Goal: Obtain resource: Obtain resource

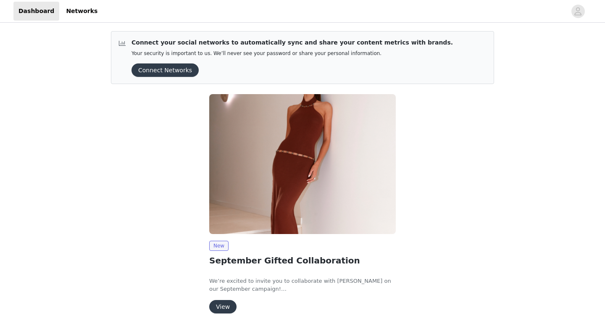
scroll to position [27, 0]
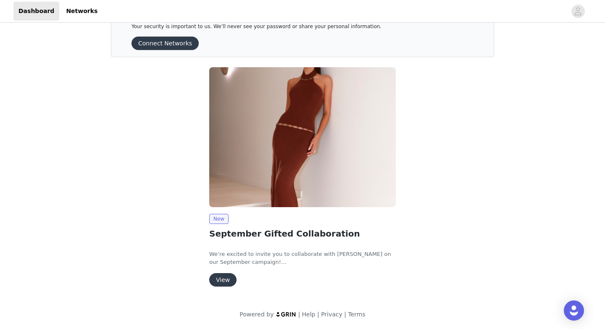
click at [224, 280] on button "View" at bounding box center [222, 279] width 27 height 13
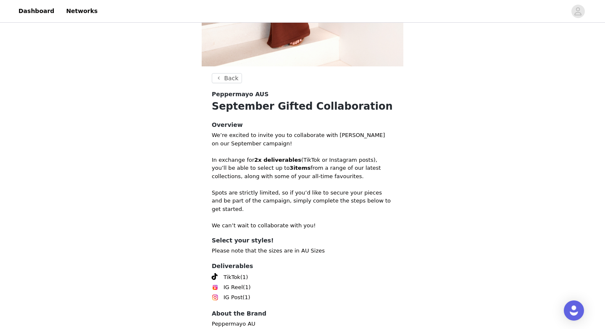
scroll to position [309, 0]
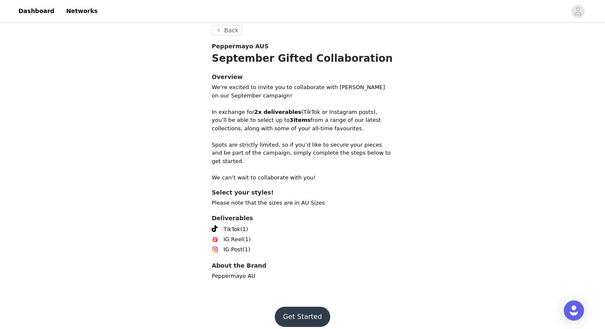
click at [303, 310] on button "Get Started" at bounding box center [303, 317] width 56 height 20
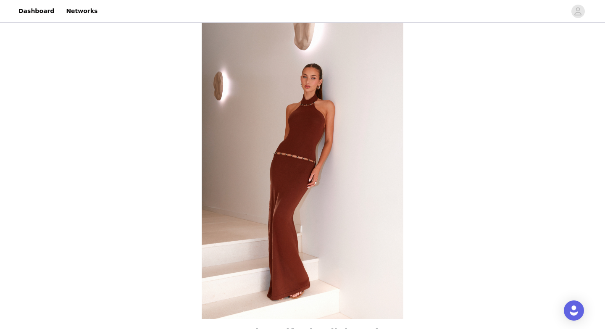
scroll to position [309, 0]
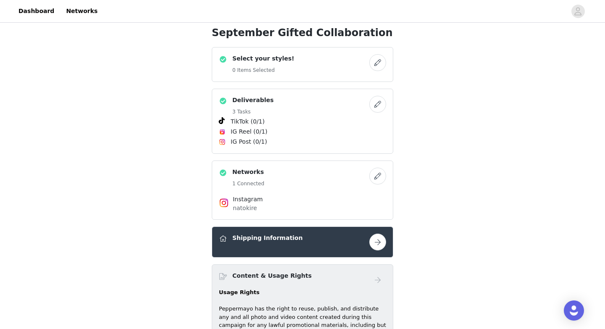
click at [384, 101] on button "button" at bounding box center [378, 104] width 17 height 17
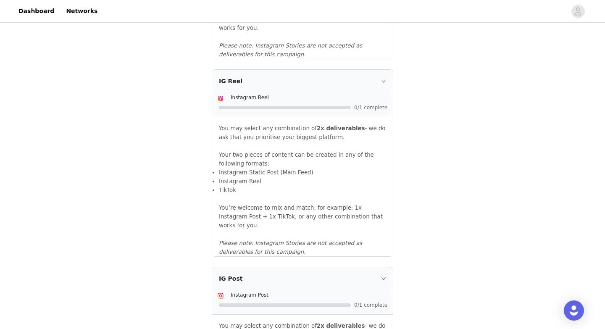
scroll to position [725, 0]
click at [381, 83] on icon "icon: right" at bounding box center [383, 80] width 5 height 5
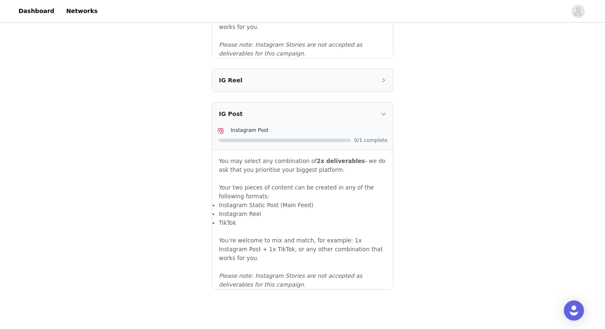
click at [381, 83] on icon "icon: right" at bounding box center [383, 80] width 5 height 5
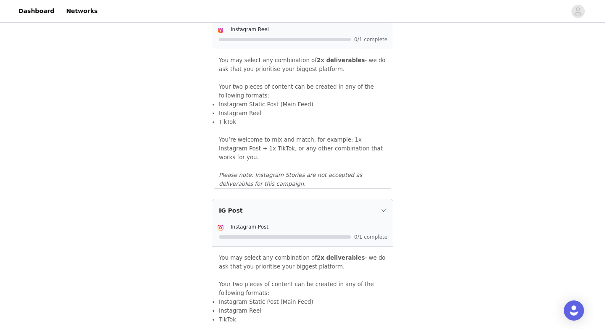
click at [383, 165] on p at bounding box center [302, 166] width 167 height 9
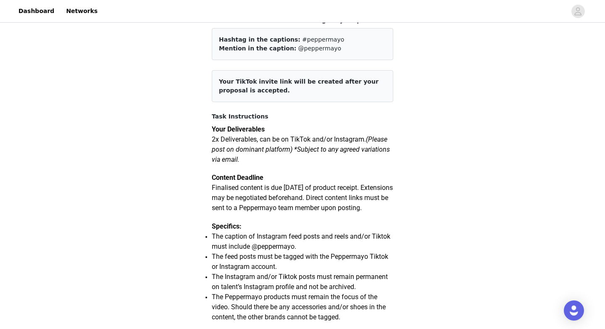
scroll to position [63, 0]
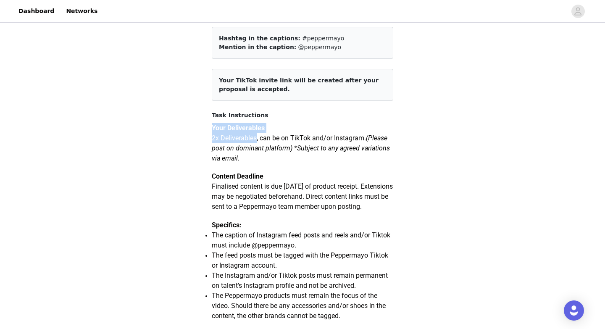
drag, startPoint x: 213, startPoint y: 129, endPoint x: 259, endPoint y: 140, distance: 47.2
click at [259, 140] on div "Your Deliverables 2x Deliverables, can be on TikTok and/or Instagram. (Please p…" at bounding box center [303, 318] width 182 height 391
click at [309, 82] on article "Your TikTok invite link will be created after your proposal is accepted." at bounding box center [303, 85] width 182 height 32
click at [309, 82] on span "Your TikTok invite link will be created after your proposal is accepted." at bounding box center [299, 85] width 160 height 16
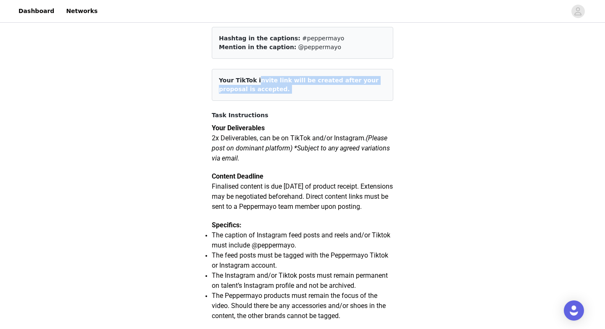
click at [309, 82] on span "Your TikTok invite link will be created after your proposal is accepted." at bounding box center [299, 85] width 160 height 16
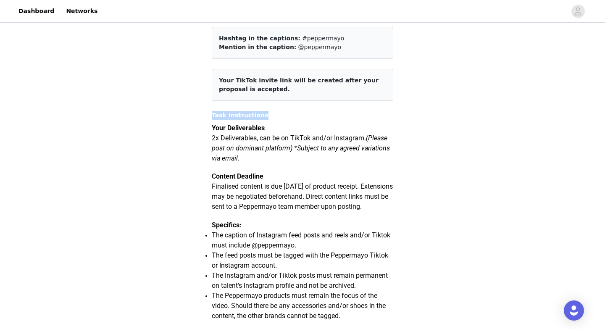
drag, startPoint x: 206, startPoint y: 111, endPoint x: 228, endPoint y: 116, distance: 22.7
drag, startPoint x: 231, startPoint y: 116, endPoint x: 225, endPoint y: 116, distance: 5.9
click at [228, 116] on h4 "Task Instructions" at bounding box center [303, 115] width 182 height 9
click at [216, 114] on h4 "Task Instructions" at bounding box center [303, 115] width 182 height 9
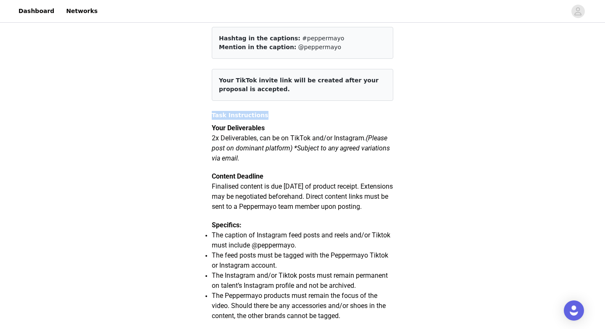
drag, startPoint x: 210, startPoint y: 112, endPoint x: 251, endPoint y: 121, distance: 42.2
click at [251, 121] on div "Task Instructions Your Deliverables 2x Deliverables, can be on TikTok and/or In…" at bounding box center [303, 312] width 182 height 403
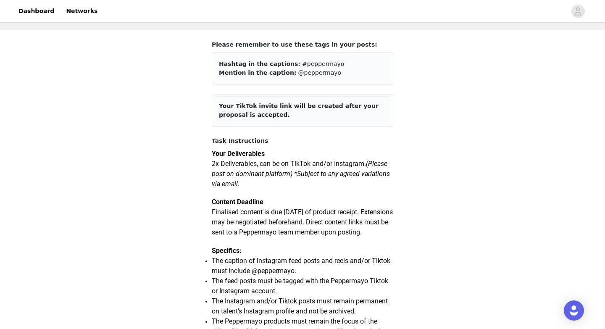
scroll to position [0, 0]
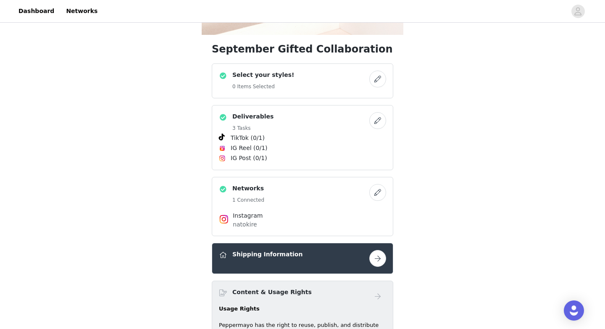
scroll to position [289, 0]
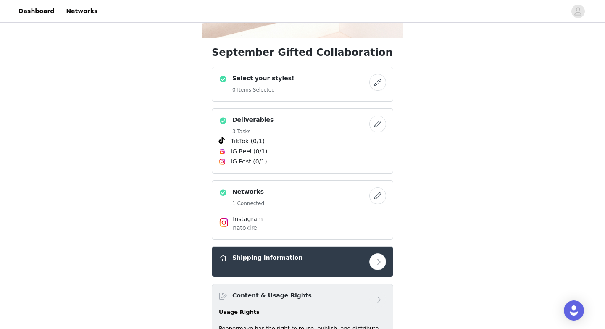
click at [376, 125] on button "button" at bounding box center [378, 124] width 17 height 17
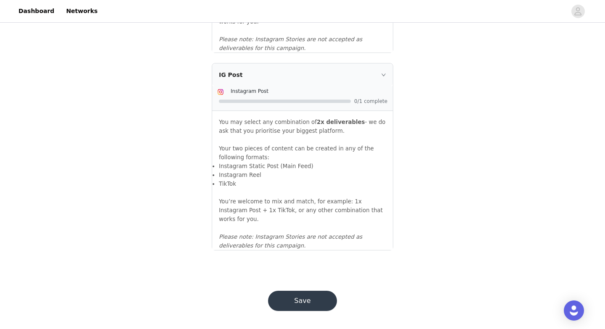
scroll to position [928, 0]
click at [283, 139] on p at bounding box center [302, 139] width 167 height 9
click at [385, 77] on icon "icon: right" at bounding box center [383, 74] width 5 height 5
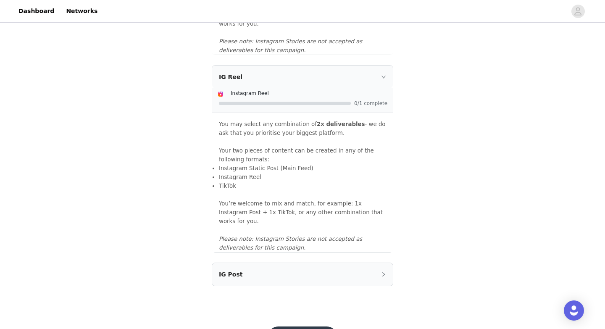
click at [384, 79] on icon "icon: right" at bounding box center [383, 76] width 5 height 5
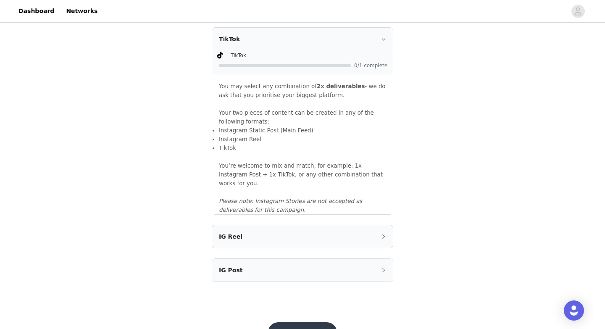
scroll to position [552, 0]
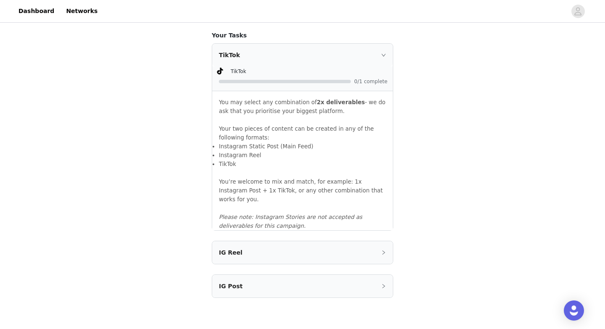
click at [387, 63] on div "TikTok" at bounding box center [302, 55] width 181 height 23
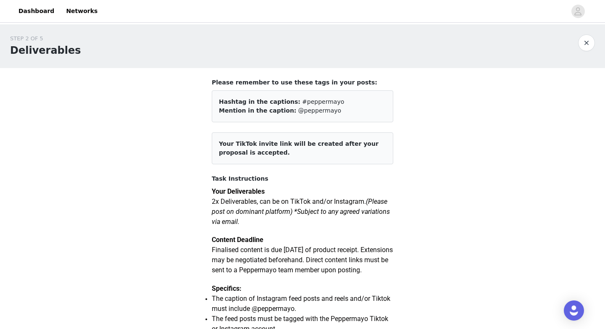
scroll to position [289, 0]
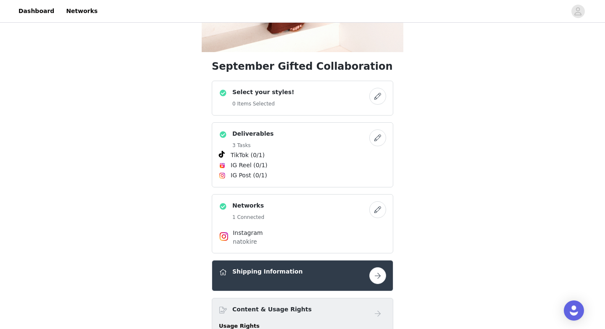
scroll to position [264, 0]
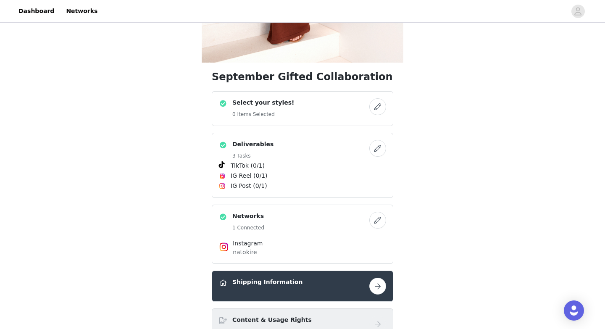
click at [373, 105] on button "button" at bounding box center [378, 106] width 17 height 17
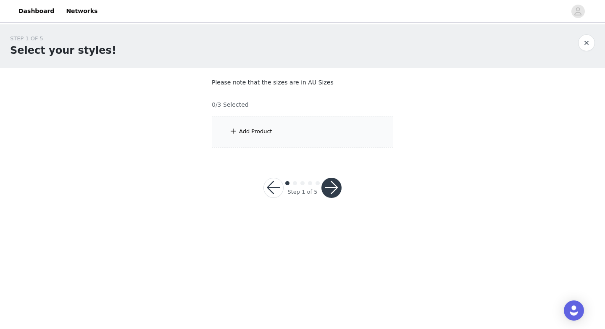
click at [259, 131] on div "Add Product" at bounding box center [255, 131] width 33 height 8
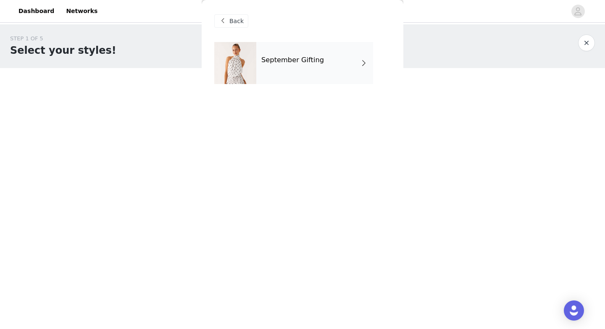
click at [343, 61] on div "September Gifting" at bounding box center [314, 63] width 117 height 42
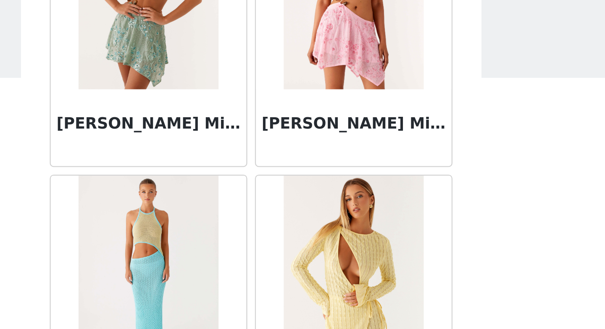
scroll to position [957, 0]
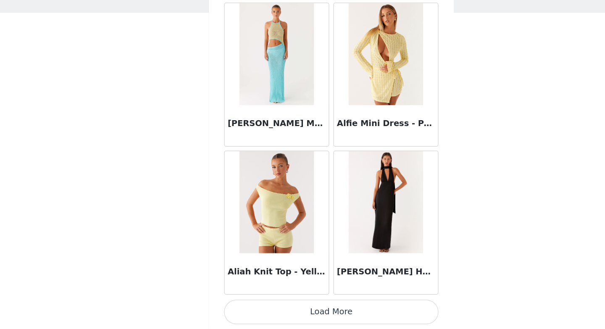
click at [341, 315] on button "Load More" at bounding box center [302, 315] width 177 height 20
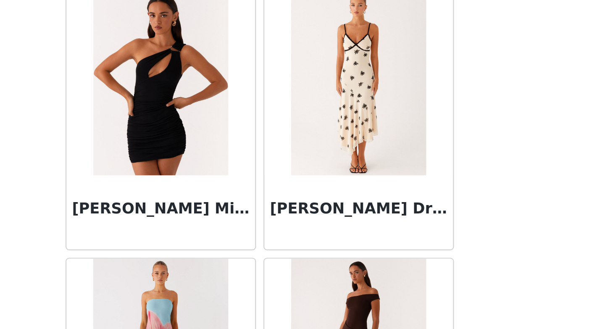
scroll to position [2176, 0]
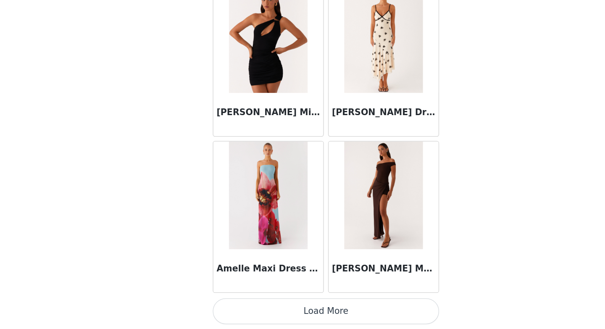
click at [334, 311] on button "Load More" at bounding box center [302, 315] width 177 height 20
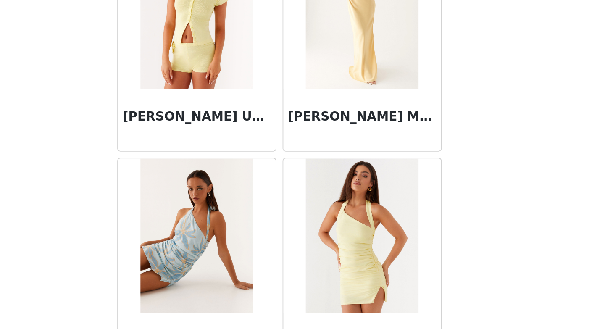
scroll to position [3396, 0]
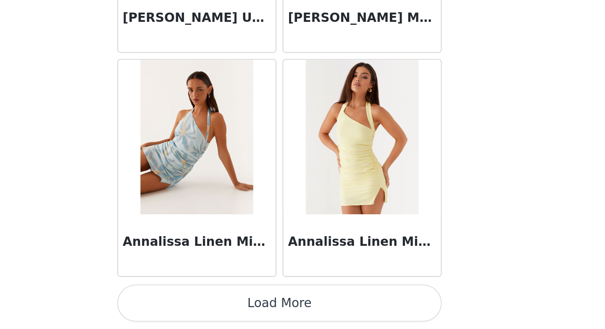
click at [331, 316] on button "Load More" at bounding box center [302, 315] width 177 height 20
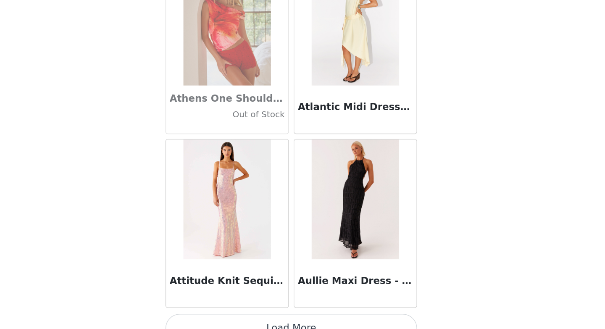
scroll to position [4615, 0]
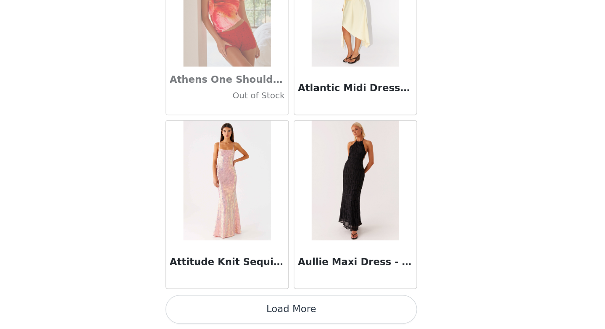
click at [337, 311] on button "Load More" at bounding box center [302, 315] width 177 height 20
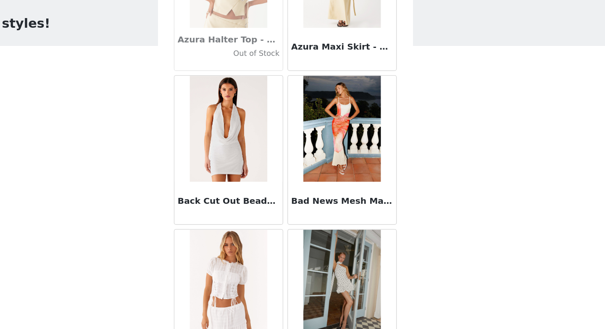
scroll to position [5834, 0]
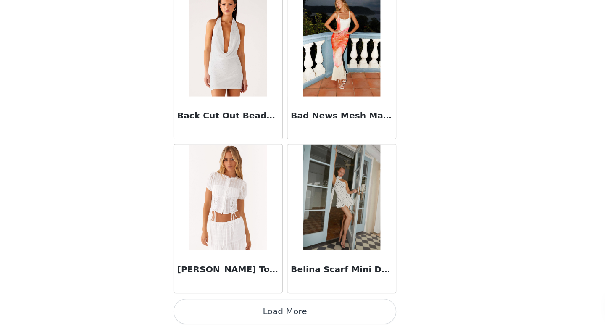
click at [323, 308] on button "Load More" at bounding box center [302, 315] width 177 height 20
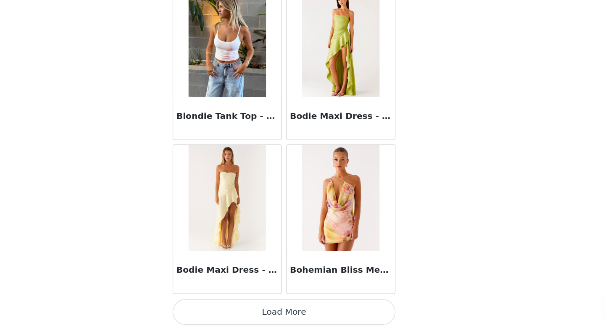
scroll to position [7053, 0]
click at [326, 315] on button "Load More" at bounding box center [302, 315] width 177 height 20
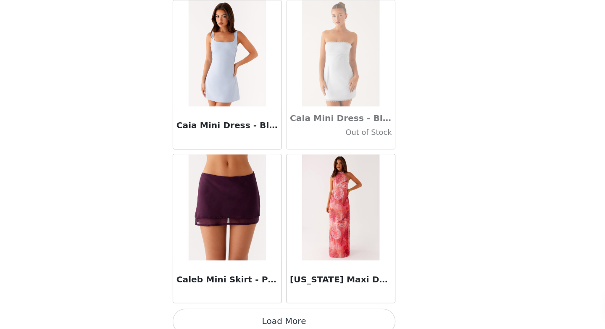
scroll to position [8272, 0]
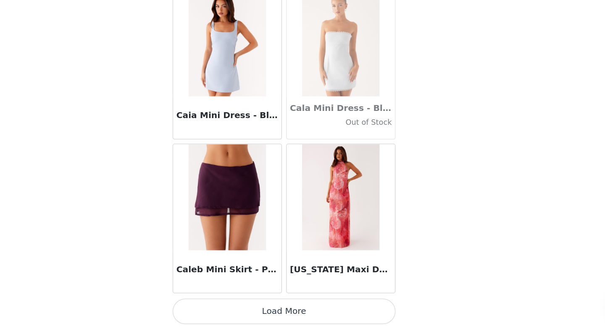
click at [305, 317] on button "Load More" at bounding box center [302, 315] width 177 height 20
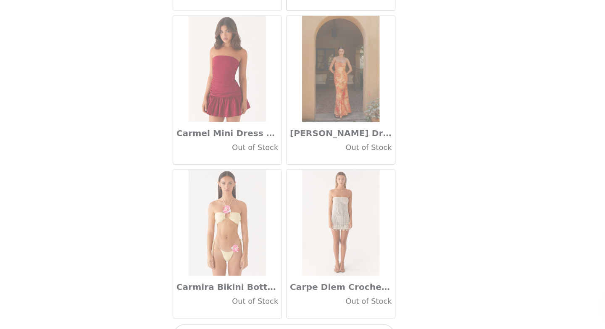
scroll to position [9492, 0]
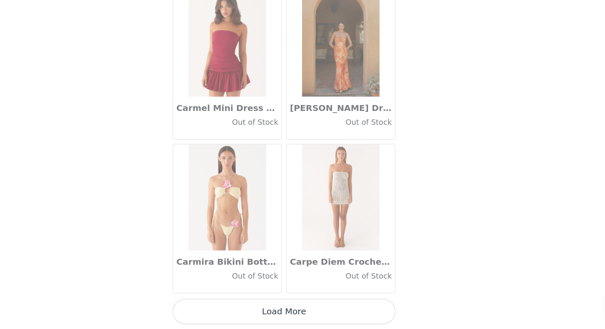
click at [309, 314] on button "Load More" at bounding box center [302, 315] width 177 height 20
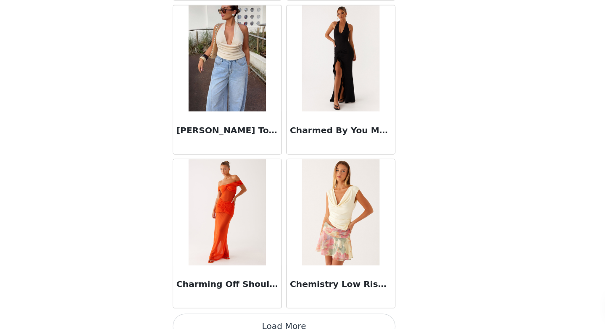
scroll to position [10711, 0]
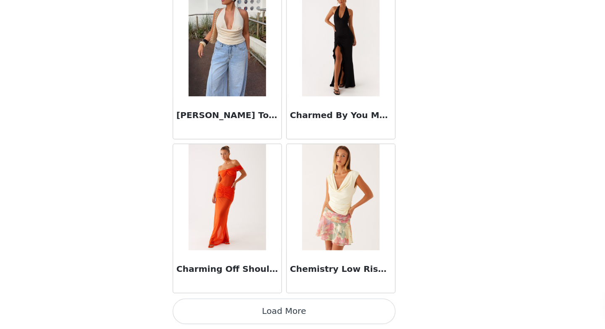
click at [317, 309] on button "Load More" at bounding box center [302, 315] width 177 height 20
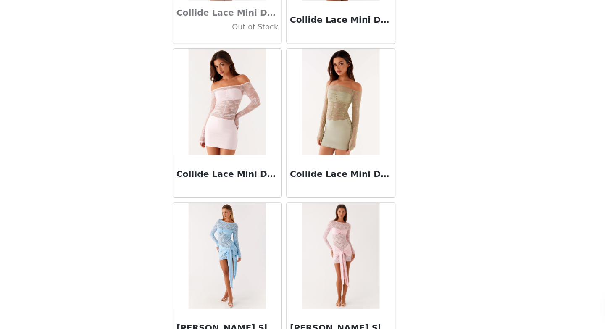
scroll to position [11930, 0]
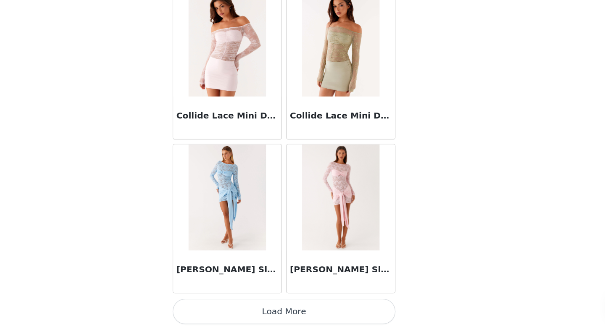
click at [346, 309] on button "Load More" at bounding box center [302, 315] width 177 height 20
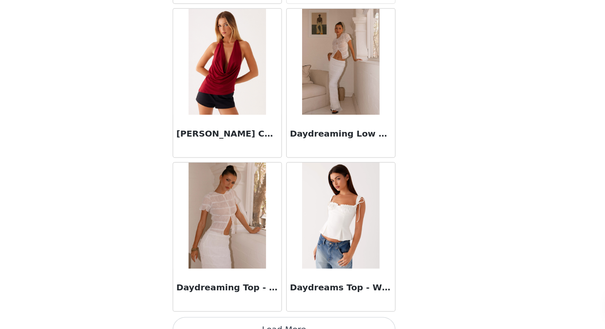
scroll to position [13149, 0]
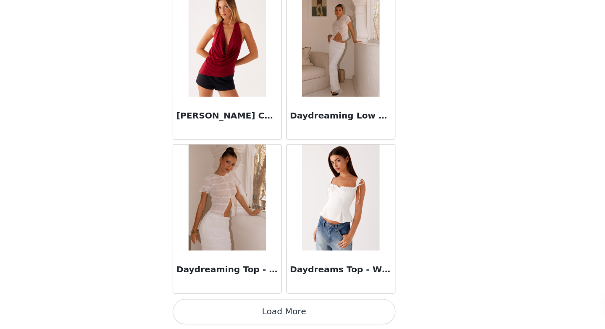
click at [347, 309] on button "Load More" at bounding box center [302, 315] width 177 height 20
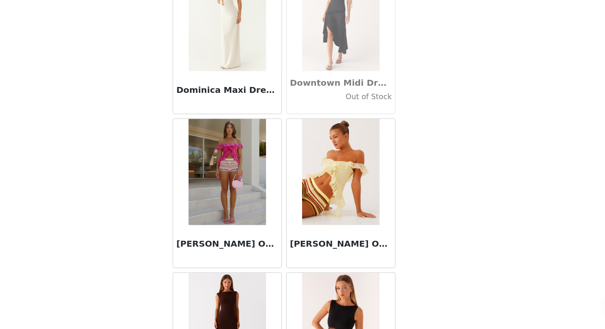
scroll to position [14368, 0]
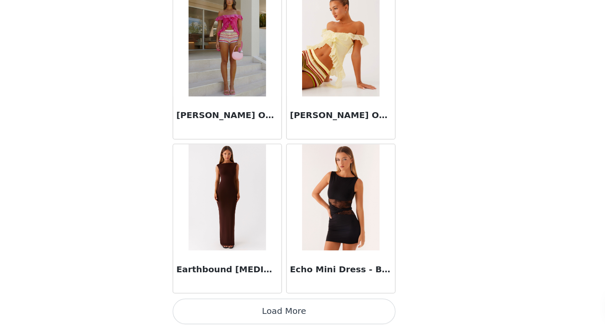
click at [340, 321] on button "Load More" at bounding box center [302, 315] width 177 height 20
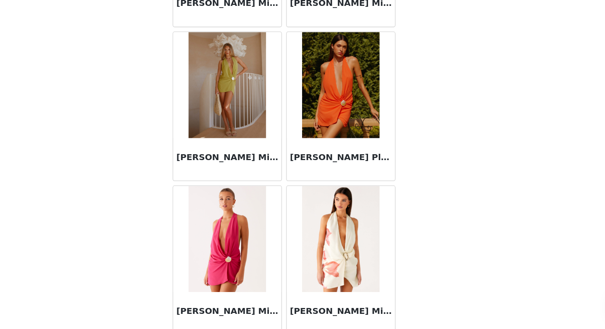
scroll to position [15587, 0]
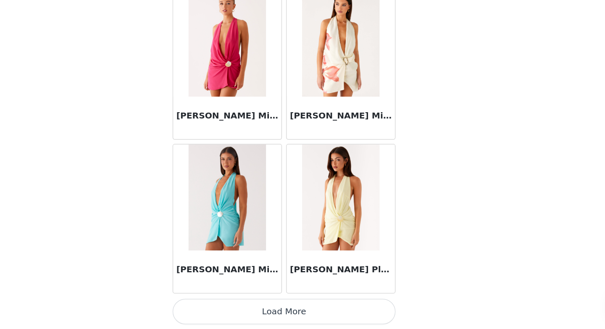
click at [346, 308] on button "Load More" at bounding box center [302, 315] width 177 height 20
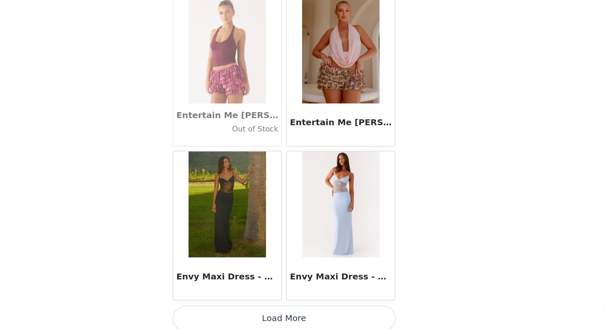
scroll to position [16807, 0]
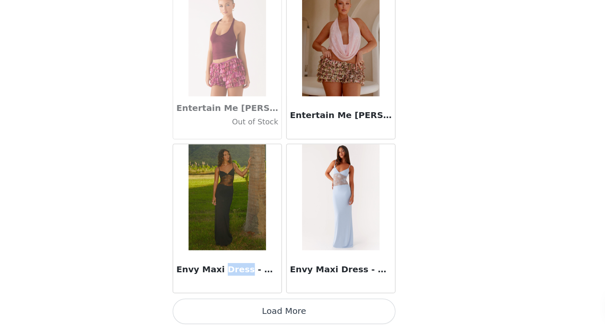
click at [249, 245] on img at bounding box center [257, 224] width 61 height 84
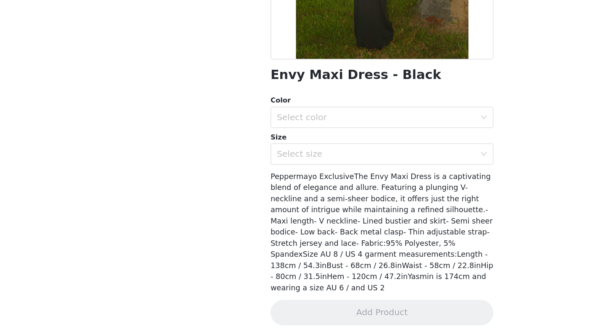
scroll to position [0, 0]
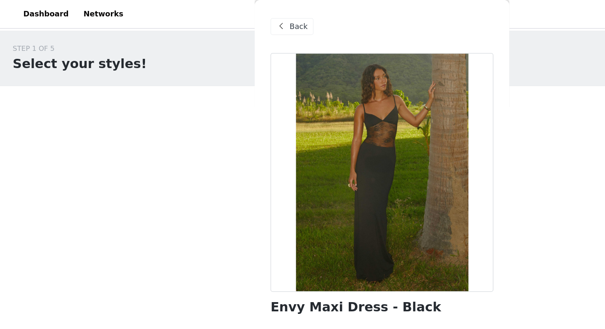
click at [223, 20] on span at bounding box center [223, 21] width 10 height 10
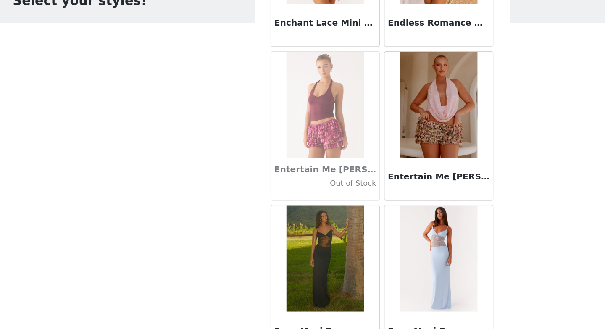
scroll to position [16807, 0]
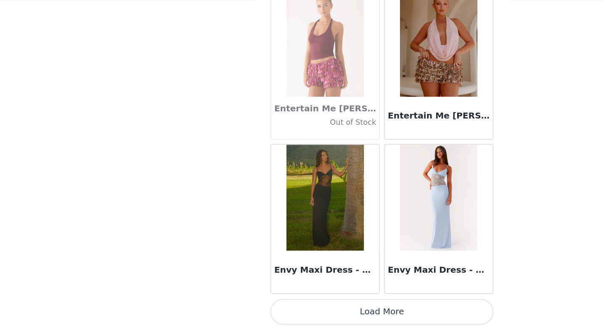
click at [289, 316] on button "Load More" at bounding box center [302, 315] width 177 height 20
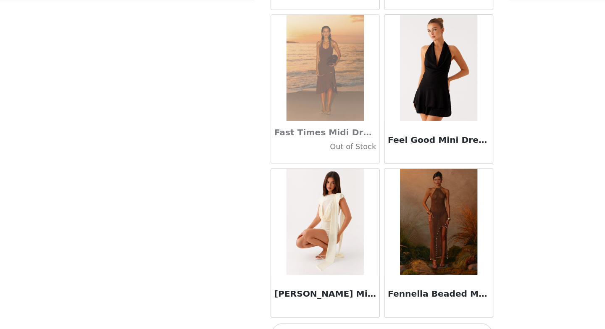
scroll to position [18026, 0]
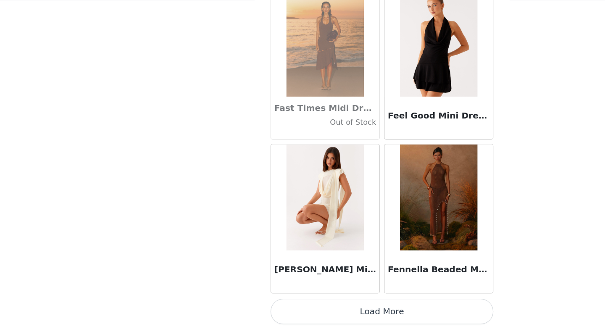
click at [316, 317] on button "Load More" at bounding box center [302, 315] width 177 height 20
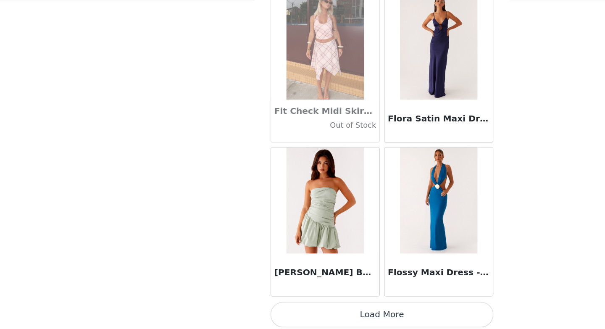
scroll to position [19245, 0]
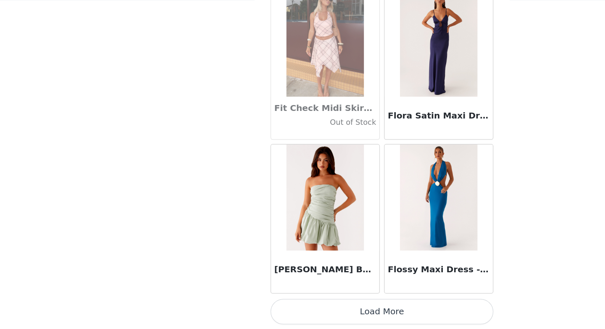
click at [321, 313] on button "Load More" at bounding box center [302, 315] width 177 height 20
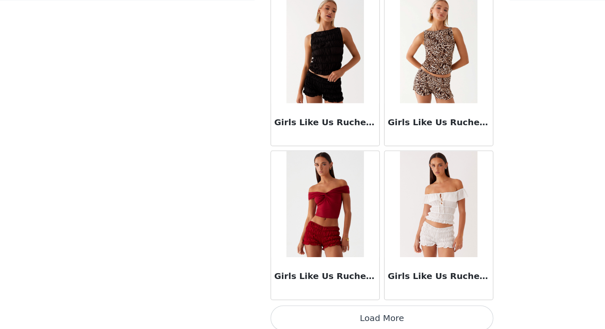
scroll to position [20464, 0]
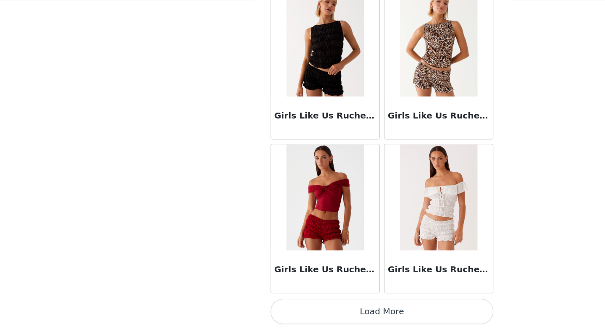
click at [305, 320] on button "Load More" at bounding box center [302, 315] width 177 height 20
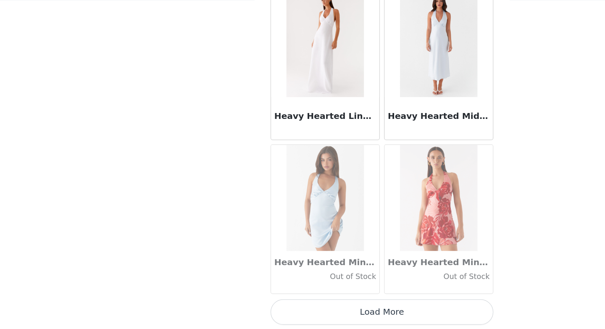
scroll to position [21683, 0]
click at [308, 320] on button "Load More" at bounding box center [302, 315] width 177 height 20
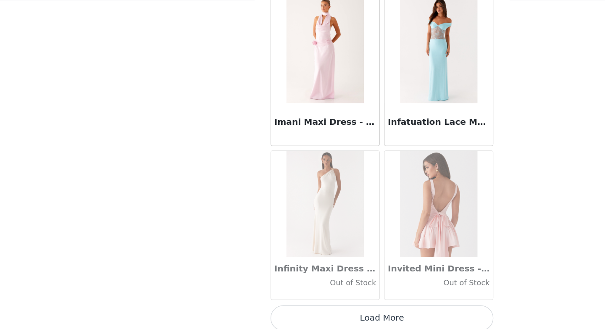
scroll to position [22903, 0]
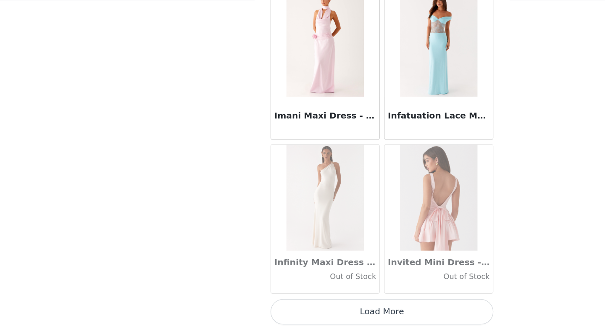
click at [312, 310] on button "Load More" at bounding box center [302, 315] width 177 height 20
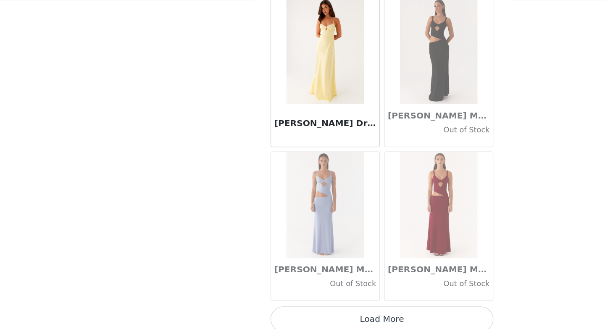
scroll to position [24122, 0]
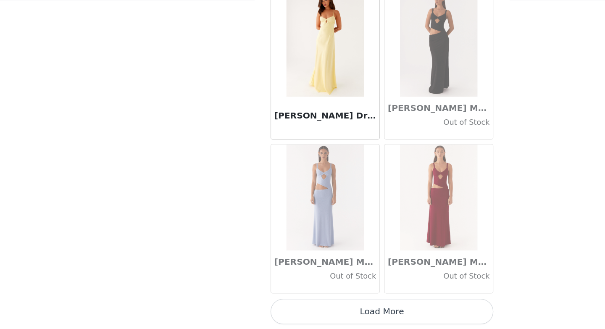
click at [317, 320] on button "Load More" at bounding box center [302, 315] width 177 height 20
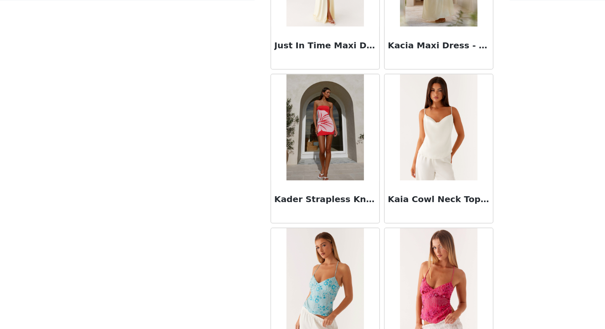
scroll to position [25341, 0]
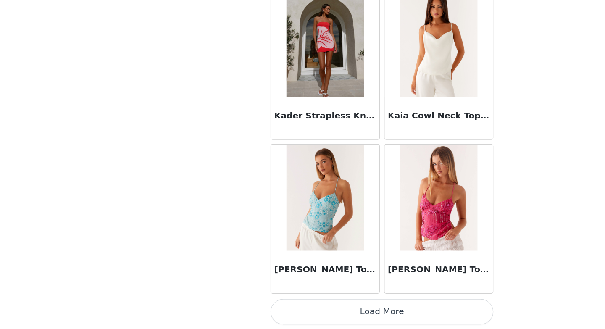
click at [295, 310] on button "Load More" at bounding box center [302, 315] width 177 height 20
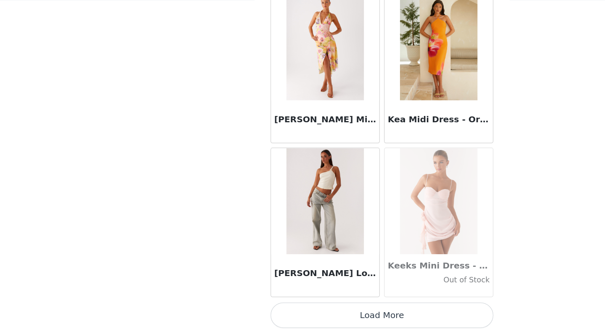
scroll to position [26560, 0]
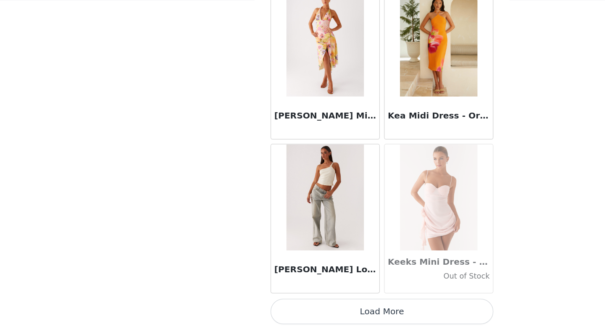
click at [325, 309] on button "Load More" at bounding box center [302, 315] width 177 height 20
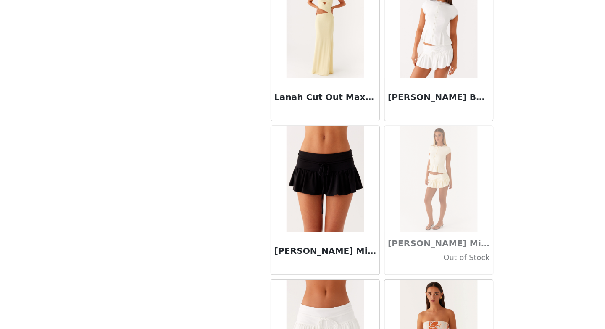
scroll to position [27779, 0]
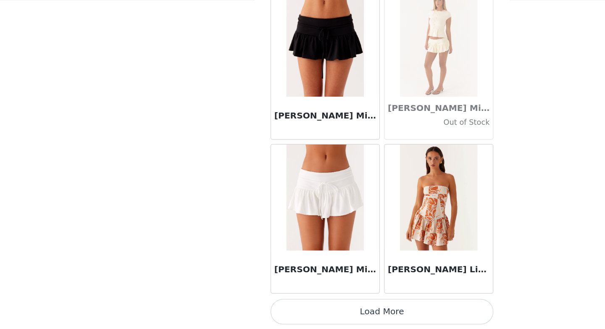
click at [308, 311] on button "Load More" at bounding box center [302, 315] width 177 height 20
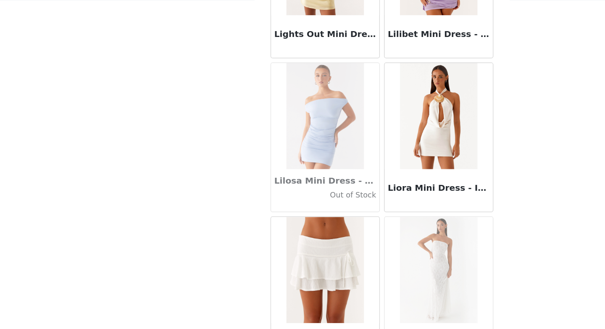
scroll to position [28999, 0]
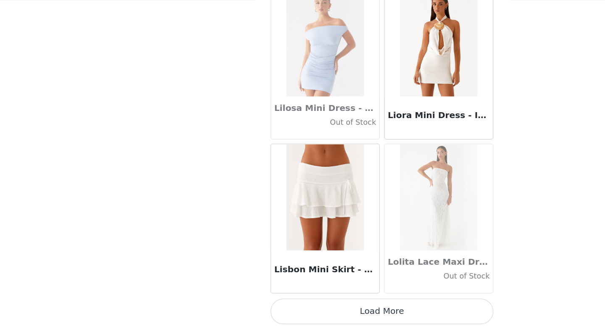
click at [304, 317] on button "Load More" at bounding box center [302, 315] width 177 height 20
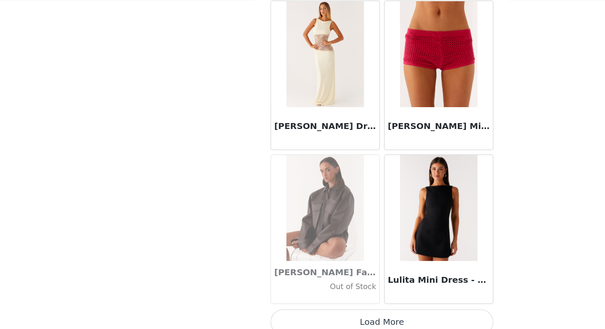
scroll to position [30218, 0]
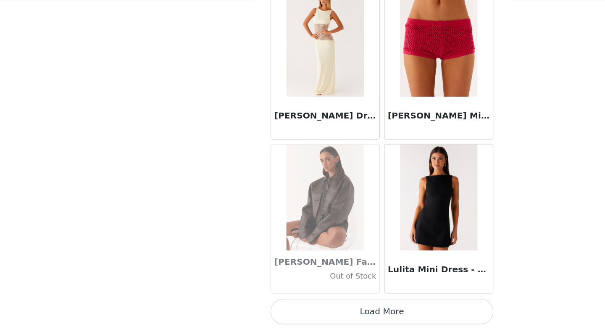
click at [312, 319] on button "Load More" at bounding box center [302, 315] width 177 height 20
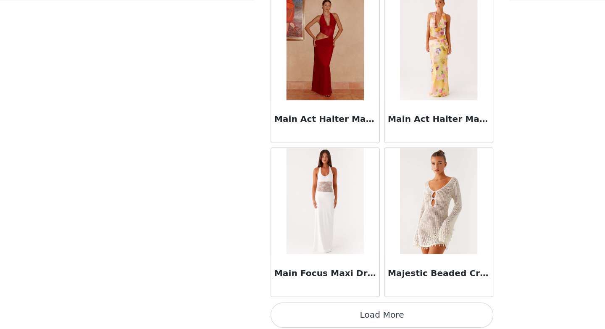
scroll to position [31437, 0]
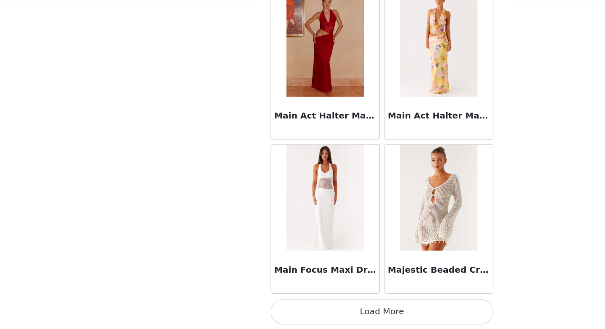
click at [307, 315] on button "Load More" at bounding box center [302, 315] width 177 height 20
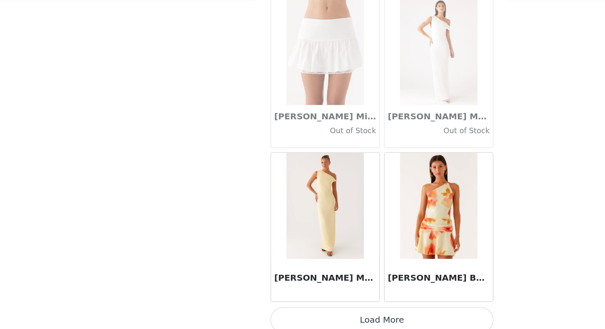
scroll to position [32656, 0]
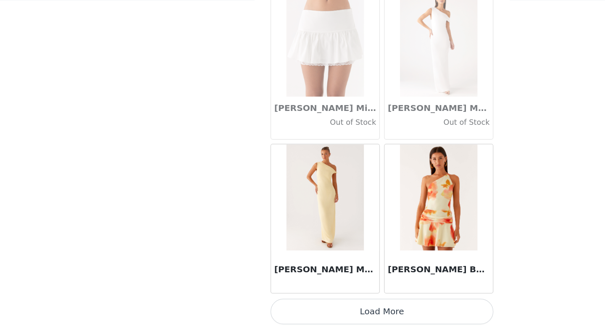
click at [290, 312] on button "Load More" at bounding box center [302, 315] width 177 height 20
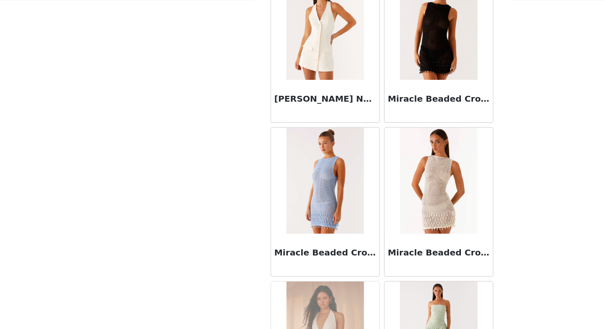
scroll to position [33875, 0]
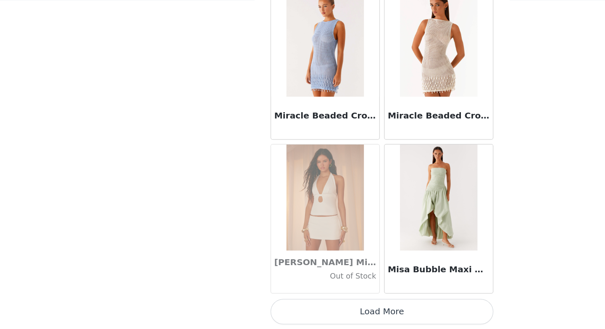
click at [293, 307] on button "Load More" at bounding box center [302, 315] width 177 height 20
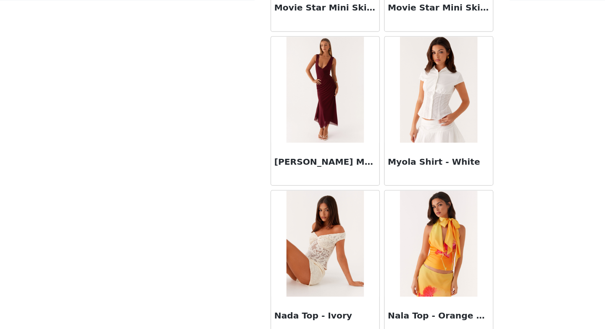
scroll to position [35094, 0]
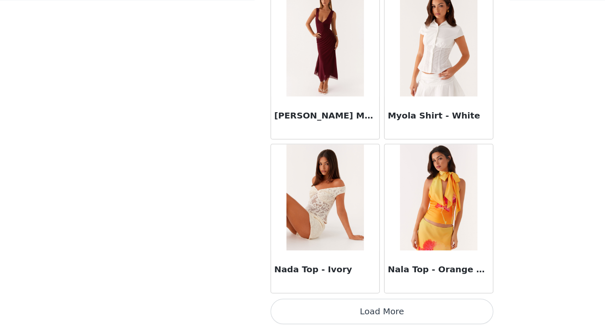
click at [344, 315] on button "Load More" at bounding box center [302, 315] width 177 height 20
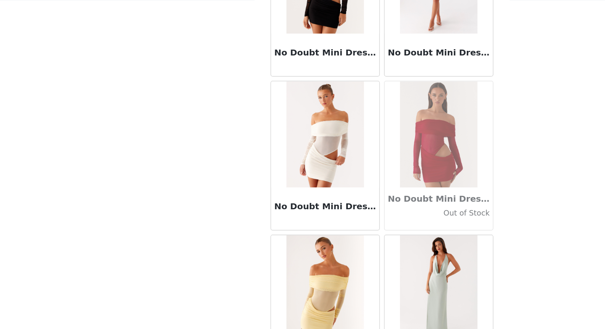
scroll to position [36314, 0]
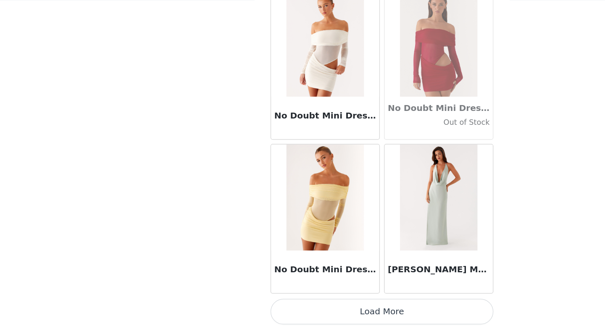
click at [335, 314] on button "Load More" at bounding box center [302, 315] width 177 height 20
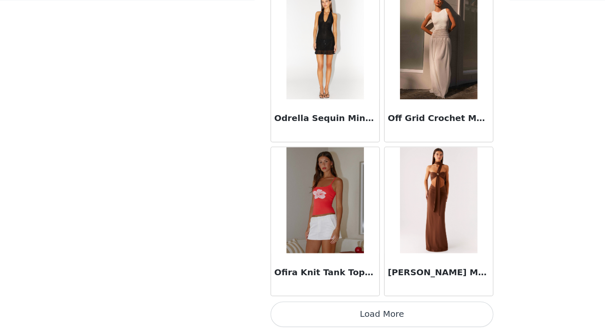
scroll to position [37533, 0]
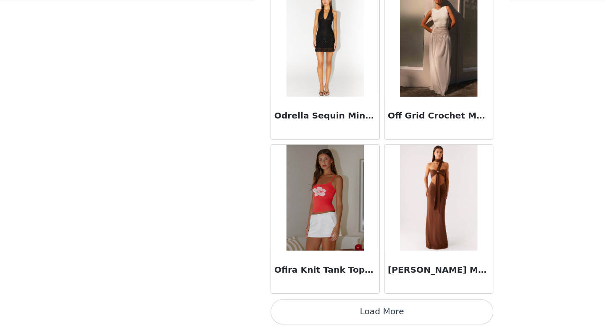
click at [320, 320] on button "Load More" at bounding box center [302, 315] width 177 height 20
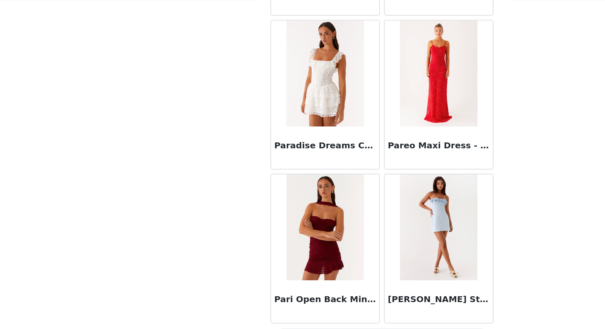
scroll to position [38752, 0]
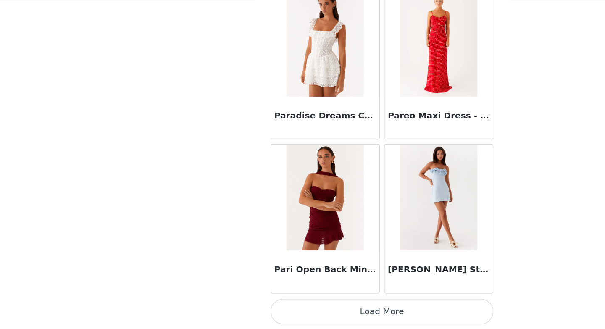
click at [328, 320] on button "Load More" at bounding box center [302, 315] width 177 height 20
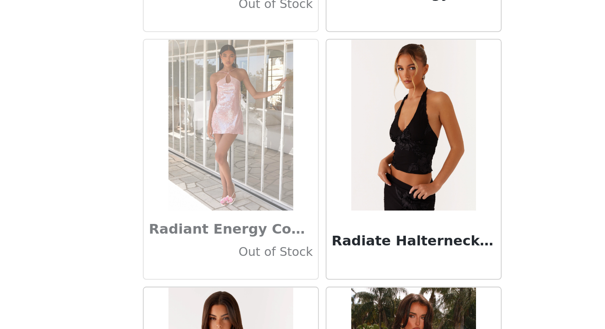
scroll to position [39971, 0]
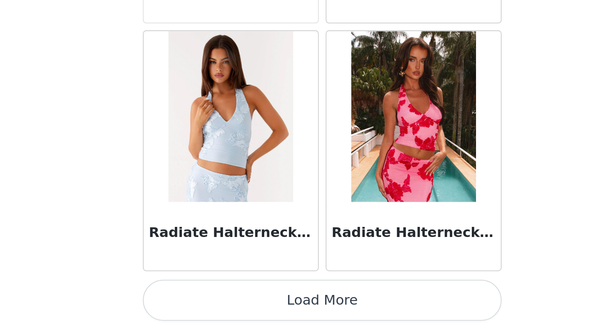
click at [288, 317] on button "Load More" at bounding box center [302, 315] width 177 height 20
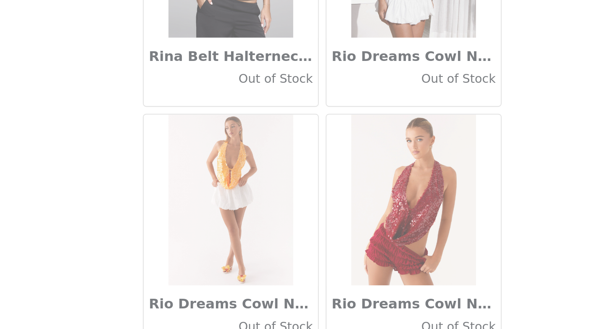
scroll to position [41190, 0]
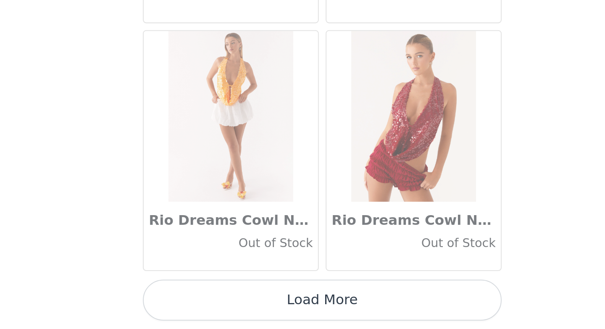
click at [270, 308] on button "Load More" at bounding box center [302, 315] width 177 height 20
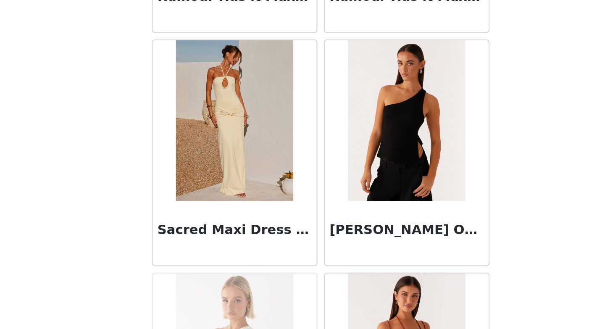
scroll to position [42410, 0]
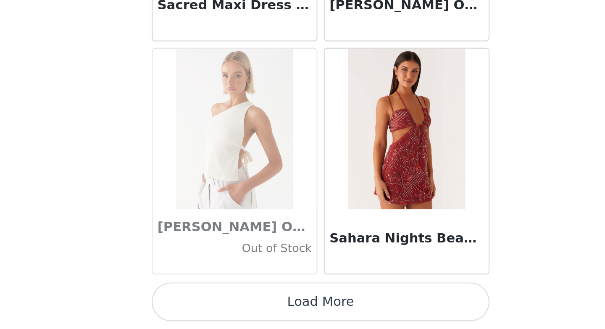
click at [288, 314] on button "Load More" at bounding box center [302, 315] width 177 height 20
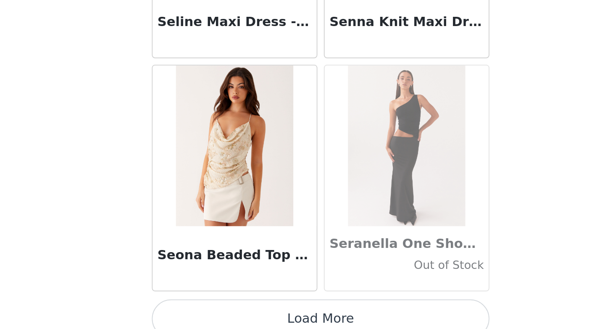
scroll to position [43629, 0]
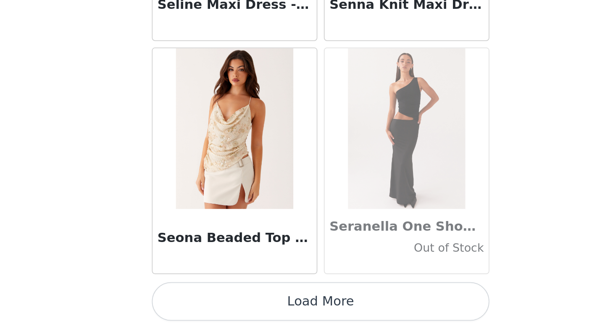
click at [309, 312] on button "Load More" at bounding box center [302, 315] width 177 height 20
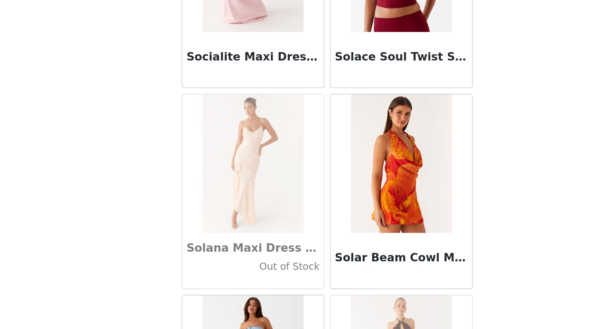
scroll to position [44848, 0]
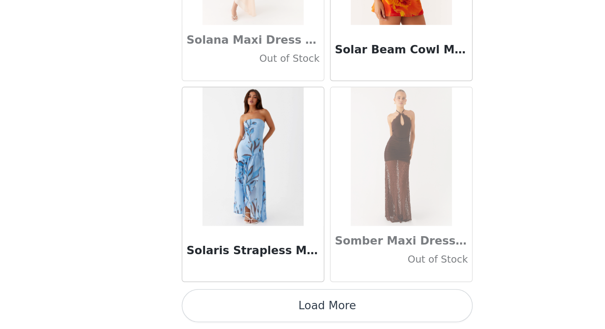
click at [321, 309] on button "Load More" at bounding box center [302, 315] width 177 height 20
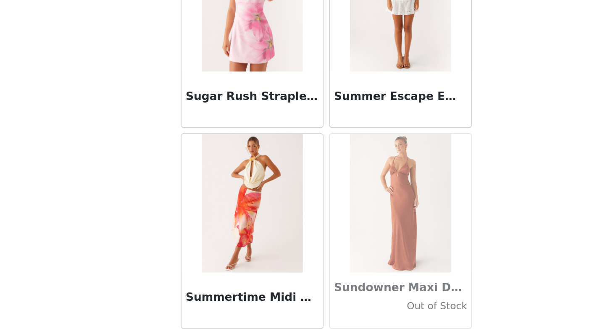
scroll to position [46067, 0]
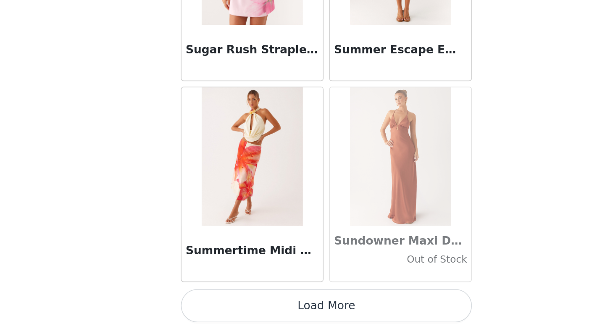
click at [317, 315] on button "Load More" at bounding box center [302, 315] width 177 height 20
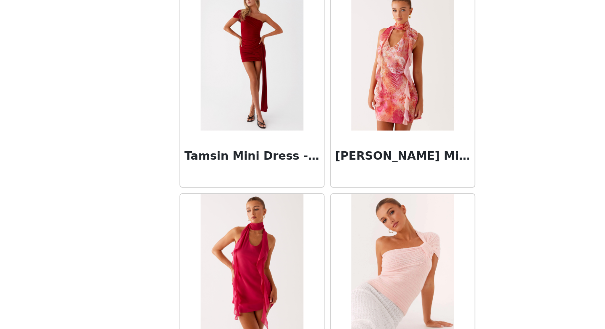
scroll to position [47286, 0]
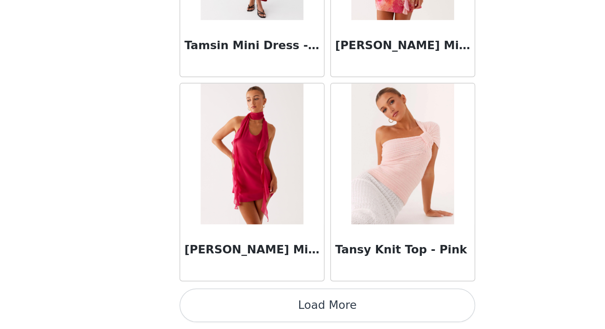
click at [296, 322] on button "Load More" at bounding box center [302, 315] width 177 height 20
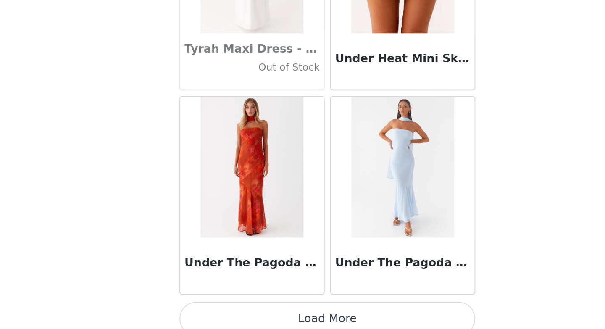
scroll to position [48505, 0]
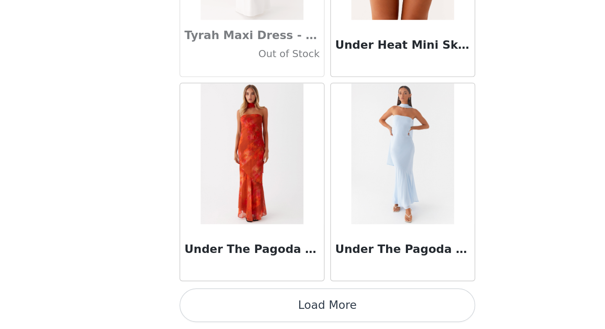
click at [306, 314] on button "Load More" at bounding box center [302, 315] width 177 height 20
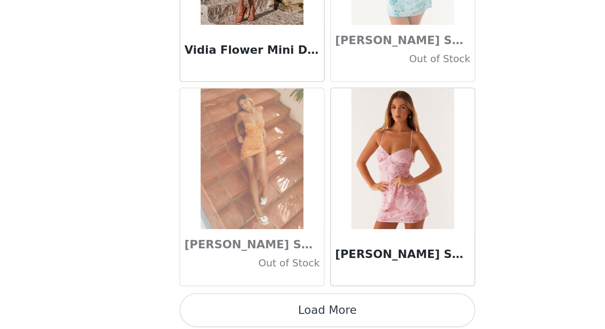
scroll to position [49725, 0]
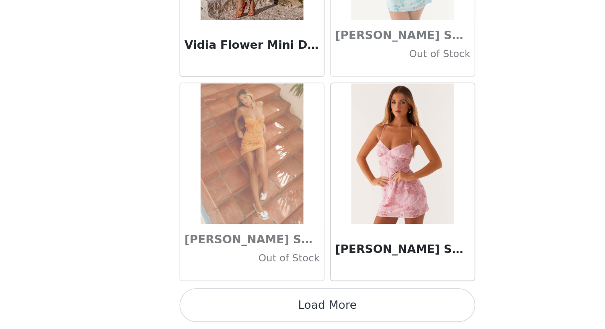
click at [303, 315] on button "Load More" at bounding box center [302, 315] width 177 height 20
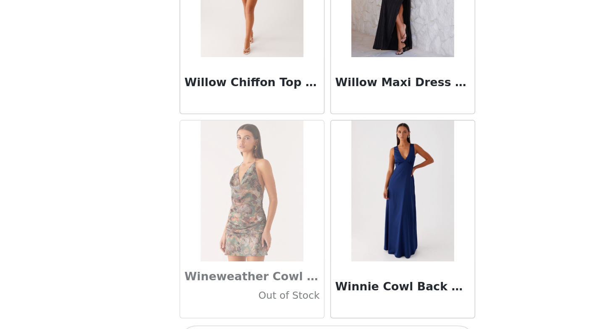
scroll to position [50944, 0]
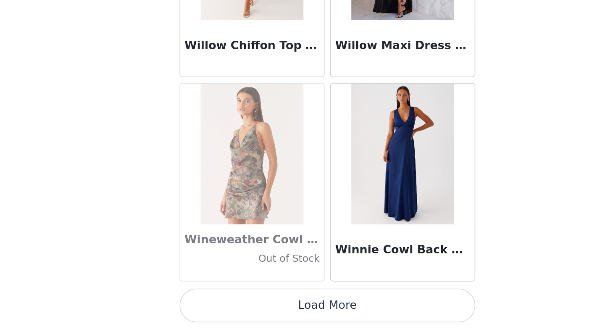
click at [270, 317] on button "Load More" at bounding box center [302, 315] width 177 height 20
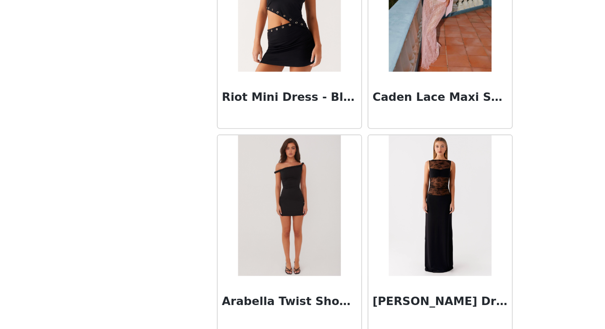
scroll to position [52163, 0]
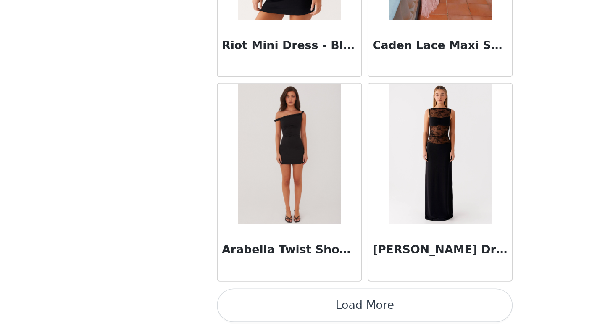
click at [317, 317] on button "Load More" at bounding box center [302, 315] width 177 height 20
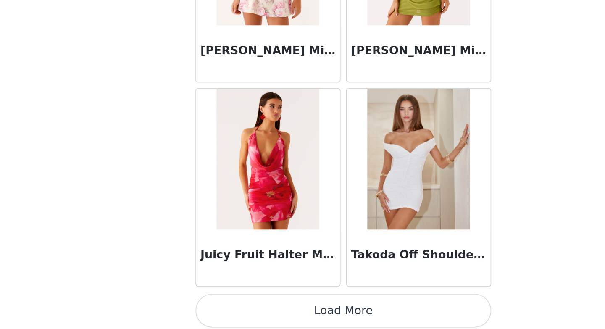
scroll to position [53382, 0]
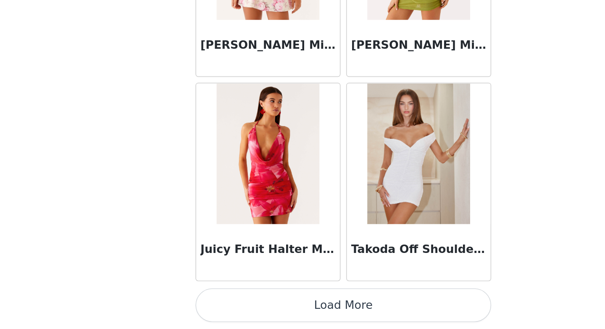
click at [286, 317] on button "Load More" at bounding box center [302, 315] width 177 height 20
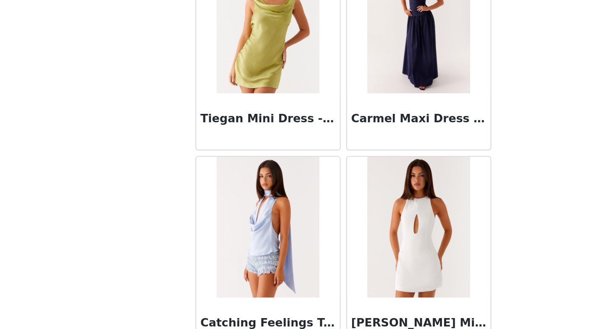
scroll to position [54601, 0]
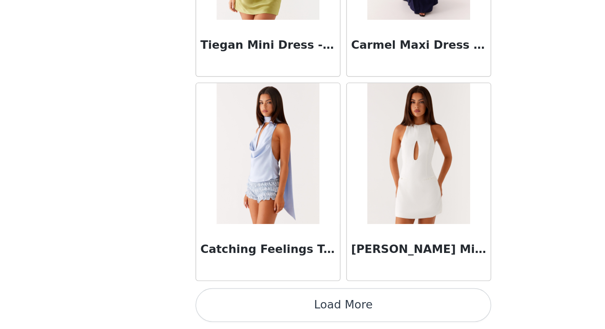
click at [313, 311] on button "Load More" at bounding box center [302, 315] width 177 height 20
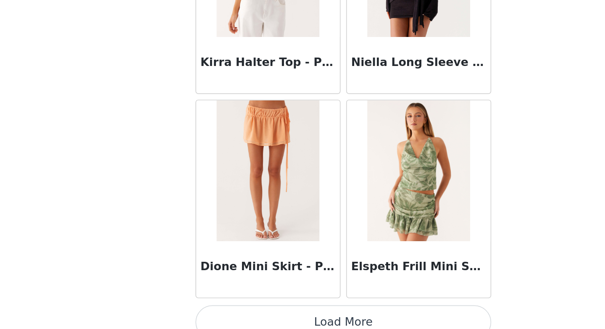
scroll to position [55821, 0]
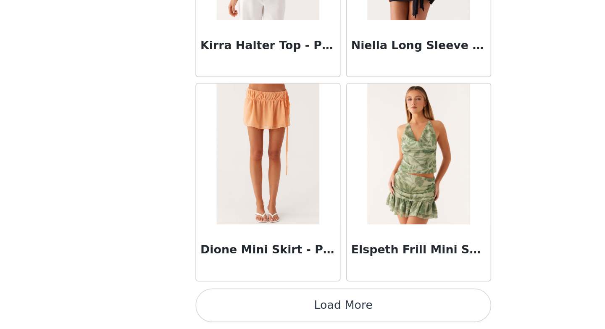
click at [296, 317] on button "Load More" at bounding box center [302, 315] width 177 height 20
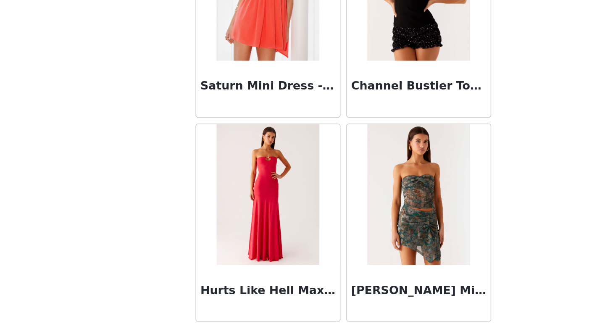
scroll to position [57040, 0]
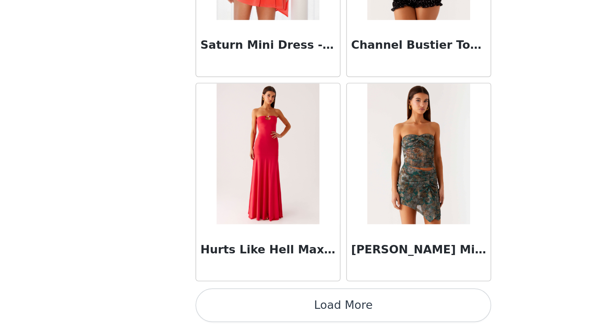
click at [297, 315] on button "Load More" at bounding box center [302, 315] width 177 height 20
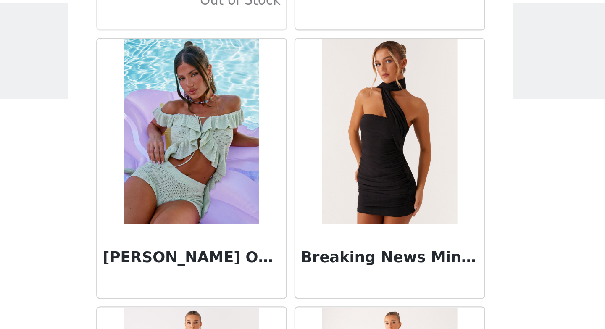
scroll to position [7442, 0]
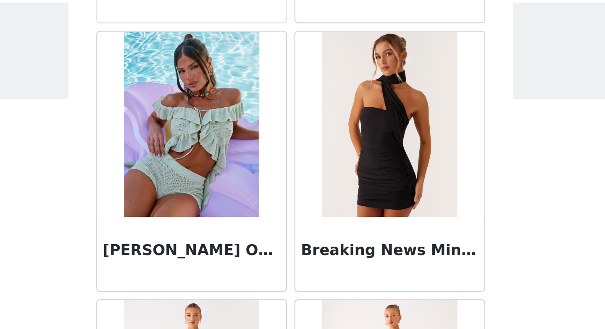
click at [343, 72] on img at bounding box center [347, 79] width 61 height 84
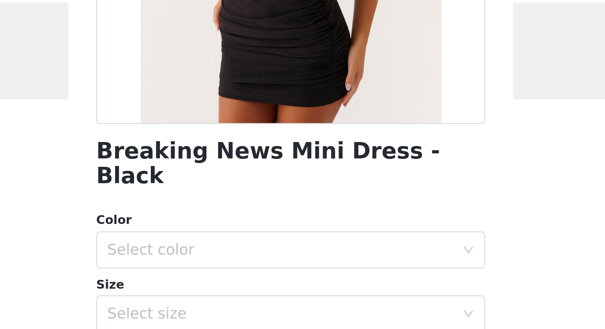
scroll to position [125, 0]
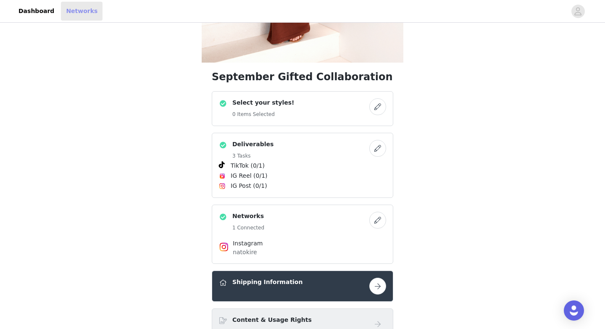
scroll to position [289, 0]
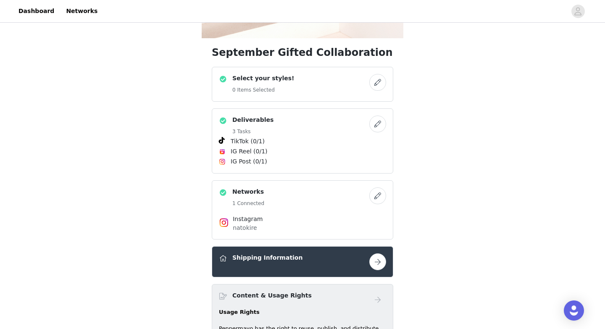
click at [382, 81] on button "button" at bounding box center [378, 82] width 17 height 17
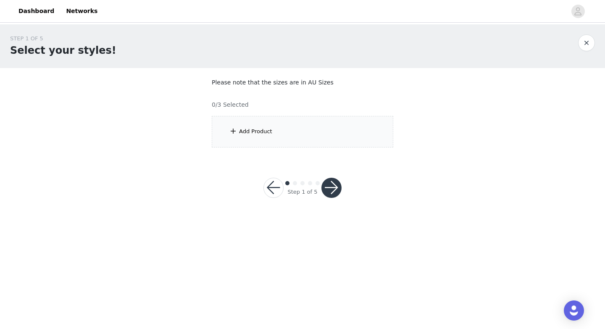
click at [246, 131] on div "Add Product" at bounding box center [255, 131] width 33 height 8
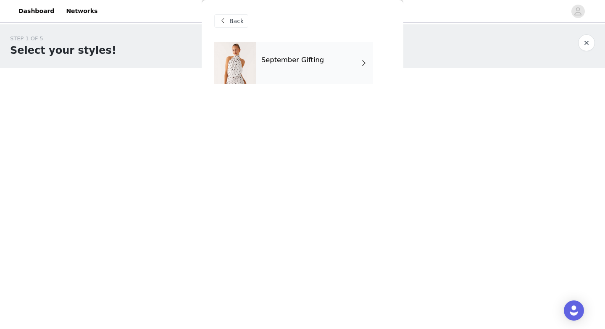
click at [319, 68] on div "September Gifting" at bounding box center [314, 63] width 117 height 42
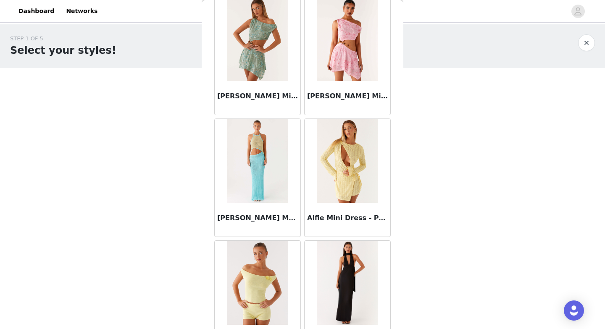
scroll to position [957, 0]
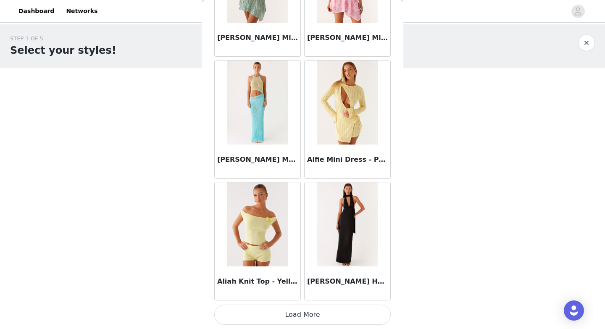
click at [311, 312] on button "Load More" at bounding box center [302, 315] width 177 height 20
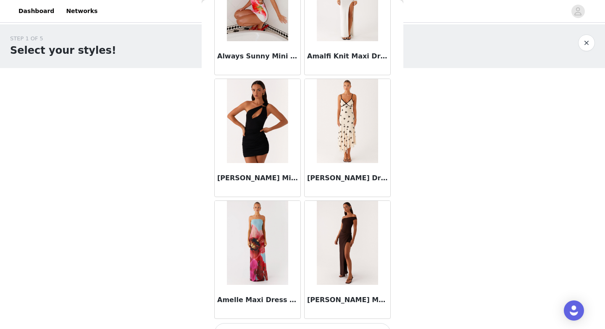
scroll to position [2176, 0]
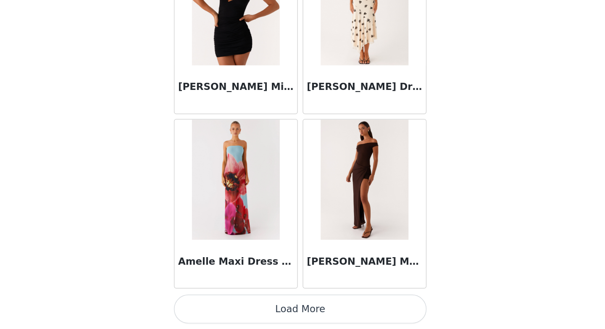
click at [317, 311] on button "Load More" at bounding box center [302, 315] width 177 height 20
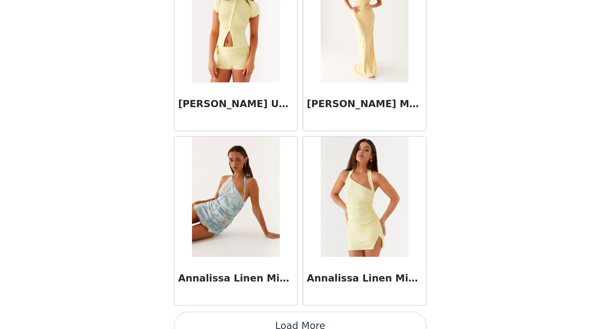
scroll to position [3396, 0]
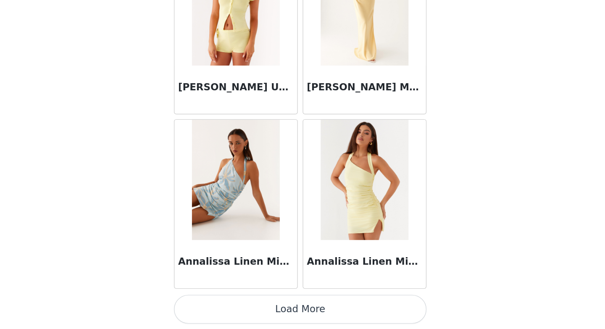
click at [309, 319] on button "Load More" at bounding box center [302, 315] width 177 height 20
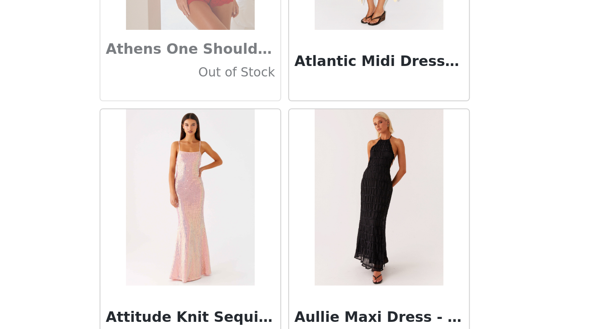
scroll to position [4615, 0]
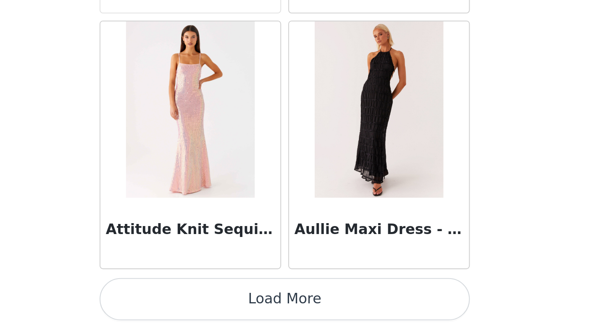
click at [321, 314] on button "Load More" at bounding box center [302, 315] width 177 height 20
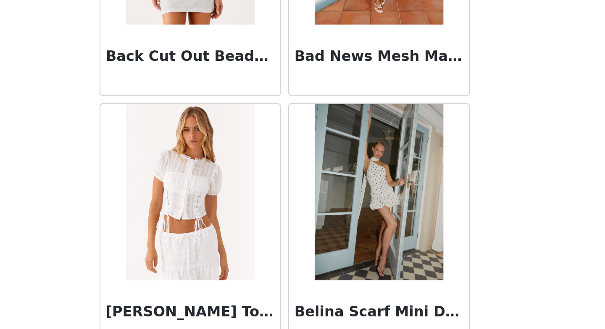
scroll to position [5834, 0]
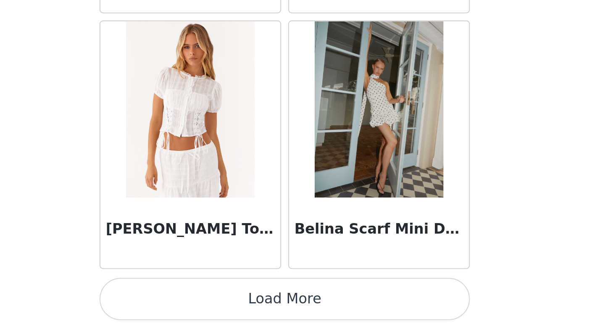
click at [324, 311] on button "Load More" at bounding box center [302, 315] width 177 height 20
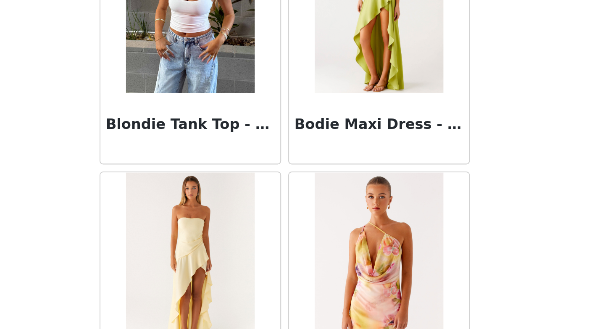
scroll to position [7053, 0]
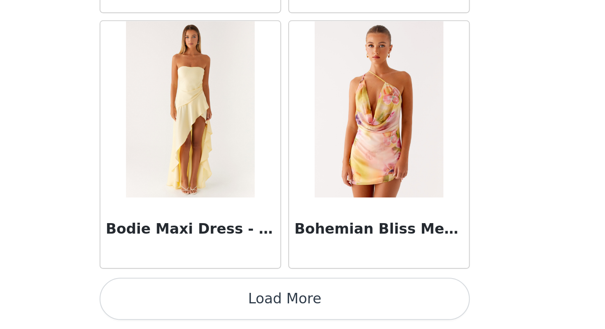
click at [271, 318] on button "Load More" at bounding box center [302, 315] width 177 height 20
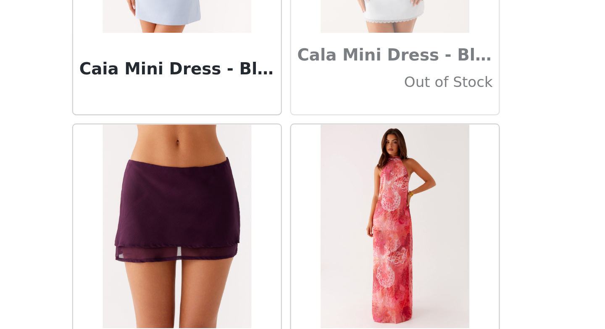
scroll to position [8272, 0]
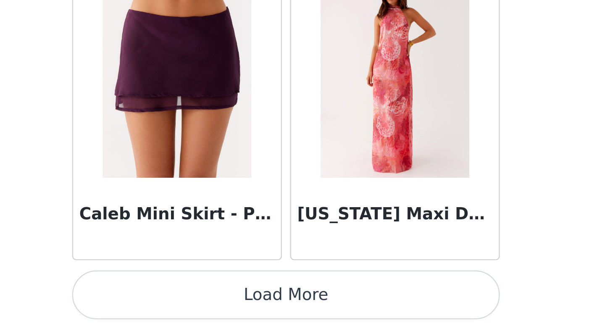
click at [292, 317] on button "Load More" at bounding box center [302, 315] width 177 height 20
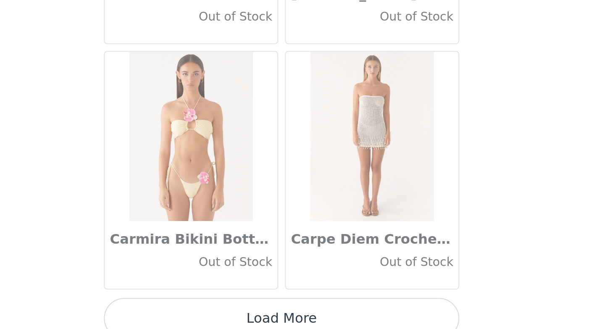
scroll to position [9492, 0]
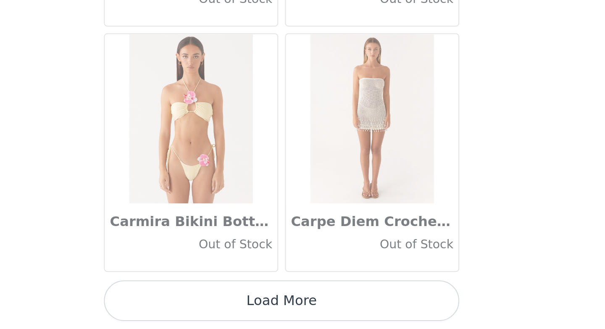
click at [293, 314] on button "Load More" at bounding box center [302, 315] width 177 height 20
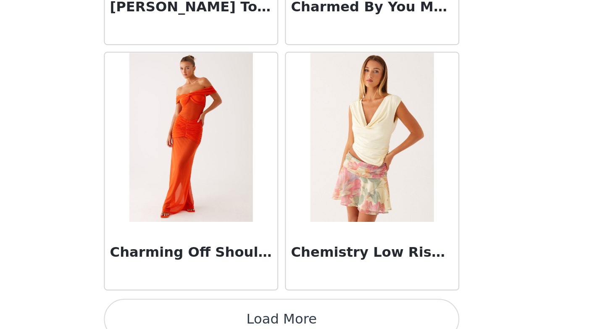
scroll to position [10711, 0]
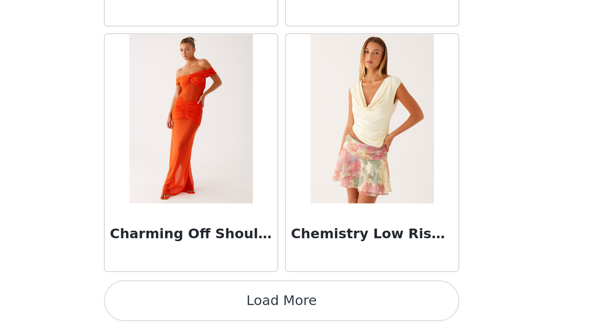
click at [335, 310] on button "Load More" at bounding box center [302, 315] width 177 height 20
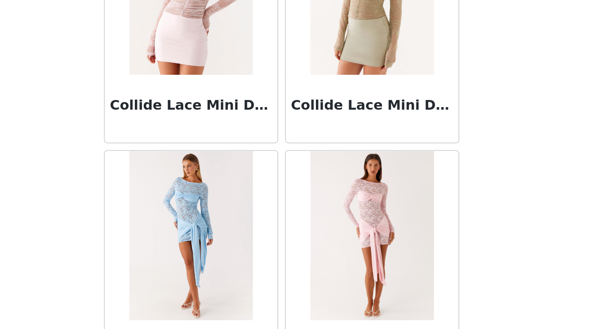
scroll to position [11930, 0]
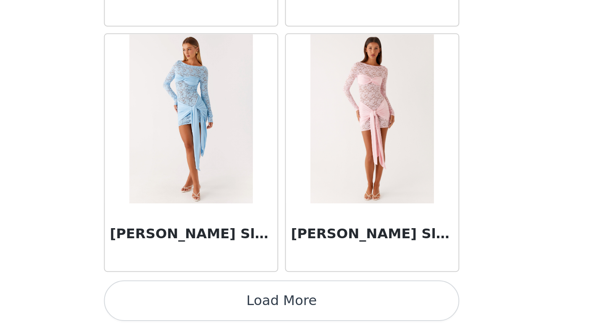
click at [329, 312] on button "Load More" at bounding box center [302, 315] width 177 height 20
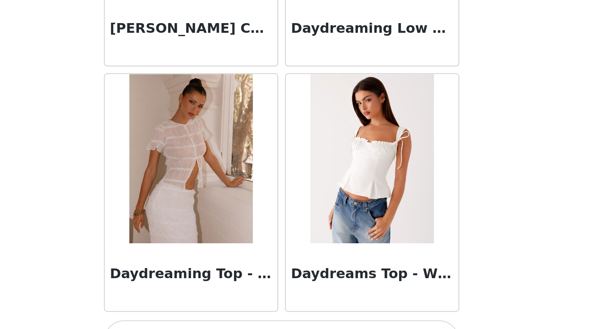
scroll to position [13149, 0]
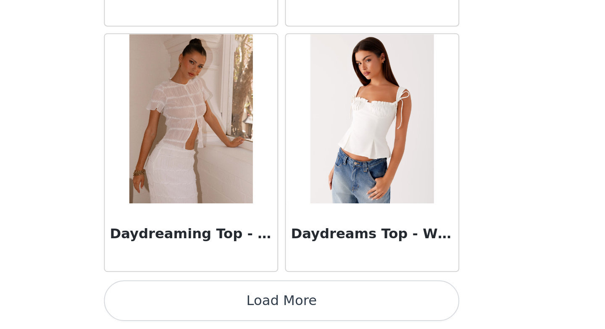
click at [272, 313] on button "Load More" at bounding box center [302, 315] width 177 height 20
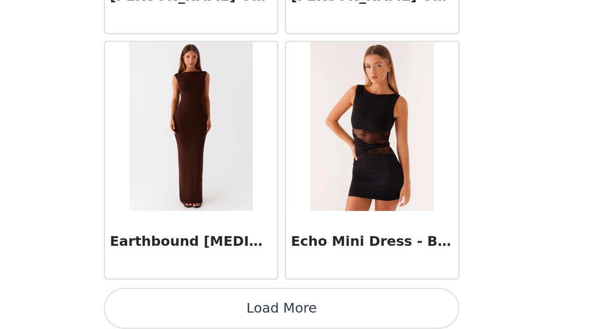
scroll to position [14368, 0]
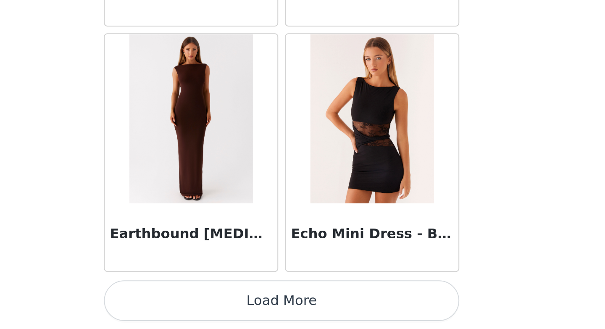
click at [273, 311] on button "Load More" at bounding box center [302, 315] width 177 height 20
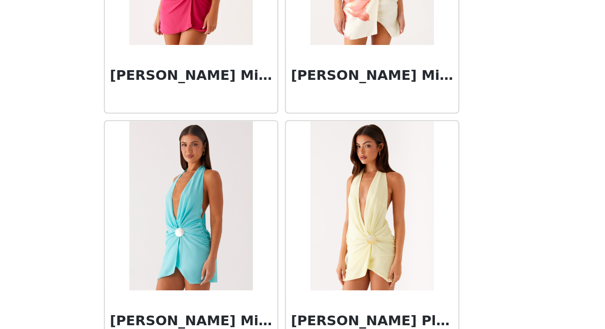
scroll to position [15587, 0]
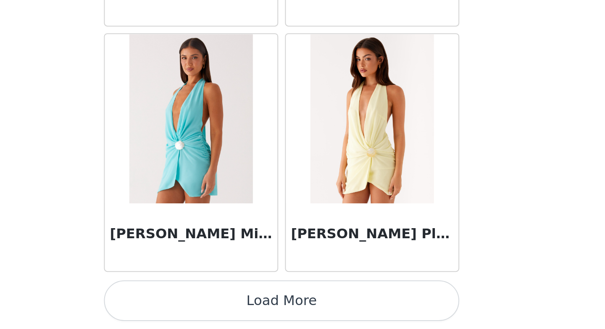
click at [277, 314] on button "Load More" at bounding box center [302, 315] width 177 height 20
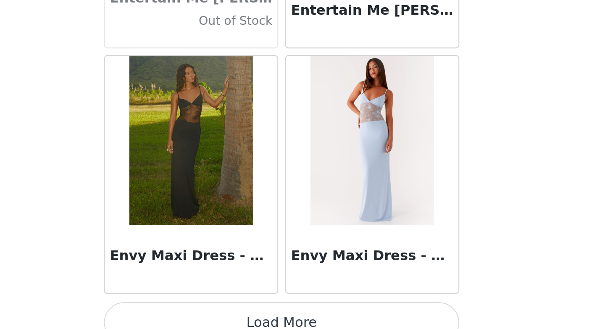
scroll to position [16807, 0]
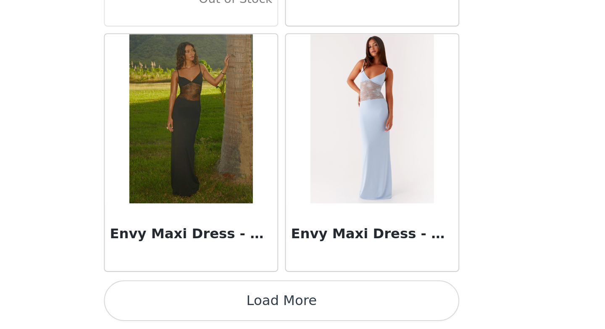
click at [331, 320] on button "Load More" at bounding box center [302, 315] width 177 height 20
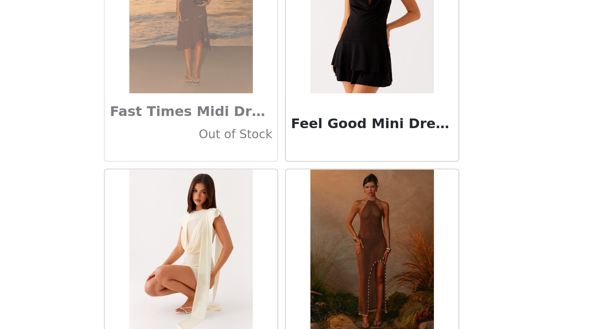
scroll to position [18026, 0]
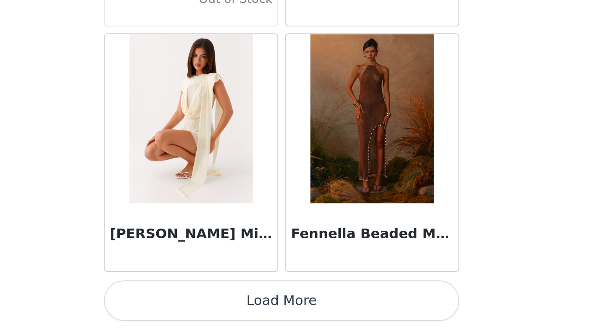
click at [308, 314] on button "Load More" at bounding box center [302, 315] width 177 height 20
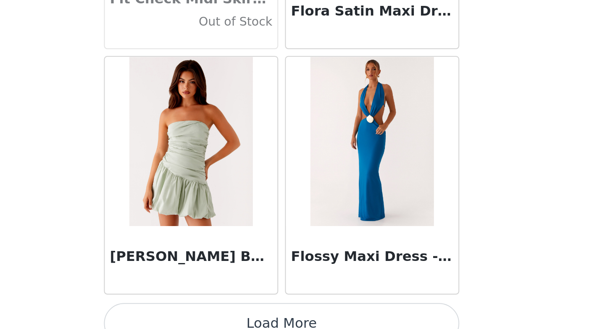
scroll to position [19245, 0]
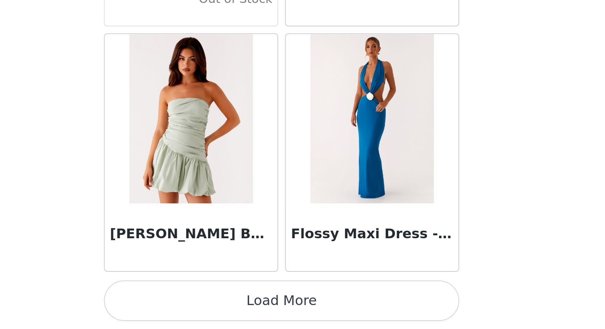
click at [290, 318] on button "Load More" at bounding box center [302, 315] width 177 height 20
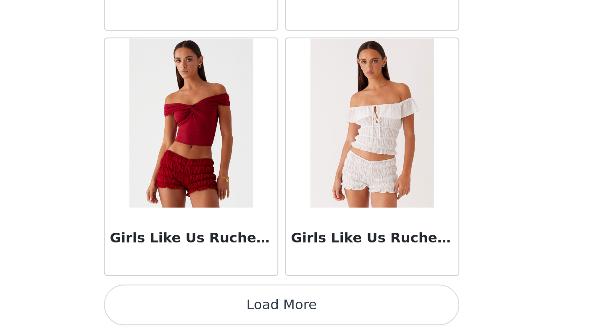
scroll to position [20464, 0]
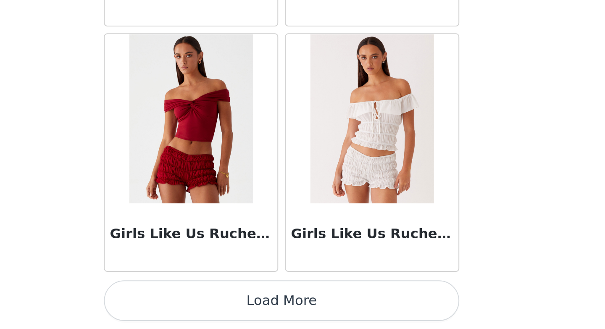
click at [289, 308] on button "Load More" at bounding box center [302, 315] width 177 height 20
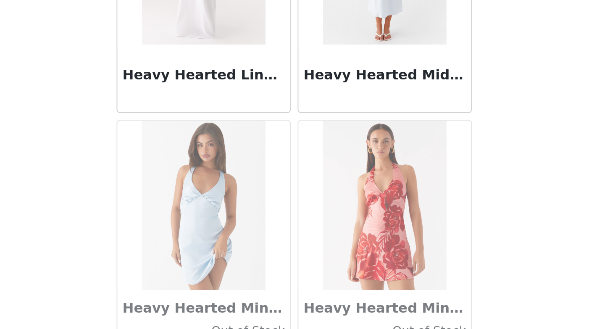
scroll to position [21683, 0]
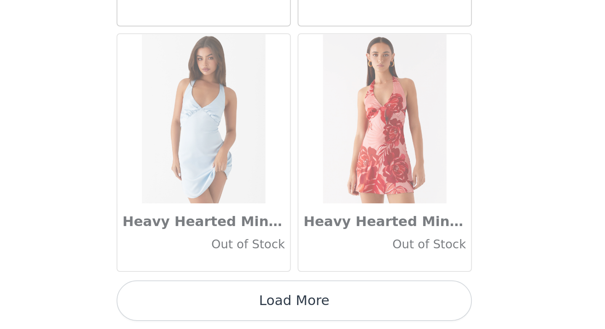
click at [338, 315] on button "Load More" at bounding box center [302, 315] width 177 height 20
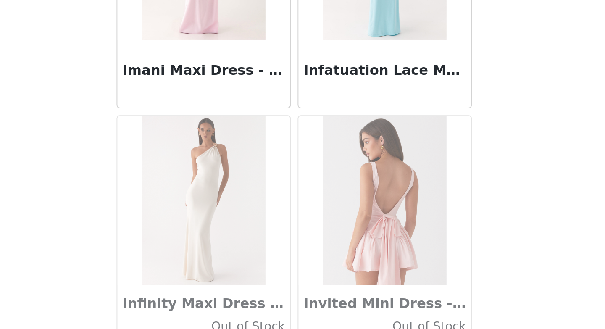
scroll to position [22903, 0]
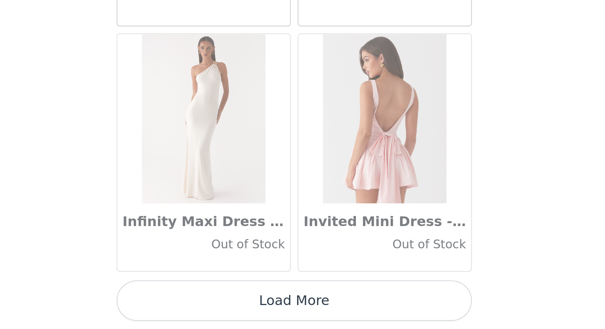
click at [330, 320] on button "Load More" at bounding box center [302, 315] width 177 height 20
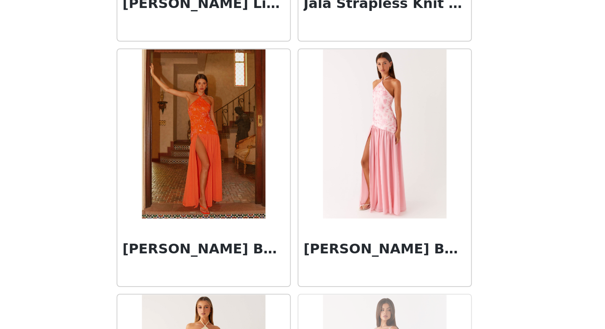
scroll to position [23502, 0]
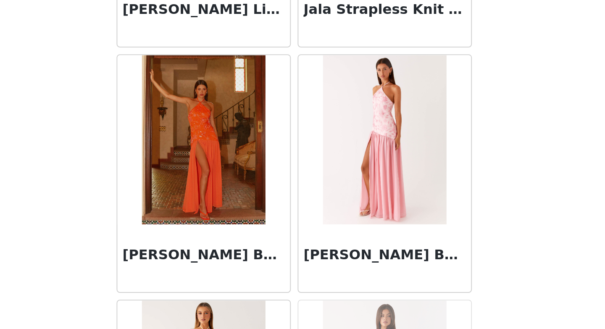
click at [340, 259] on img at bounding box center [347, 235] width 61 height 84
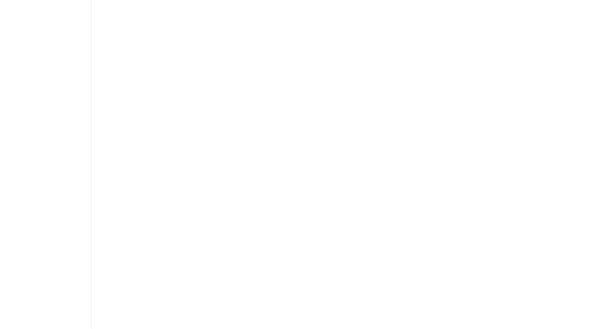
scroll to position [0, 0]
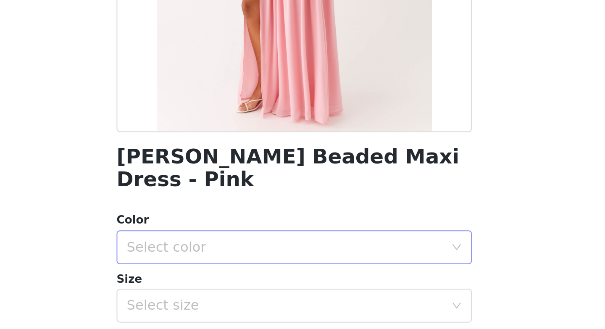
click at [236, 284] on div "Select color" at bounding box center [297, 288] width 157 height 8
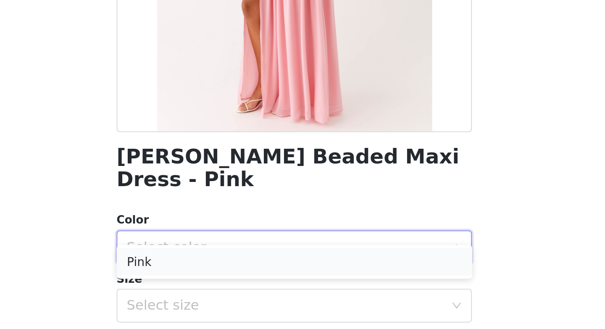
click at [237, 298] on li "Pink" at bounding box center [302, 295] width 177 height 13
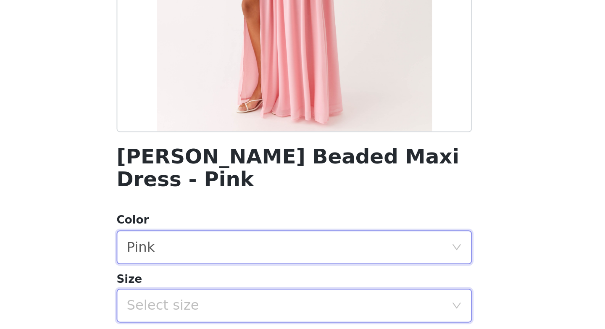
click at [238, 313] on div "Select size" at bounding box center [299, 317] width 161 height 16
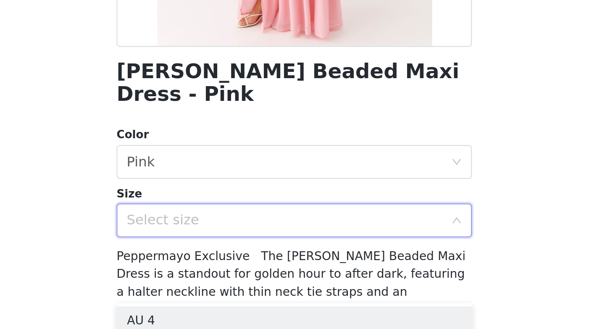
scroll to position [39, 0]
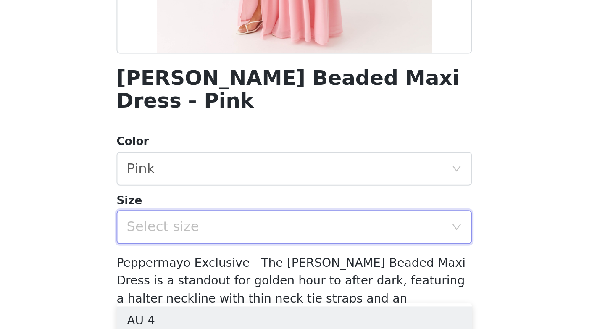
click at [221, 275] on div "[PERSON_NAME] Beaded Maxi Dress - Pink Color Select color Pink Size Select size…" at bounding box center [302, 218] width 177 height 430
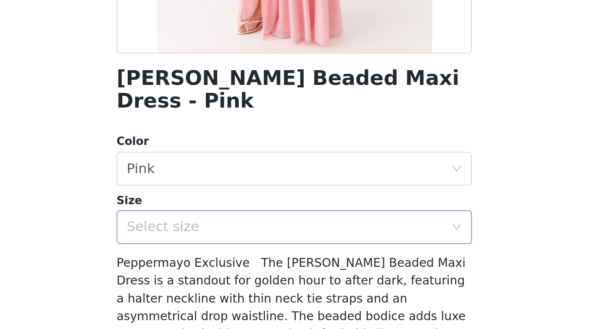
click at [224, 274] on div "Select size" at bounding box center [297, 278] width 157 height 8
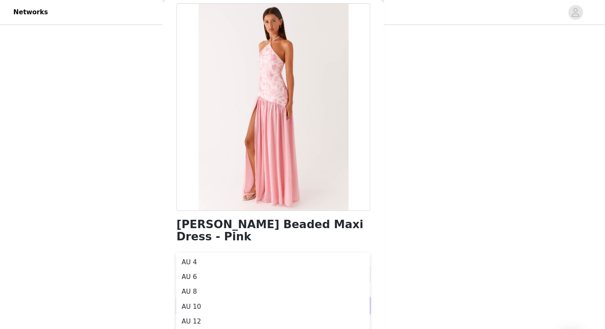
scroll to position [0, 0]
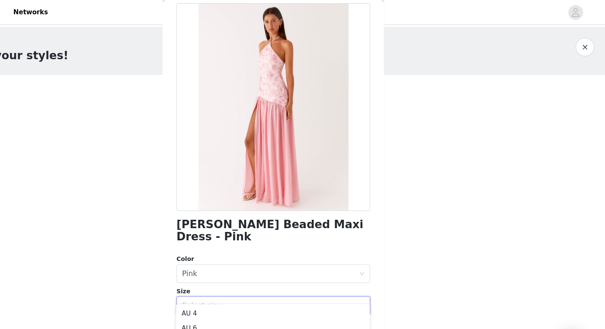
click at [240, 270] on div "Select size" at bounding box center [299, 278] width 161 height 16
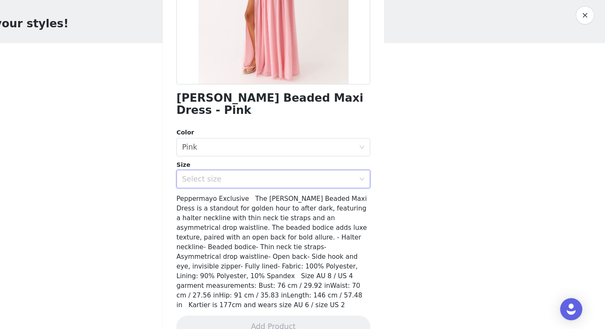
click at [298, 192] on div "[PERSON_NAME] Beaded Maxi Dress - Pink Color Select color Pink Size Select size…" at bounding box center [302, 132] width 177 height 430
click at [298, 188] on div "Select size" at bounding box center [297, 192] width 157 height 8
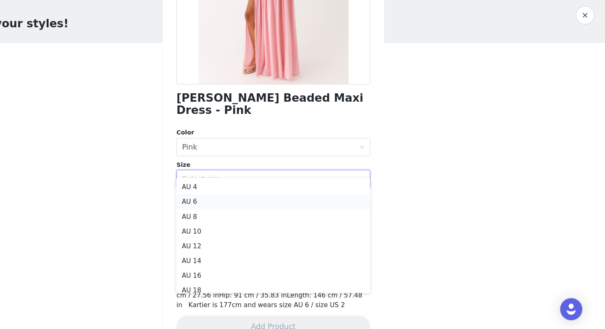
click at [294, 213] on li "AU 6" at bounding box center [302, 212] width 177 height 13
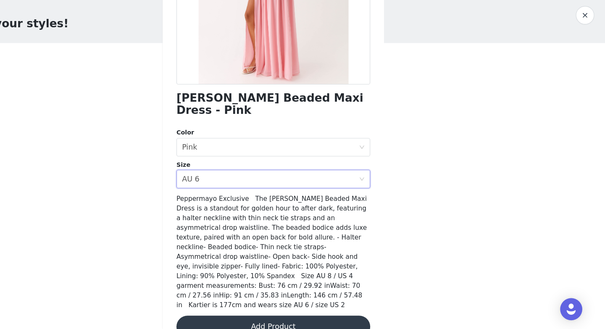
click at [287, 317] on button "Add Product" at bounding box center [302, 327] width 177 height 20
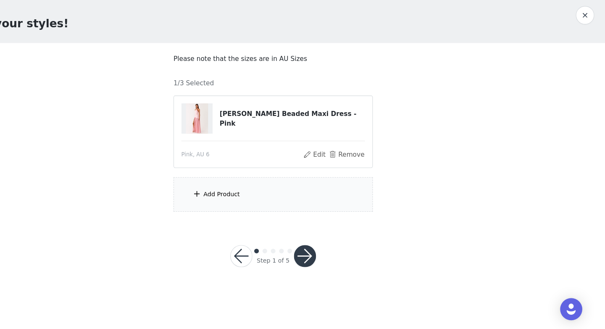
click at [236, 204] on span at bounding box center [233, 206] width 8 height 10
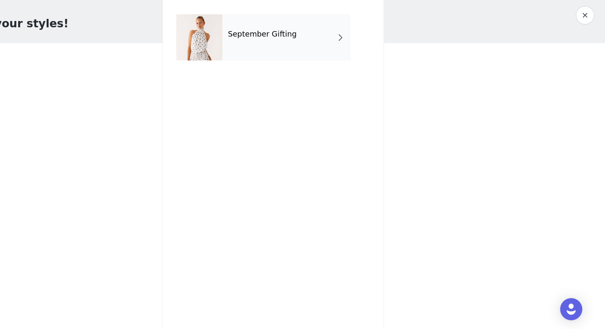
click at [268, 82] on div "September Gifting" at bounding box center [314, 63] width 117 height 42
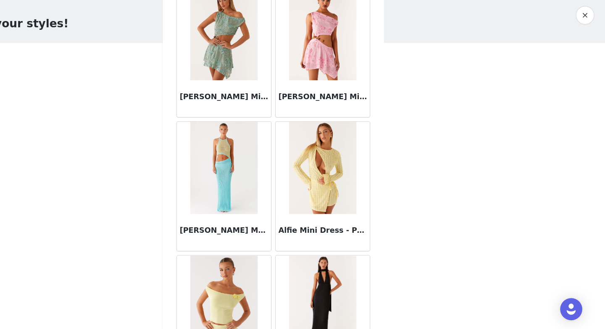
scroll to position [957, 0]
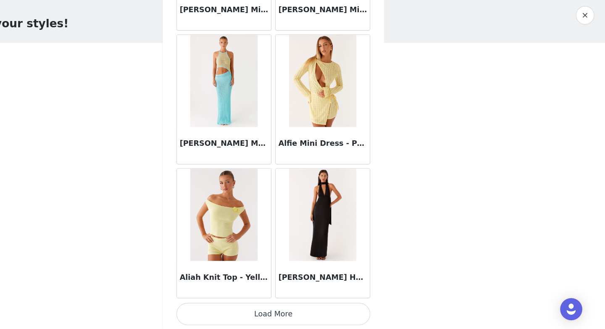
click at [251, 317] on button "Load More" at bounding box center [302, 315] width 177 height 20
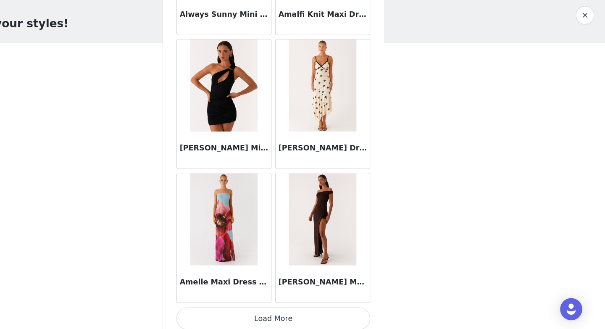
scroll to position [2176, 0]
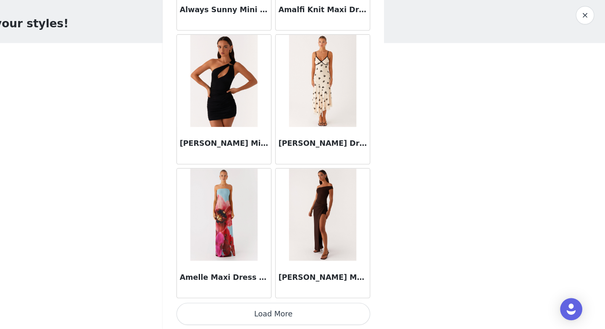
click at [324, 314] on button "Load More" at bounding box center [302, 315] width 177 height 20
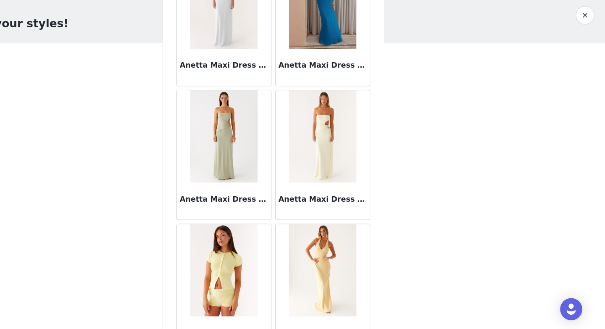
scroll to position [3396, 0]
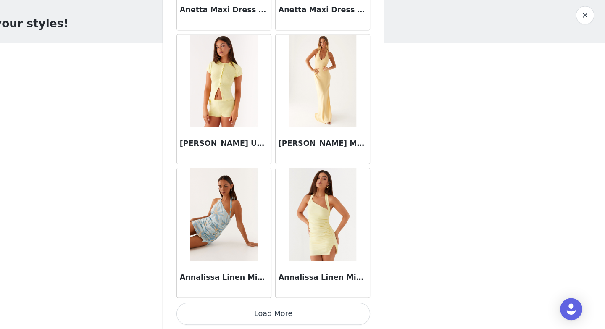
click at [317, 317] on button "Load More" at bounding box center [302, 315] width 177 height 20
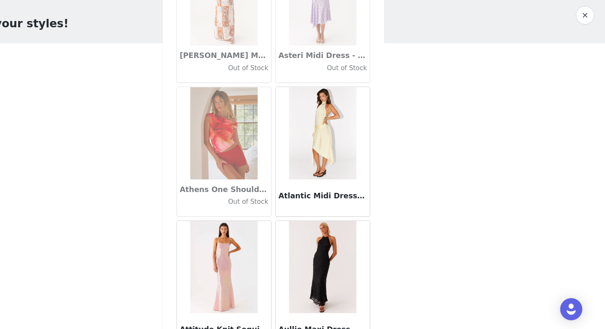
scroll to position [4615, 0]
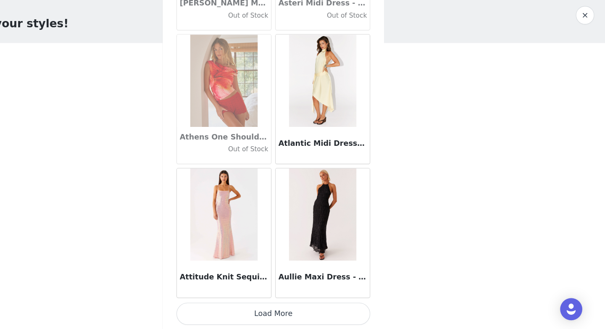
click at [308, 316] on button "Load More" at bounding box center [302, 315] width 177 height 20
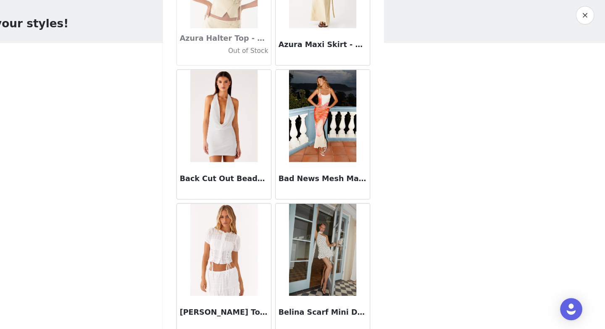
scroll to position [5834, 0]
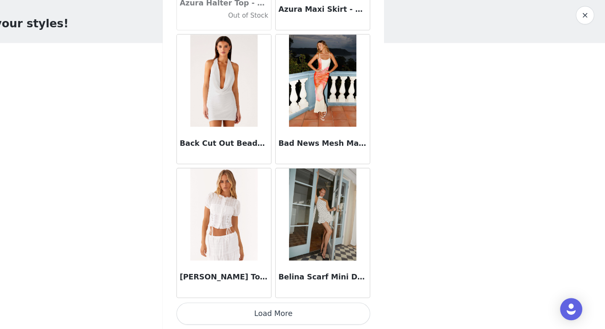
click at [296, 317] on button "Load More" at bounding box center [302, 315] width 177 height 20
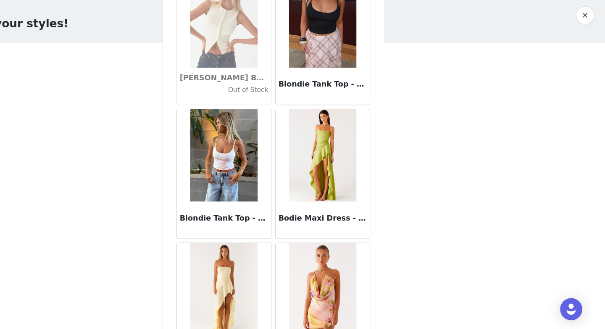
scroll to position [7053, 0]
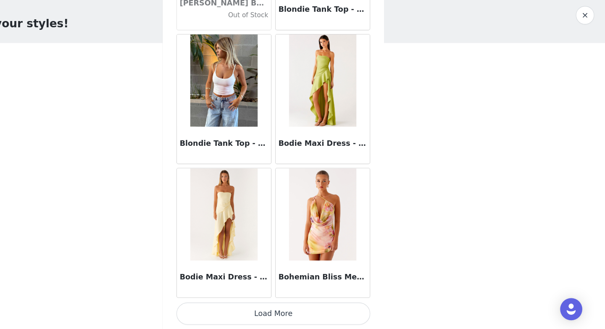
click at [275, 313] on button "Load More" at bounding box center [302, 315] width 177 height 20
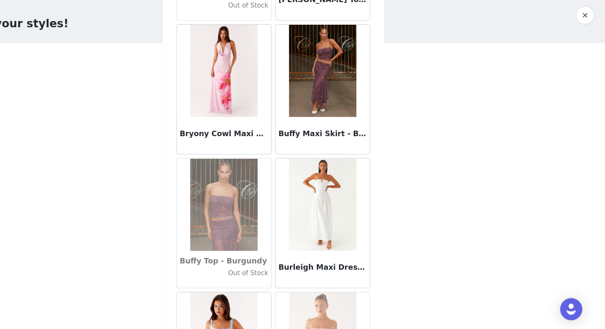
scroll to position [8272, 0]
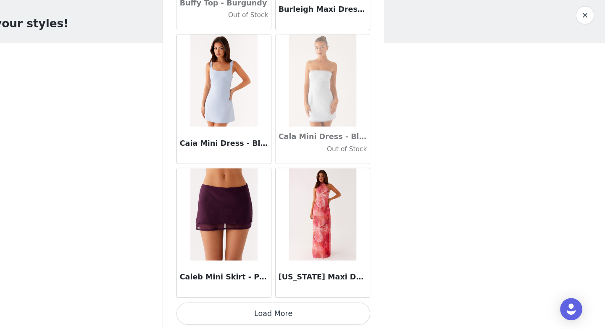
click at [275, 313] on button "Load More" at bounding box center [302, 315] width 177 height 20
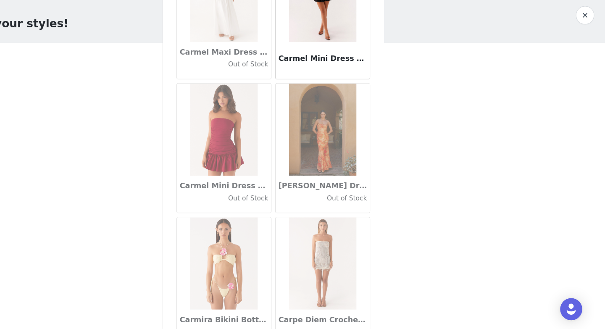
scroll to position [9492, 0]
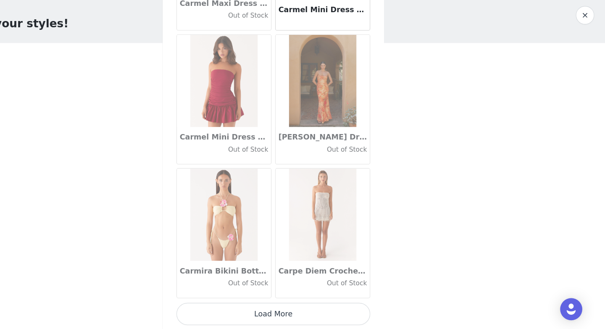
click at [290, 309] on button "Load More" at bounding box center [302, 315] width 177 height 20
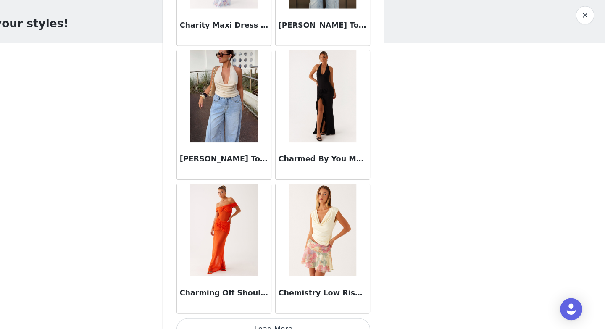
scroll to position [10711, 0]
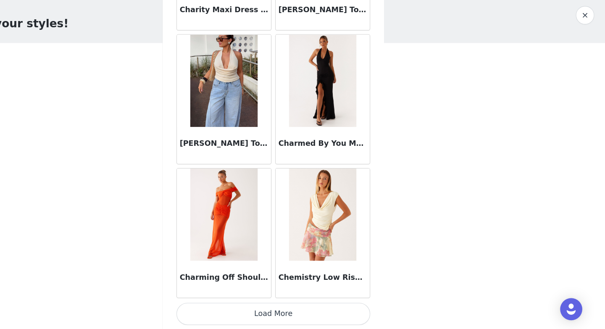
click at [292, 318] on button "Load More" at bounding box center [302, 315] width 177 height 20
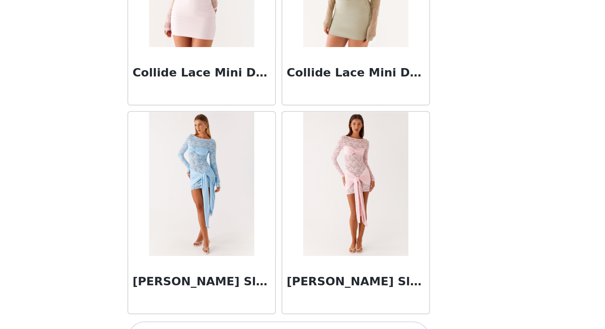
scroll to position [11930, 0]
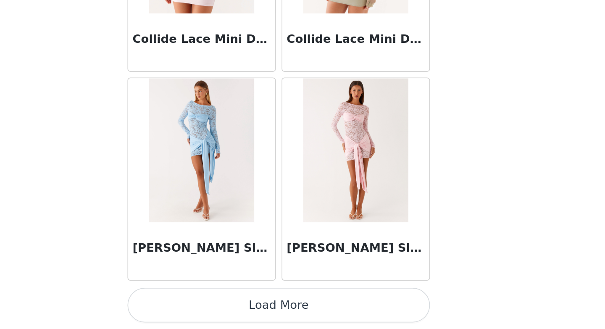
click at [291, 314] on button "Load More" at bounding box center [302, 315] width 177 height 20
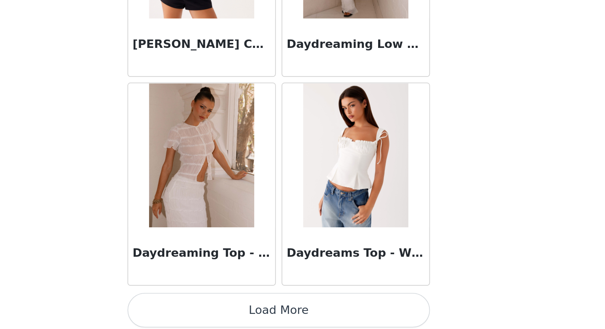
scroll to position [13149, 0]
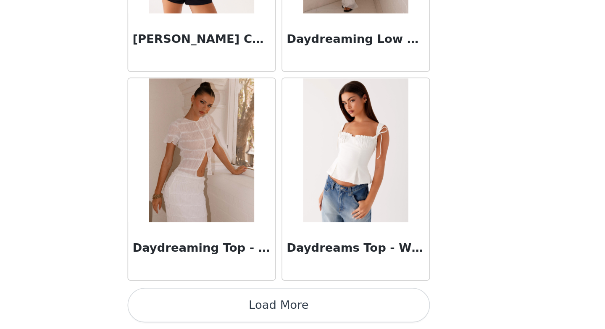
click at [293, 321] on button "Load More" at bounding box center [302, 315] width 177 height 20
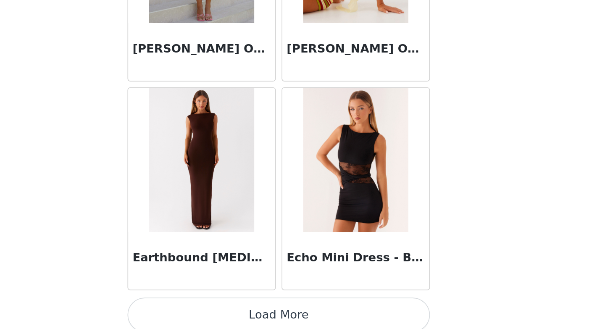
scroll to position [14368, 0]
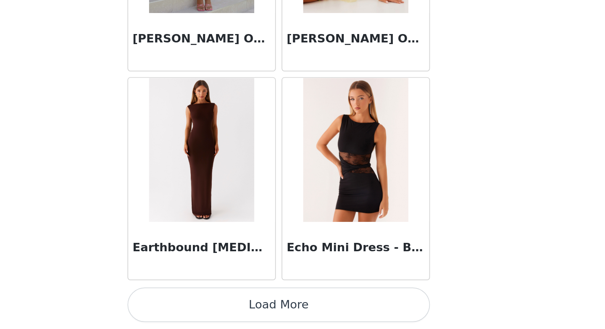
click at [304, 320] on button "Load More" at bounding box center [302, 315] width 177 height 20
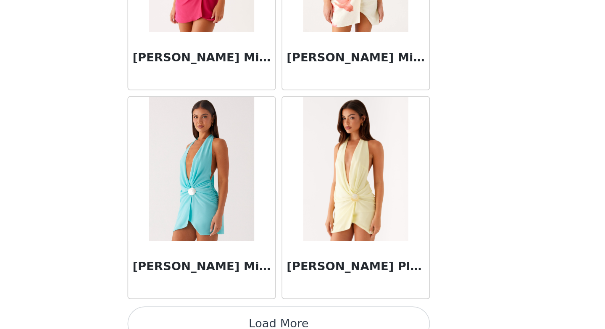
scroll to position [15587, 0]
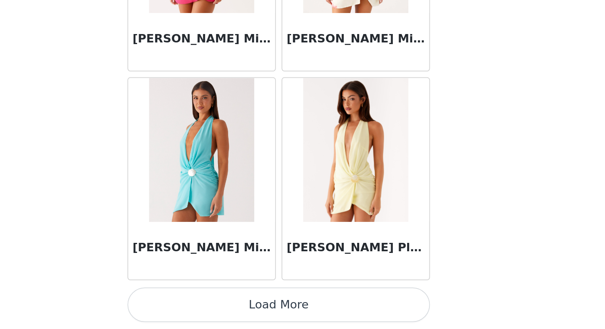
click at [335, 312] on button "Load More" at bounding box center [302, 315] width 177 height 20
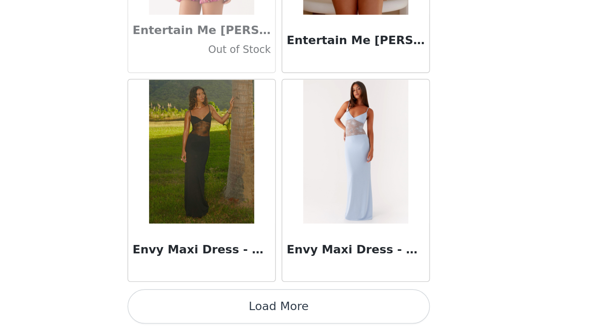
scroll to position [16807, 0]
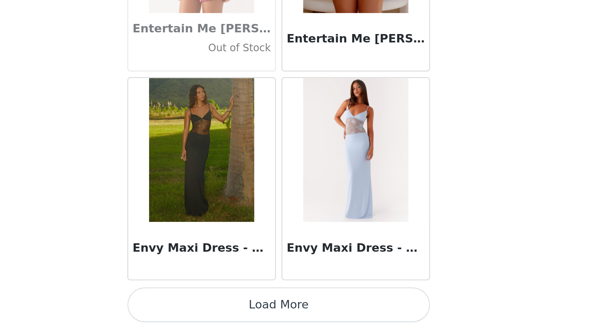
click at [306, 314] on button "Load More" at bounding box center [302, 315] width 177 height 20
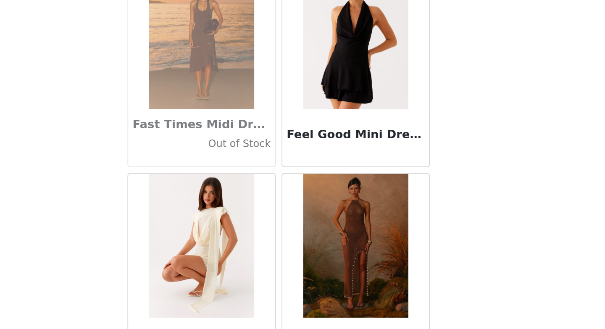
scroll to position [18026, 0]
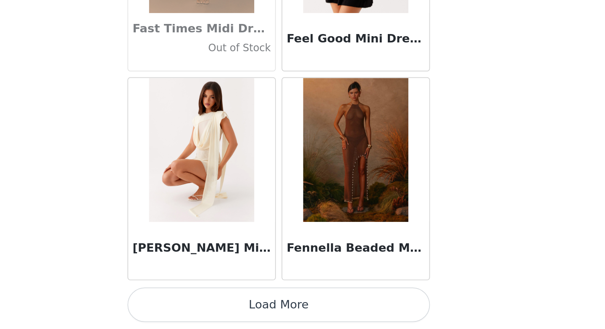
click at [298, 314] on button "Load More" at bounding box center [302, 315] width 177 height 20
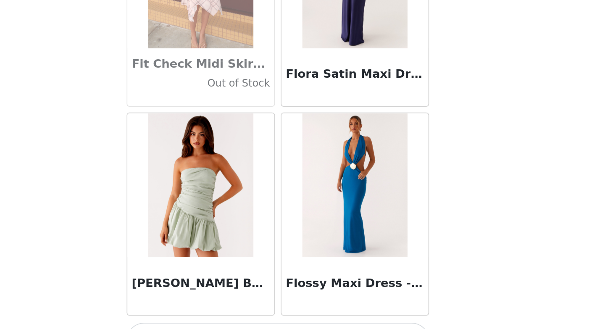
scroll to position [19245, 0]
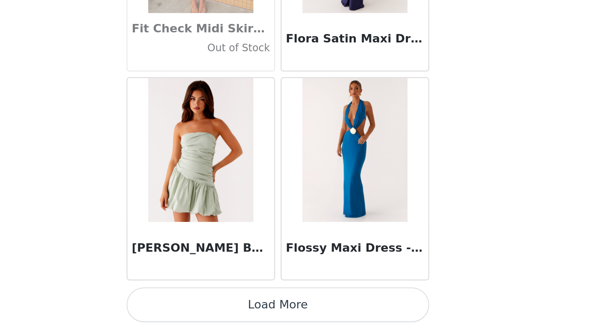
click at [285, 310] on button "Load More" at bounding box center [302, 315] width 177 height 20
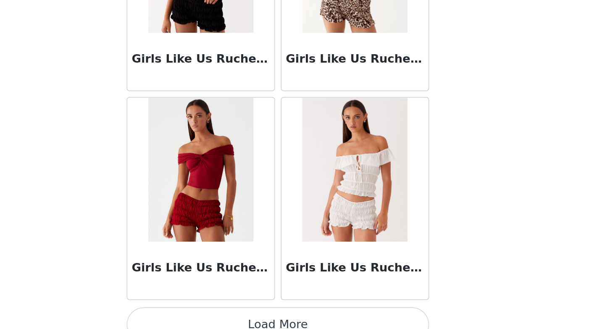
scroll to position [20464, 0]
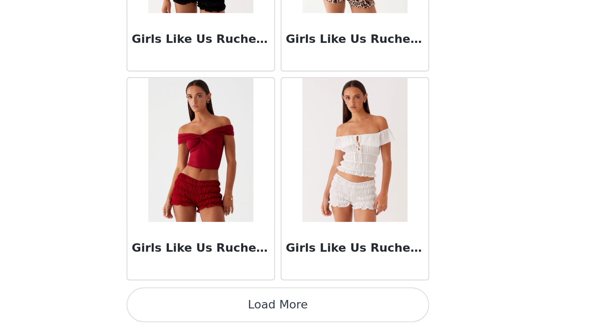
click at [285, 310] on button "Load More" at bounding box center [302, 315] width 177 height 20
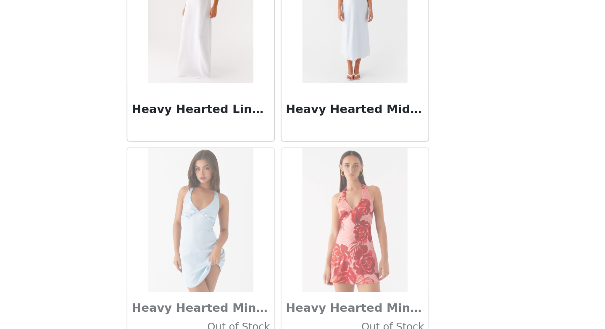
scroll to position [21683, 0]
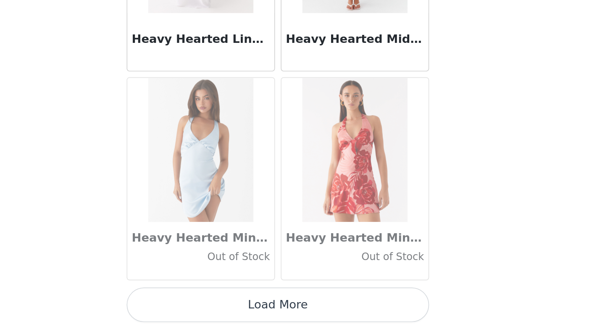
click at [291, 320] on button "Load More" at bounding box center [302, 315] width 177 height 20
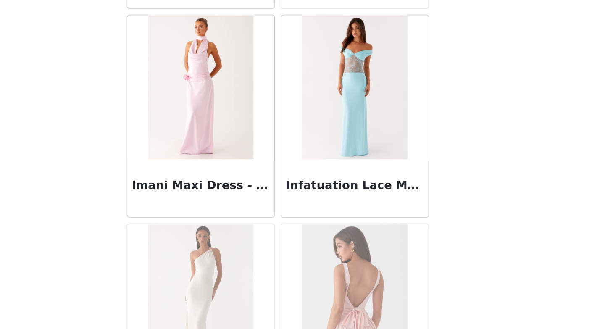
scroll to position [22903, 0]
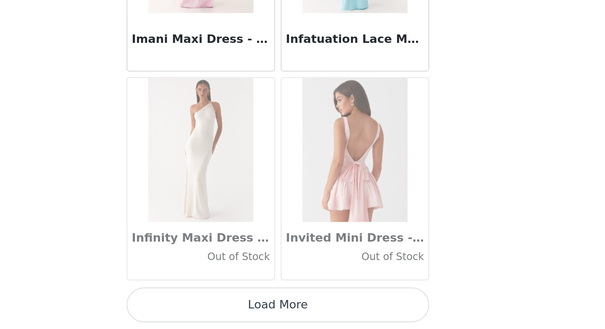
click at [291, 321] on button "Load More" at bounding box center [302, 315] width 177 height 20
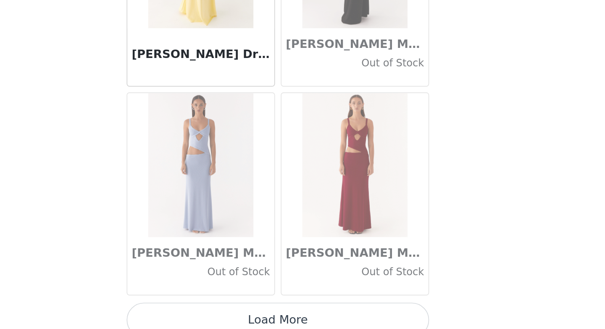
scroll to position [24122, 0]
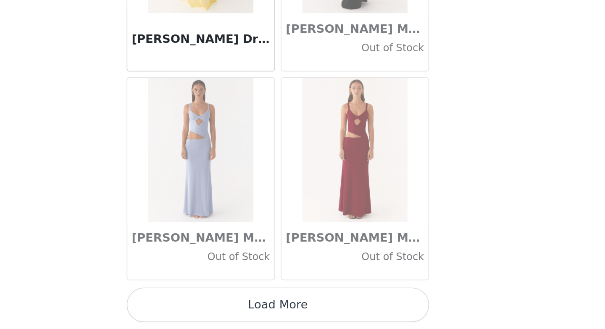
click at [303, 320] on button "Load More" at bounding box center [302, 315] width 177 height 20
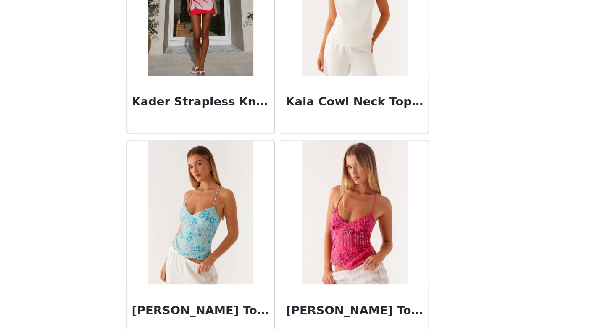
scroll to position [25341, 0]
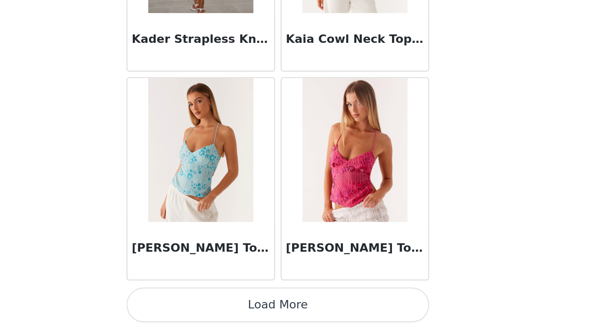
click at [301, 320] on button "Load More" at bounding box center [302, 315] width 177 height 20
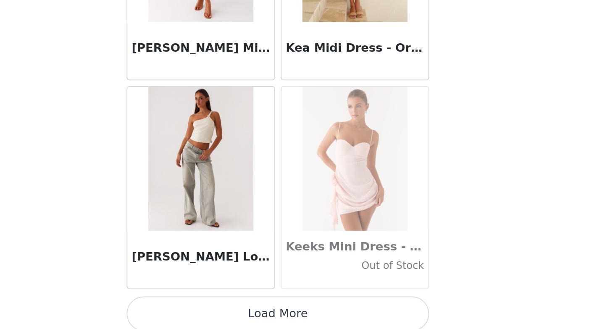
scroll to position [26560, 0]
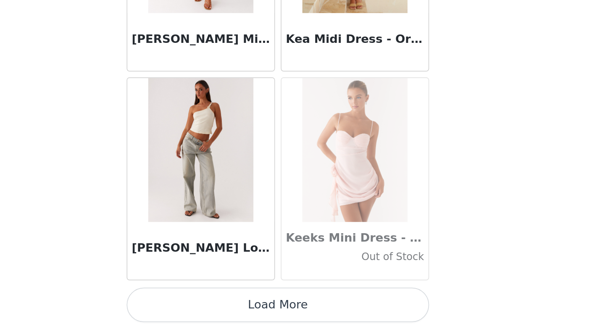
click at [314, 311] on button "Load More" at bounding box center [302, 315] width 177 height 20
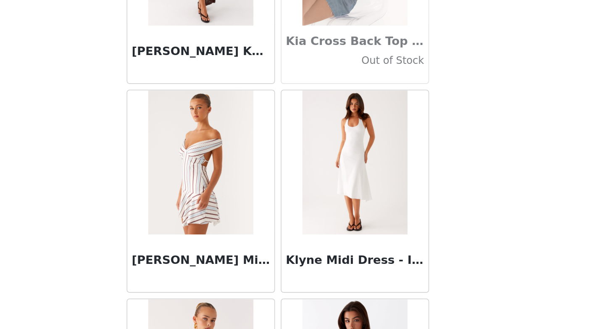
scroll to position [27163, 0]
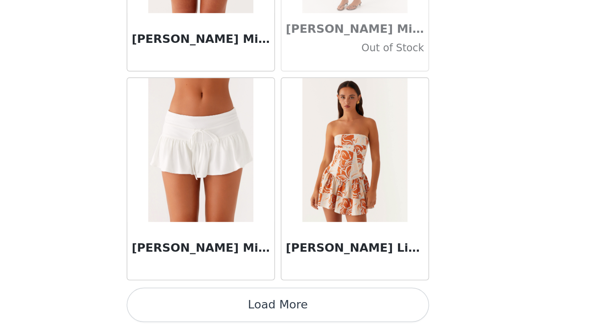
click at [314, 311] on button "Load More" at bounding box center [302, 315] width 177 height 20
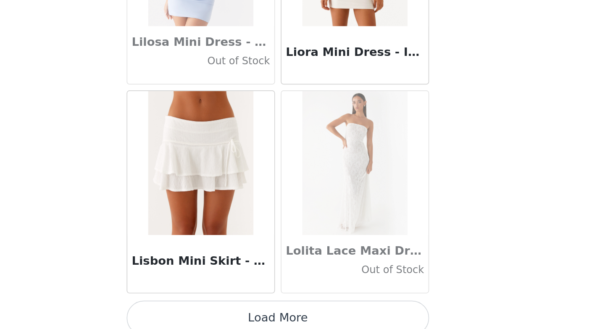
scroll to position [28999, 0]
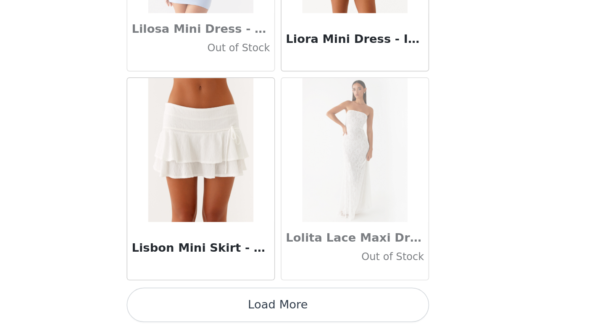
click at [316, 319] on button "Load More" at bounding box center [302, 315] width 177 height 20
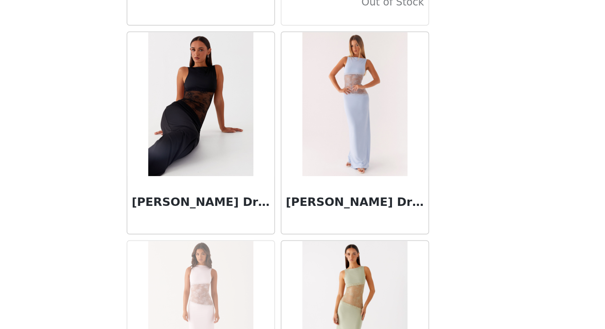
scroll to position [29881, 0]
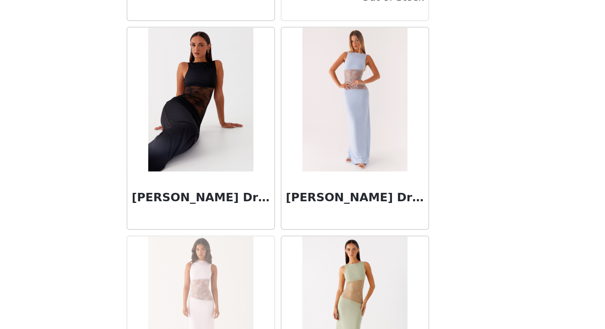
click at [244, 217] on img at bounding box center [257, 195] width 61 height 84
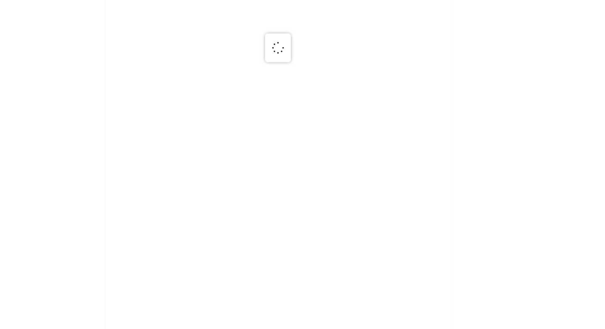
scroll to position [0, 0]
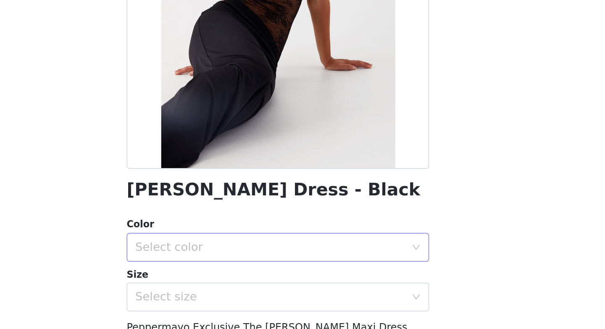
click at [260, 277] on div "Select color" at bounding box center [297, 277] width 157 height 8
click at [265, 294] on li "Black" at bounding box center [302, 295] width 177 height 13
click at [268, 304] on div "Select size" at bounding box center [297, 306] width 157 height 8
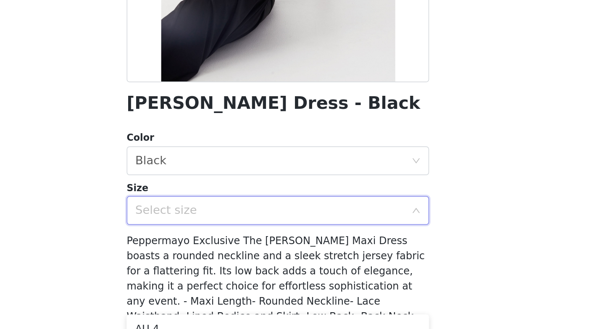
scroll to position [45, 0]
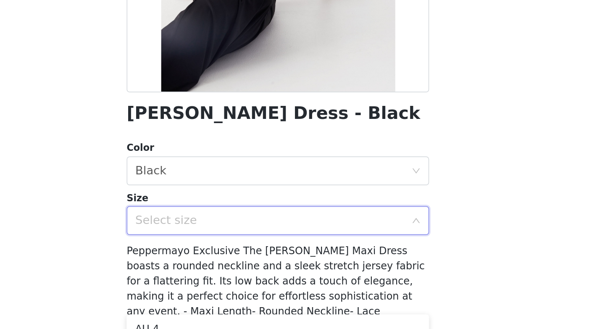
click at [277, 259] on div "Select size" at bounding box center [297, 261] width 157 height 8
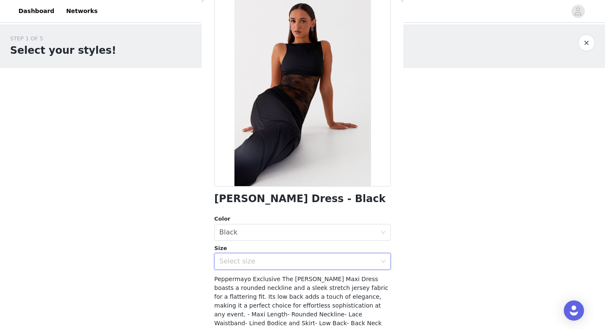
click at [252, 262] on div "Select size" at bounding box center [297, 261] width 157 height 8
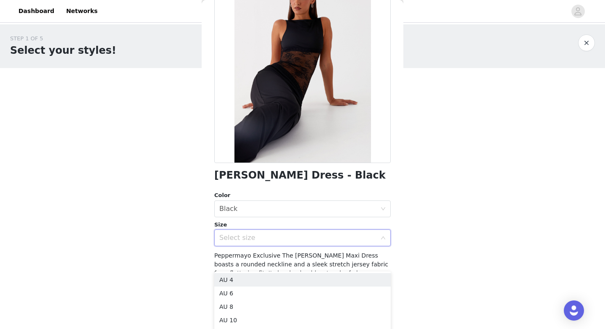
scroll to position [69, 0]
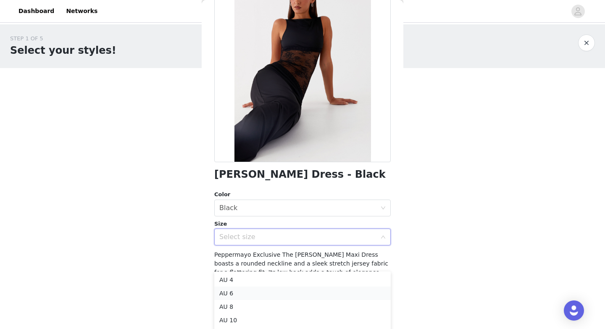
click at [251, 290] on li "AU 6" at bounding box center [302, 293] width 177 height 13
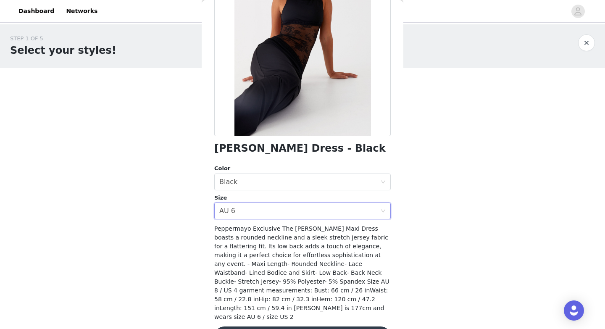
scroll to position [95, 0]
click at [285, 214] on div "Select size AU 6" at bounding box center [299, 211] width 161 height 16
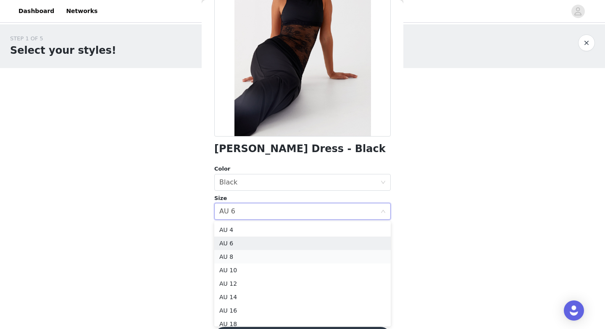
click at [278, 258] on li "AU 8" at bounding box center [302, 256] width 177 height 13
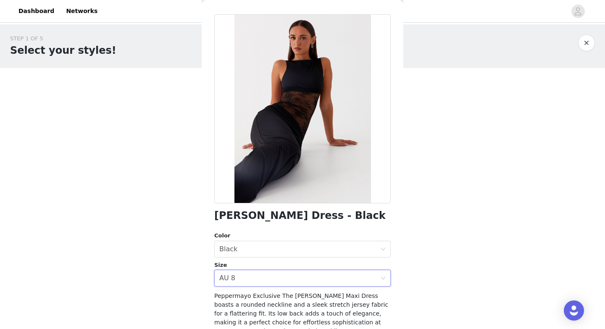
scroll to position [14, 0]
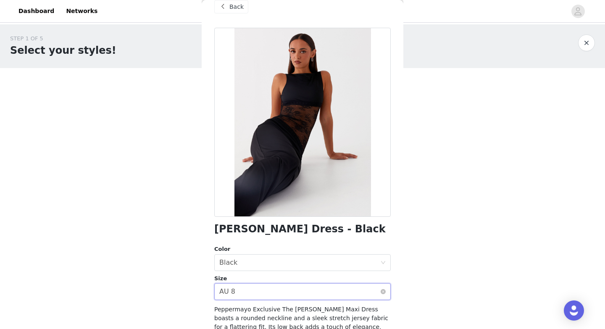
click at [324, 296] on div "Select size AU 8" at bounding box center [299, 292] width 161 height 16
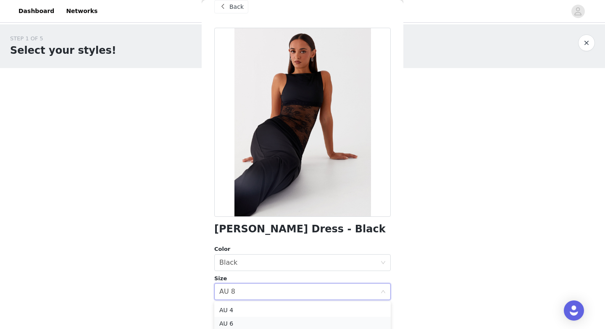
click at [296, 326] on li "AU 6" at bounding box center [302, 323] width 177 height 13
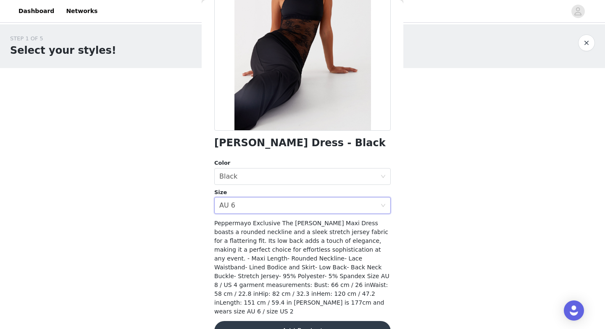
scroll to position [116, 0]
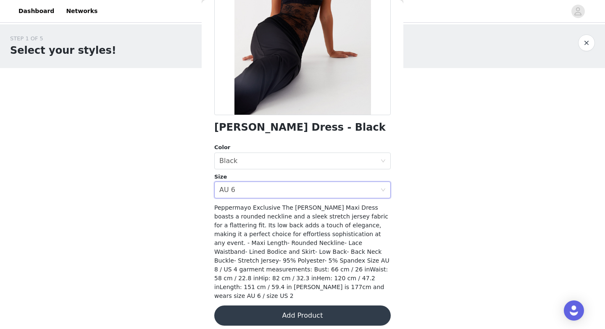
click at [334, 307] on button "Add Product" at bounding box center [302, 316] width 177 height 20
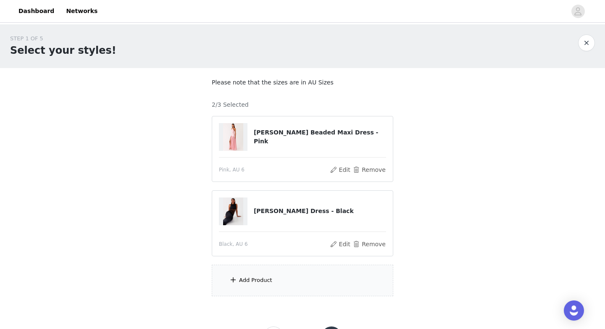
click at [279, 291] on div "Add Product" at bounding box center [303, 281] width 182 height 32
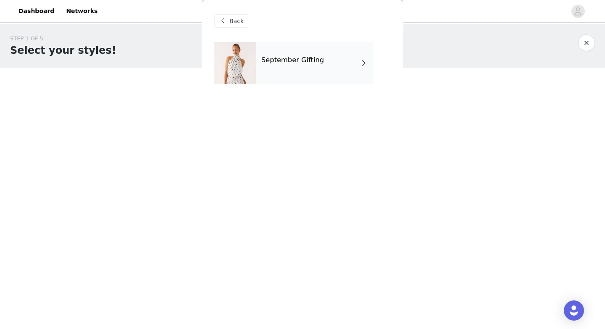
click at [277, 74] on div "September Gifting" at bounding box center [314, 63] width 117 height 42
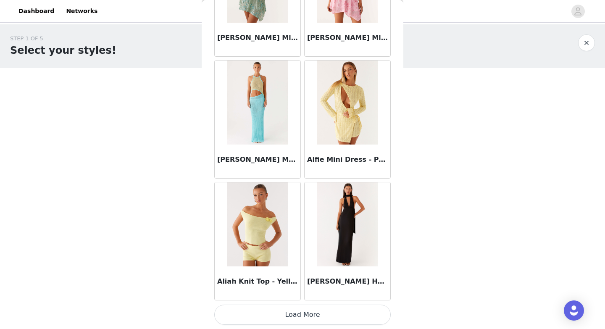
scroll to position [38, 0]
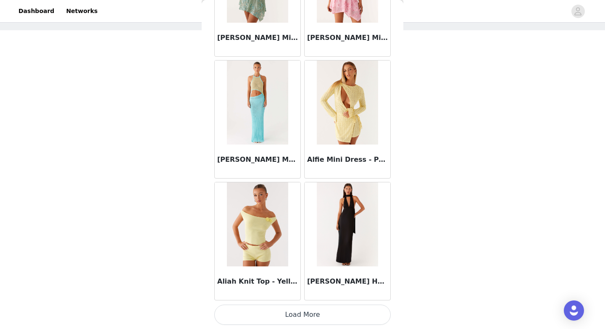
click at [286, 307] on button "Load More" at bounding box center [302, 315] width 177 height 20
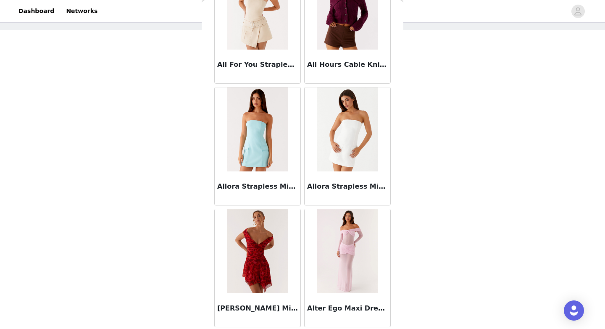
scroll to position [2176, 0]
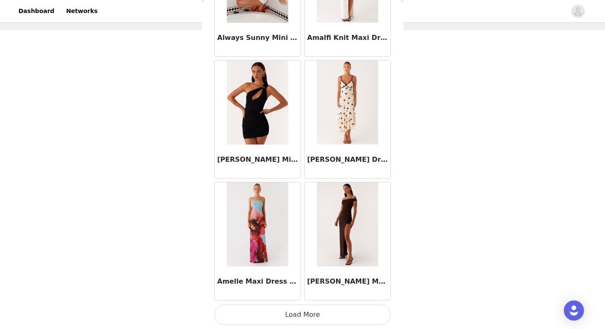
click at [271, 316] on button "Load More" at bounding box center [302, 315] width 177 height 20
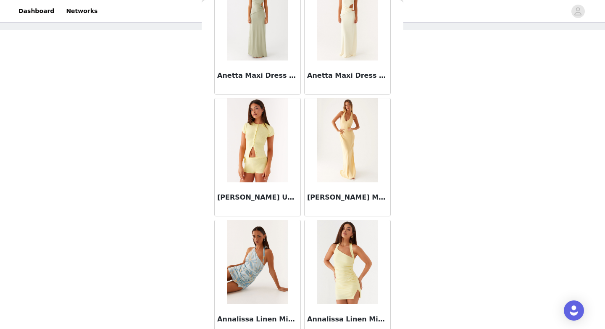
scroll to position [3396, 0]
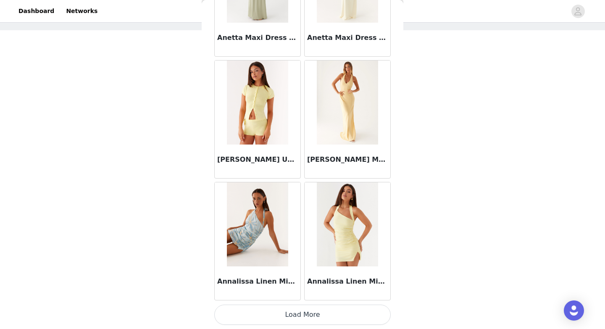
click at [305, 315] on button "Load More" at bounding box center [302, 315] width 177 height 20
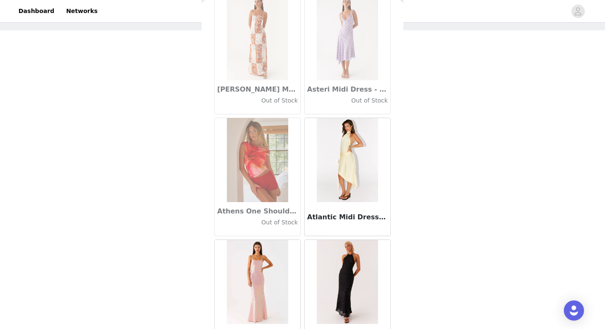
scroll to position [4615, 0]
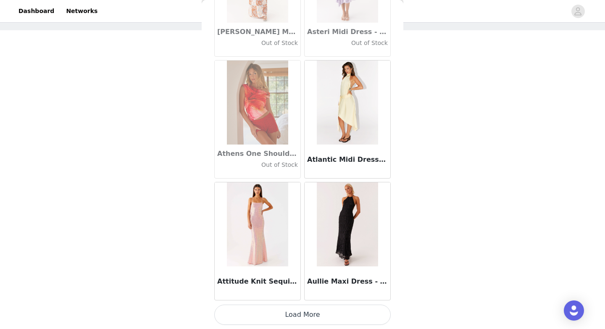
click at [289, 313] on button "Load More" at bounding box center [302, 315] width 177 height 20
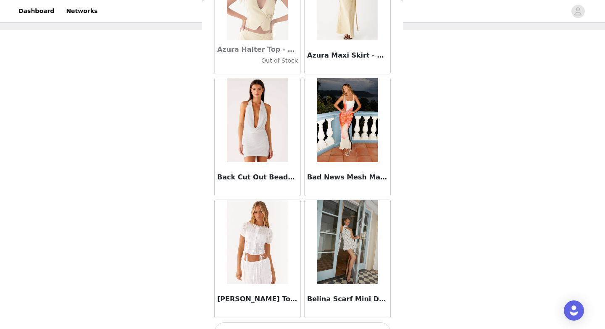
scroll to position [5834, 0]
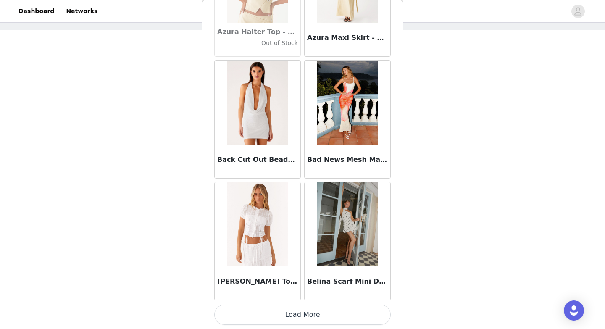
click at [281, 316] on button "Load More" at bounding box center [302, 315] width 177 height 20
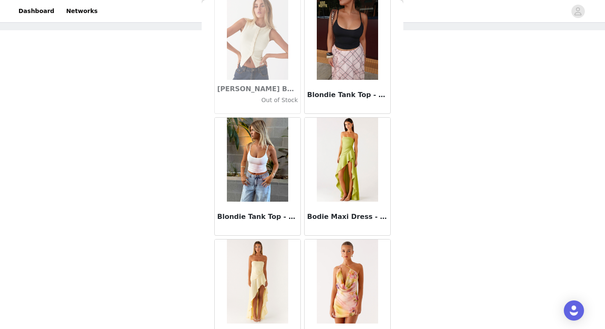
scroll to position [7053, 0]
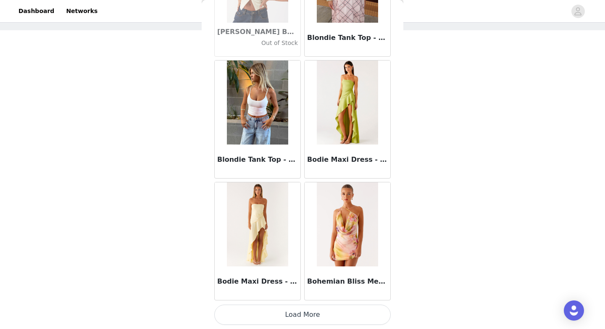
click at [275, 311] on button "Load More" at bounding box center [302, 315] width 177 height 20
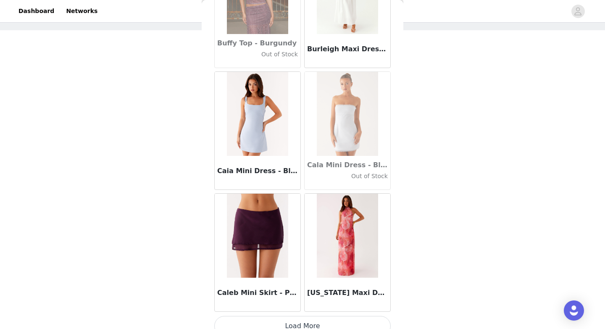
scroll to position [8272, 0]
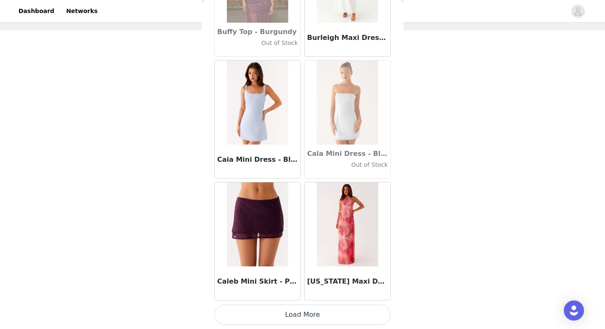
click at [275, 311] on button "Load More" at bounding box center [302, 315] width 177 height 20
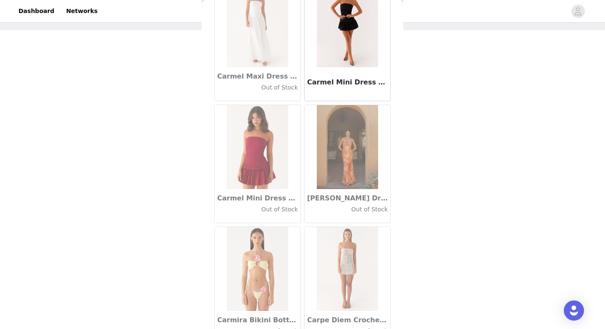
scroll to position [9492, 0]
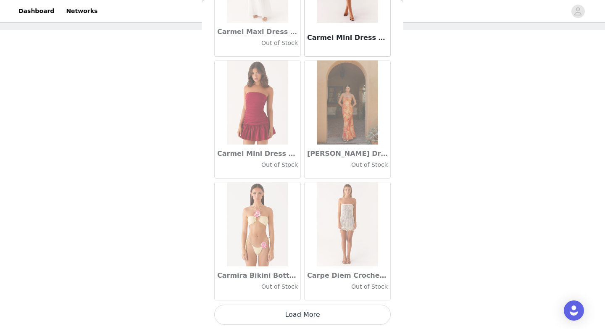
click at [280, 317] on button "Load More" at bounding box center [302, 315] width 177 height 20
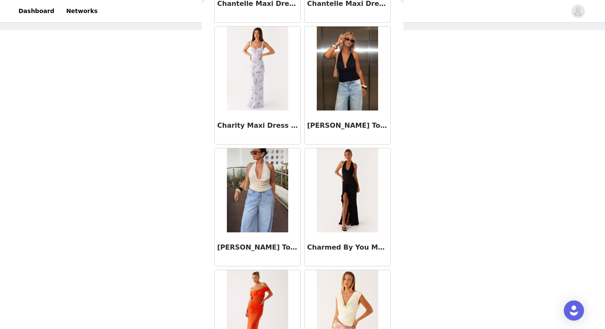
scroll to position [10711, 0]
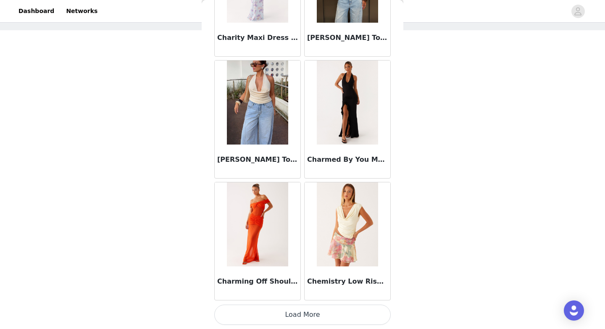
click at [283, 311] on button "Load More" at bounding box center [302, 315] width 177 height 20
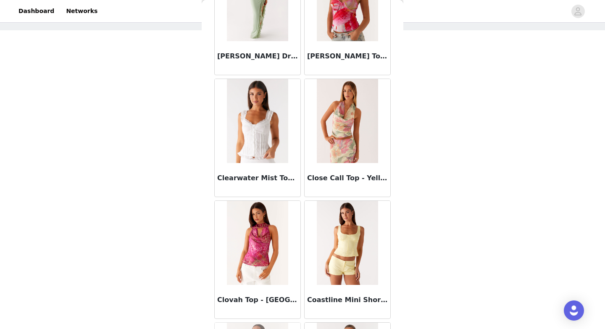
scroll to position [11930, 0]
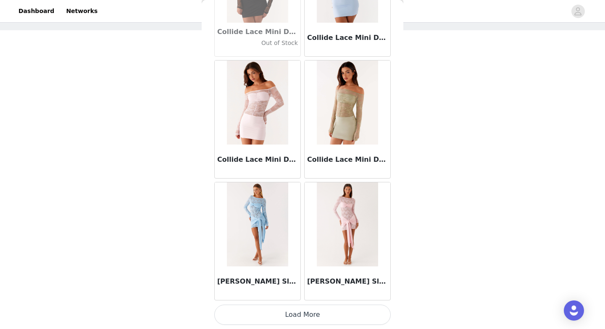
click at [302, 323] on button "Load More" at bounding box center [302, 315] width 177 height 20
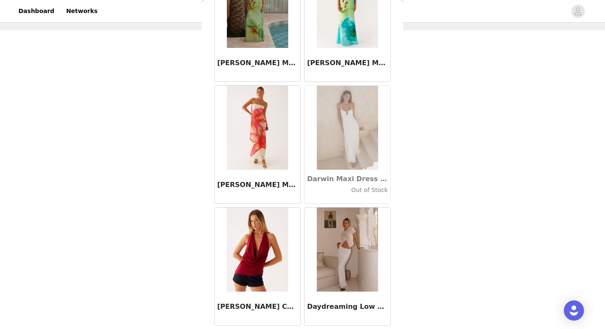
scroll to position [13149, 0]
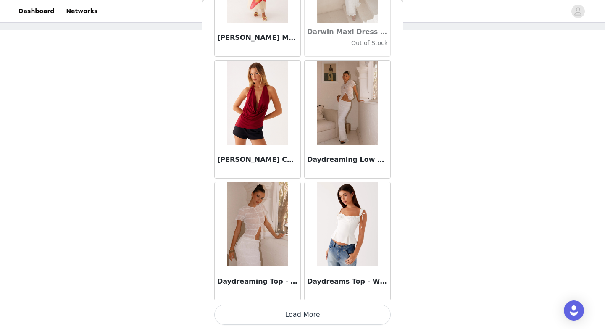
click at [313, 319] on button "Load More" at bounding box center [302, 315] width 177 height 20
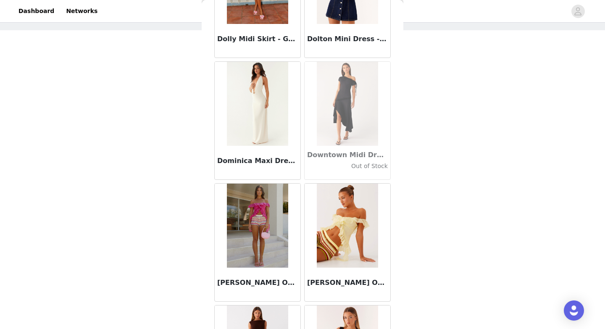
scroll to position [14368, 0]
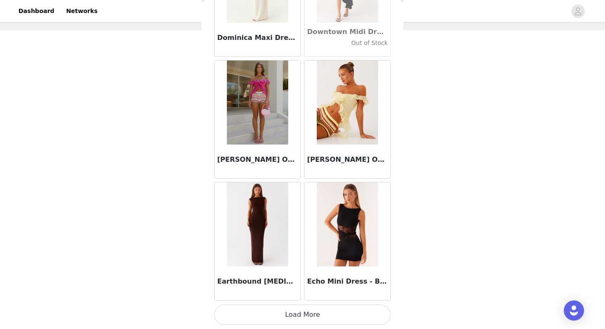
click at [301, 320] on button "Load More" at bounding box center [302, 315] width 177 height 20
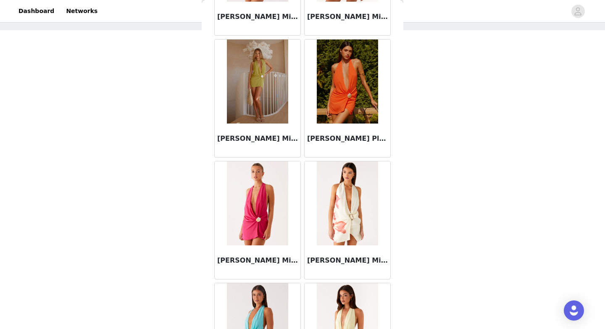
scroll to position [15587, 0]
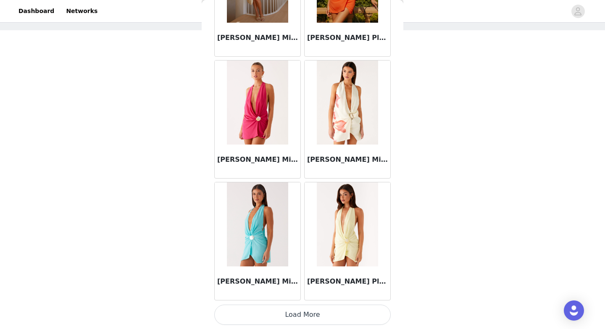
click at [311, 312] on button "Load More" at bounding box center [302, 315] width 177 height 20
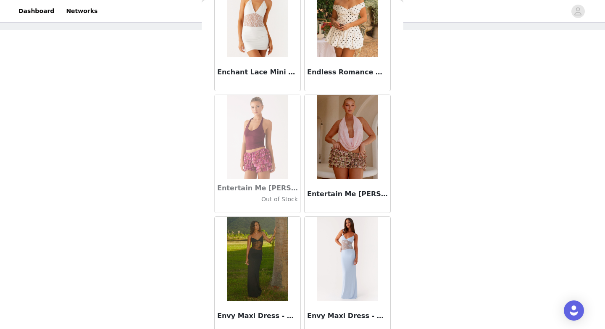
scroll to position [16807, 0]
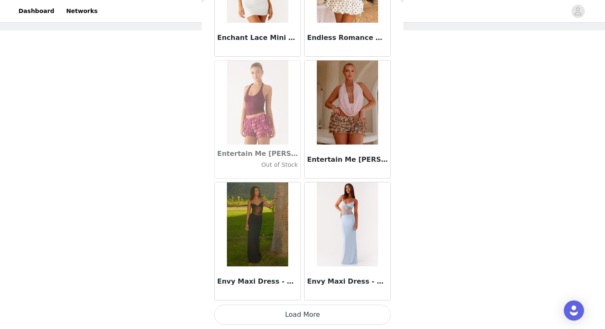
click at [301, 321] on button "Load More" at bounding box center [302, 315] width 177 height 20
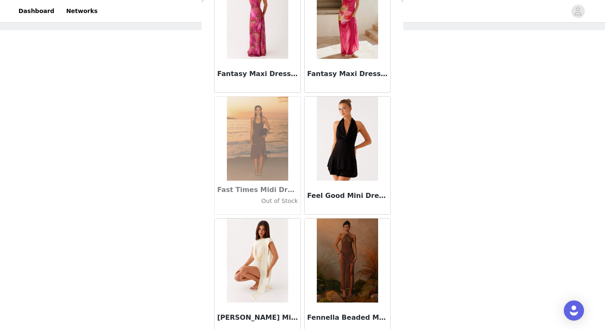
scroll to position [18026, 0]
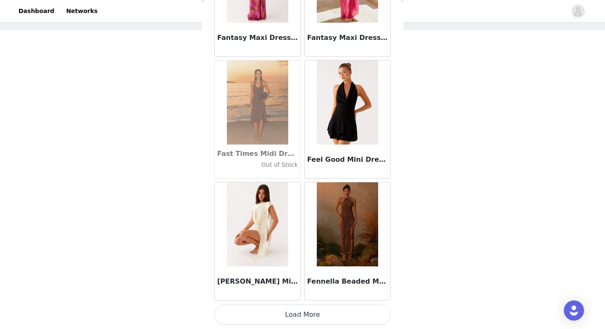
click at [309, 313] on button "Load More" at bounding box center [302, 315] width 177 height 20
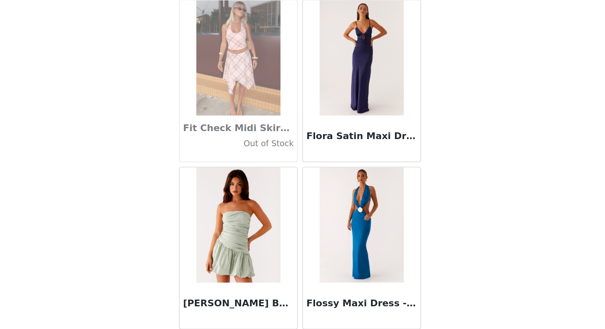
scroll to position [19245, 0]
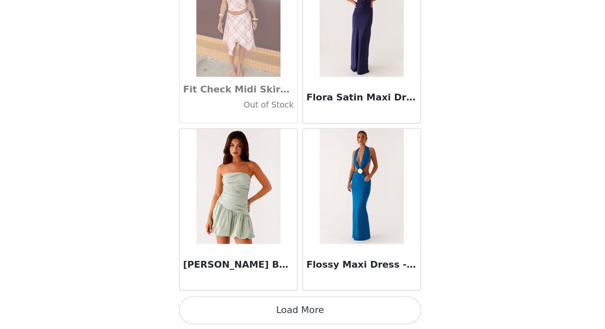
click at [301, 315] on button "Load More" at bounding box center [302, 315] width 177 height 20
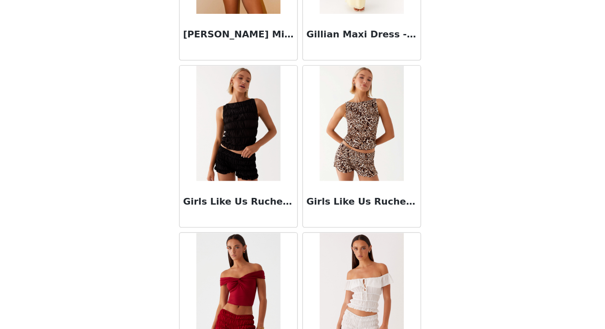
scroll to position [20464, 0]
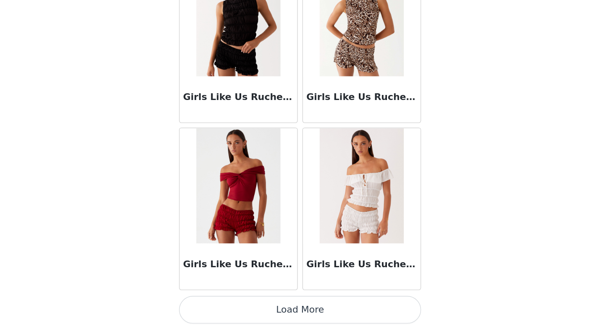
click at [301, 316] on button "Load More" at bounding box center [302, 315] width 177 height 20
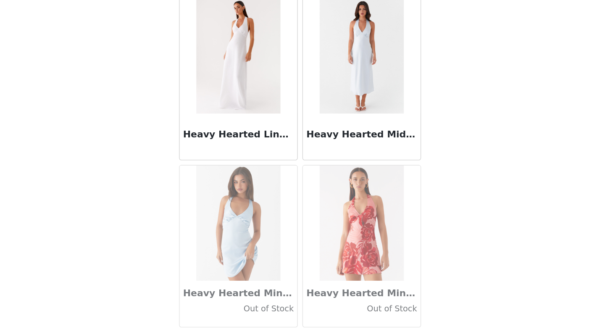
scroll to position [21683, 0]
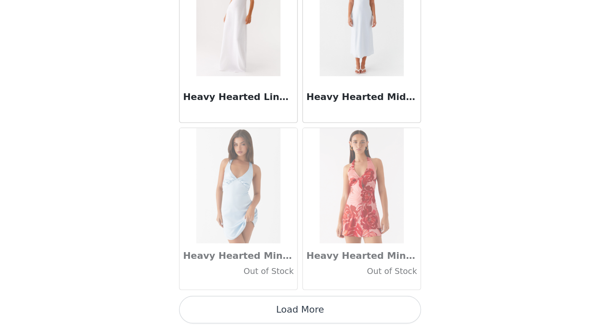
click at [297, 319] on button "Load More" at bounding box center [302, 315] width 177 height 20
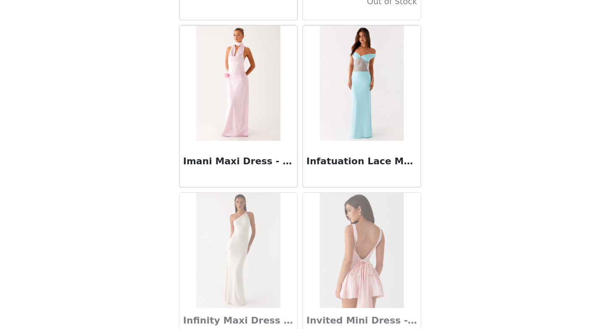
scroll to position [22903, 0]
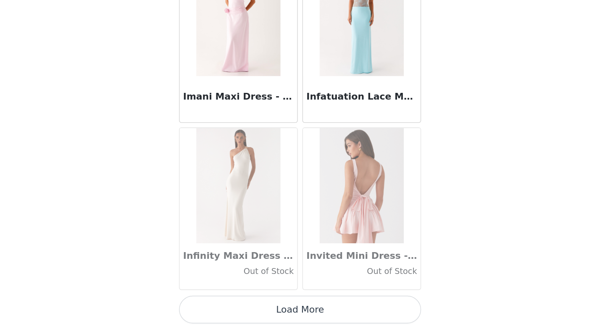
click at [302, 320] on button "Load More" at bounding box center [302, 315] width 177 height 20
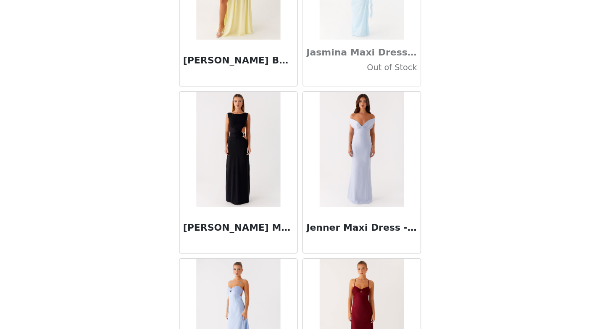
scroll to position [24122, 0]
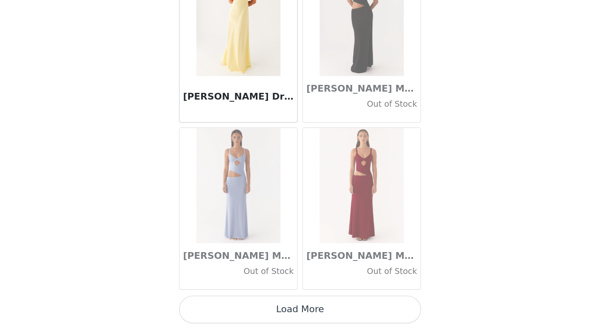
click at [282, 319] on button "Load More" at bounding box center [302, 315] width 177 height 20
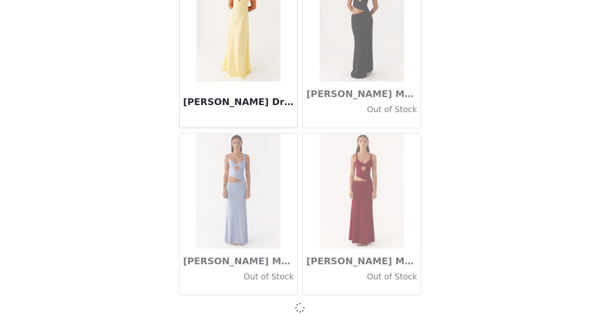
scroll to position [24118, 0]
click at [357, 158] on h3 "[PERSON_NAME] Maxi Dress - Black" at bounding box center [347, 158] width 81 height 10
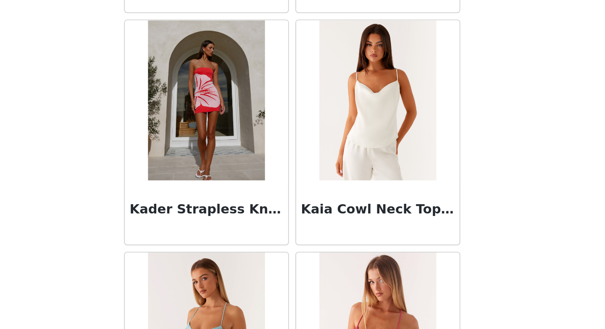
scroll to position [25341, 0]
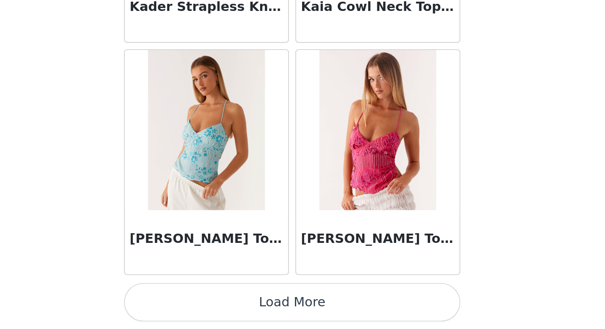
click at [278, 307] on button "Load More" at bounding box center [302, 315] width 177 height 20
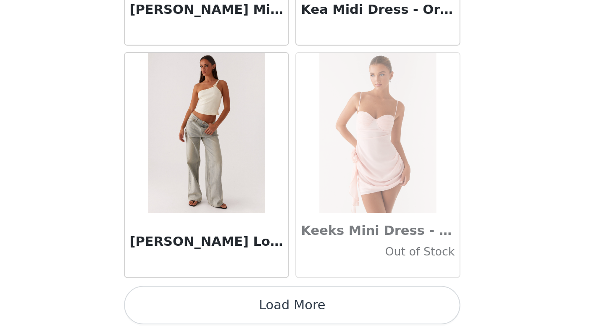
scroll to position [26560, 0]
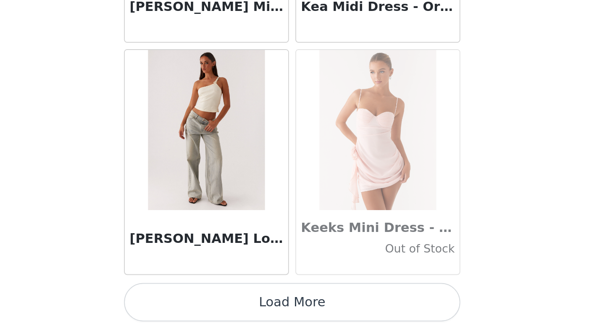
click at [282, 317] on button "Load More" at bounding box center [302, 315] width 177 height 20
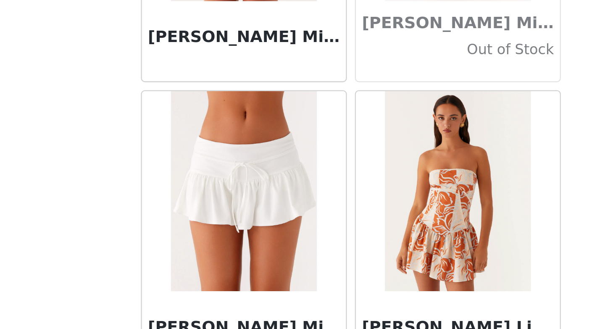
scroll to position [27779, 0]
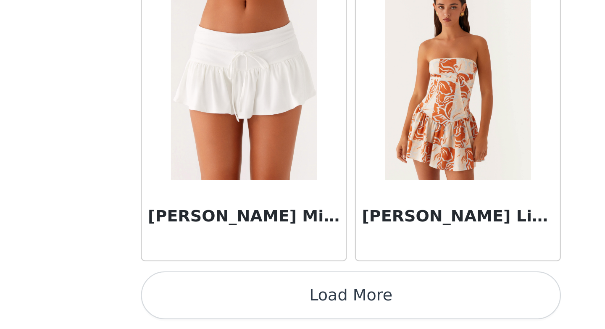
click at [282, 314] on button "Load More" at bounding box center [302, 315] width 177 height 20
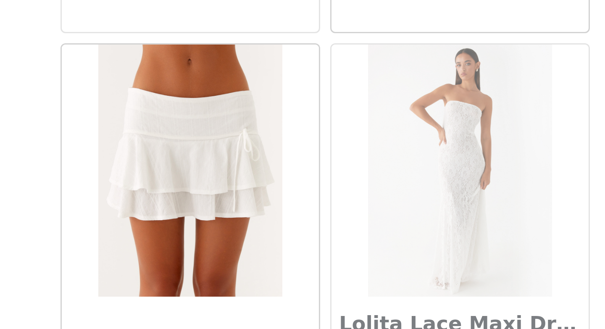
scroll to position [28999, 0]
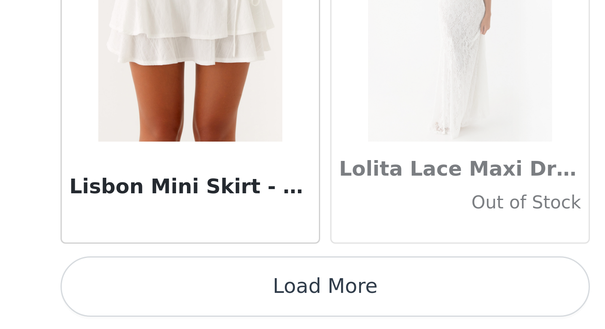
click at [275, 314] on button "Load More" at bounding box center [302, 315] width 177 height 20
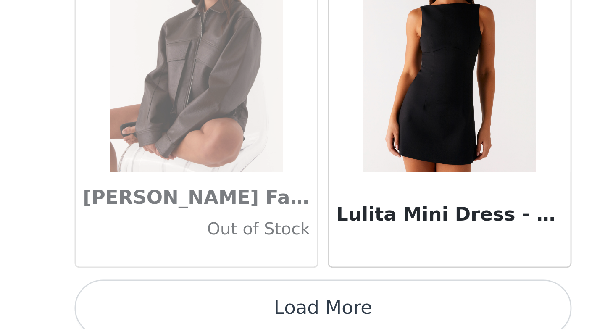
scroll to position [30218, 0]
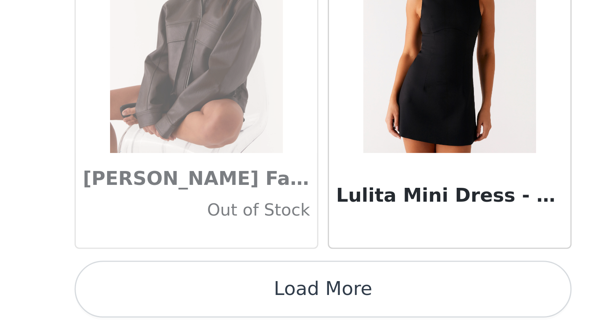
click at [283, 314] on button "Load More" at bounding box center [302, 315] width 177 height 20
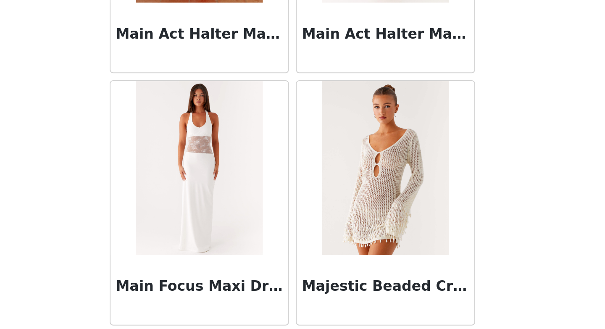
scroll to position [31437, 0]
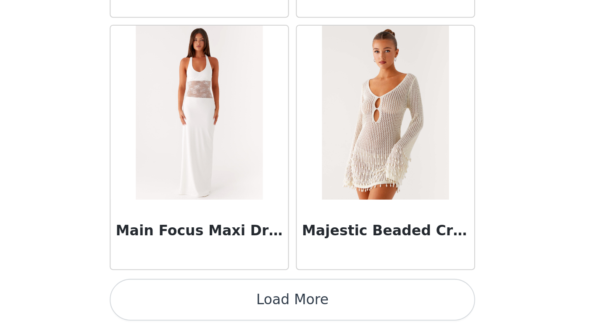
click at [298, 314] on button "Load More" at bounding box center [302, 315] width 177 height 20
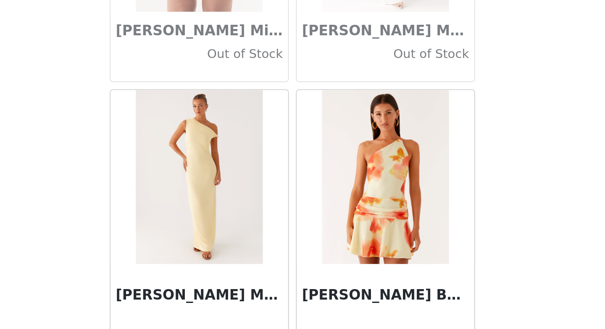
scroll to position [32656, 0]
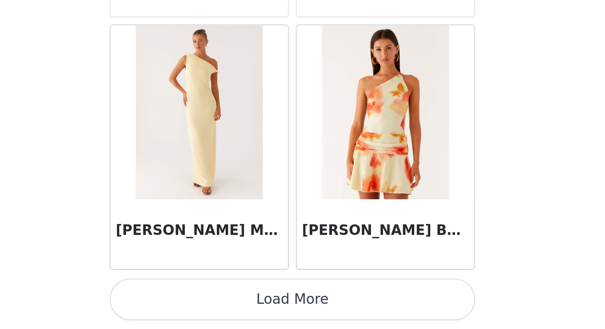
click at [298, 322] on button "Load More" at bounding box center [302, 315] width 177 height 20
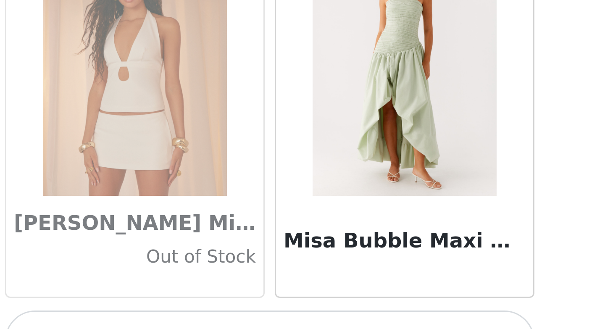
scroll to position [38, 0]
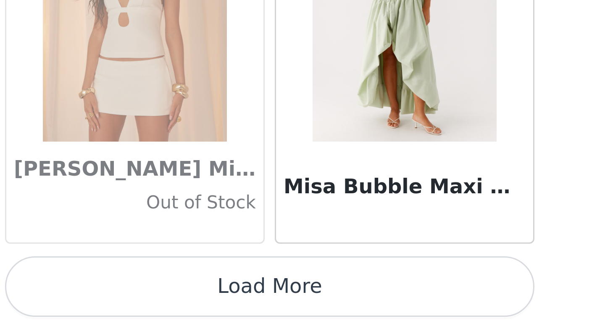
click at [301, 316] on button "Load More" at bounding box center [302, 315] width 177 height 20
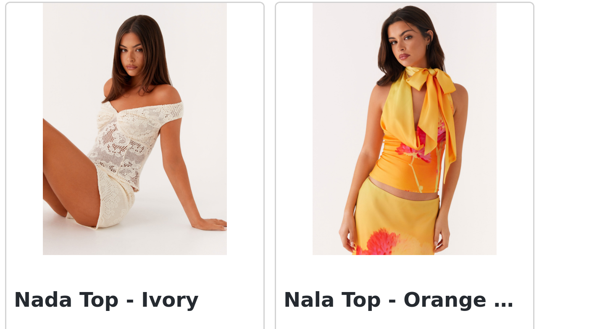
scroll to position [35094, 0]
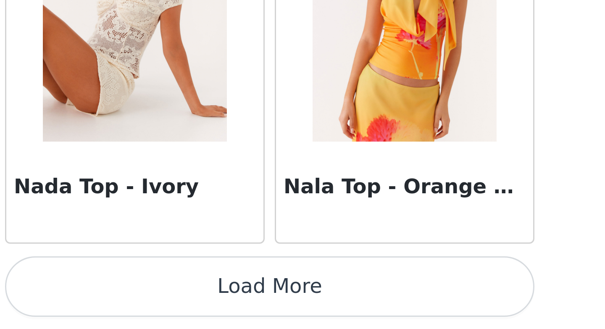
click at [300, 317] on button "Load More" at bounding box center [302, 315] width 177 height 20
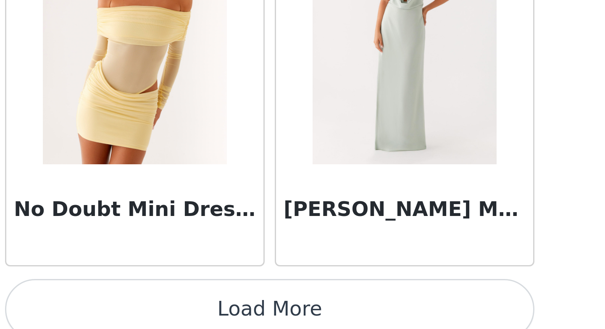
scroll to position [36314, 0]
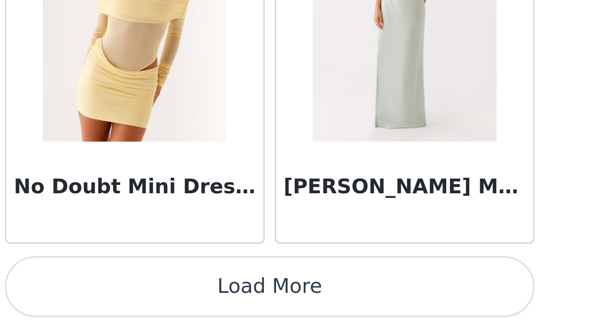
click at [300, 312] on button "Load More" at bounding box center [302, 315] width 177 height 20
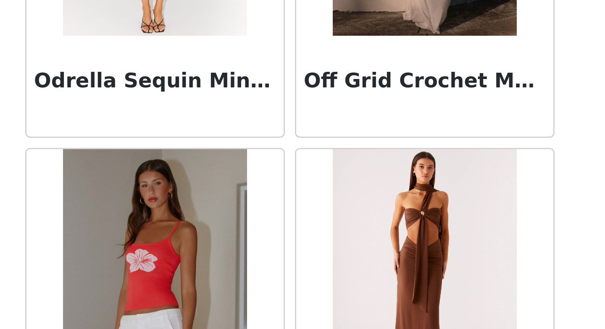
scroll to position [37533, 0]
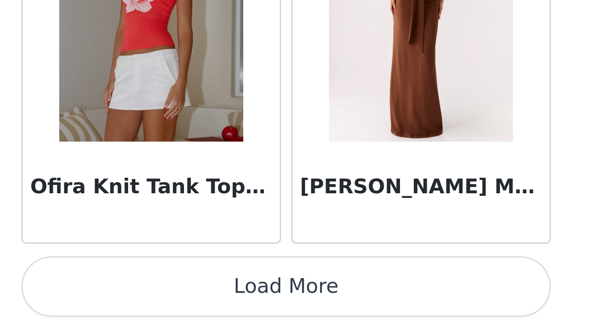
click at [263, 315] on button "Load More" at bounding box center [302, 315] width 177 height 20
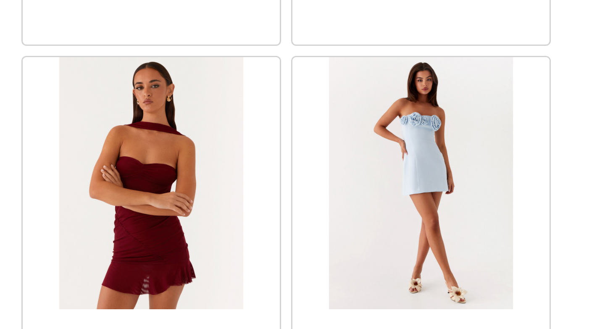
scroll to position [38752, 0]
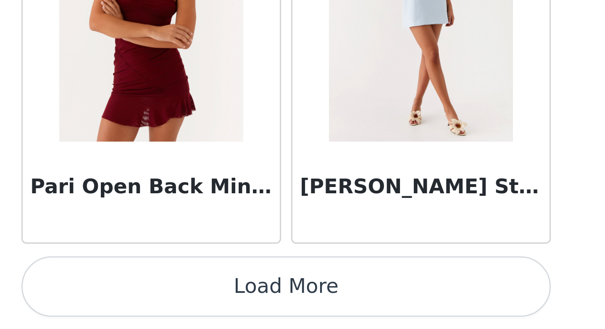
click at [274, 314] on button "Load More" at bounding box center [302, 315] width 177 height 20
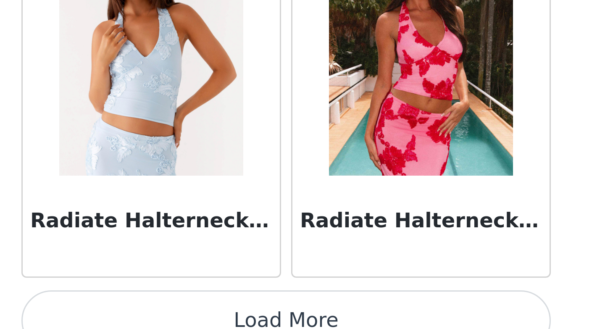
scroll to position [39971, 0]
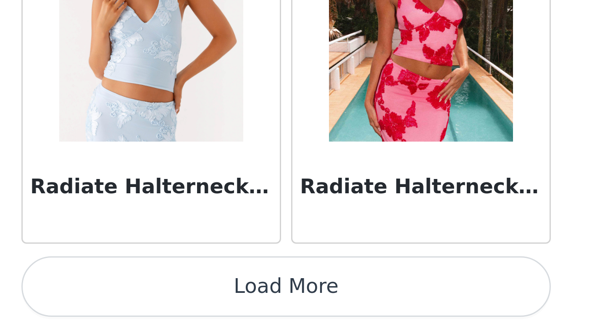
click at [277, 312] on button "Load More" at bounding box center [302, 315] width 177 height 20
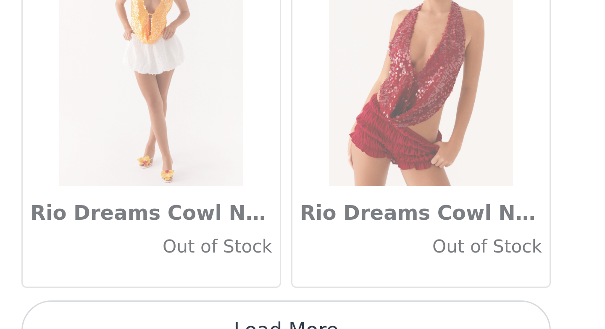
scroll to position [41190, 0]
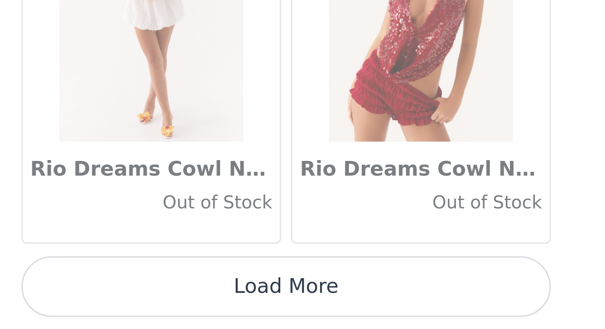
click at [291, 313] on button "Load More" at bounding box center [302, 315] width 177 height 20
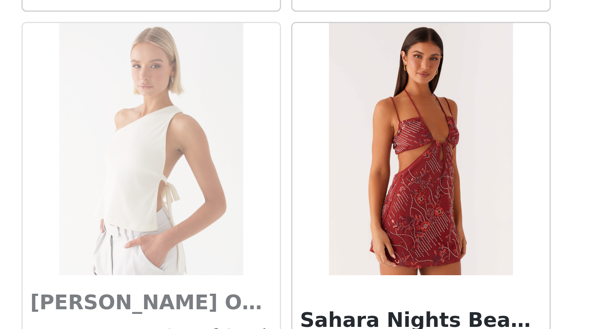
scroll to position [42410, 0]
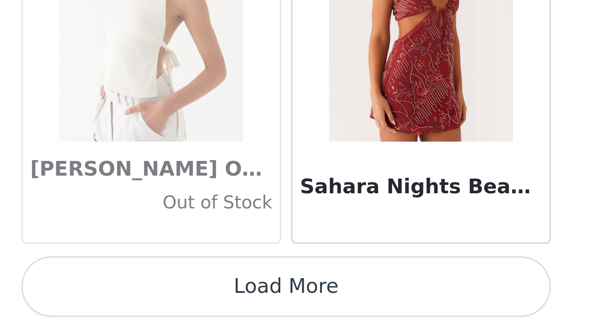
click at [264, 315] on button "Load More" at bounding box center [302, 315] width 177 height 20
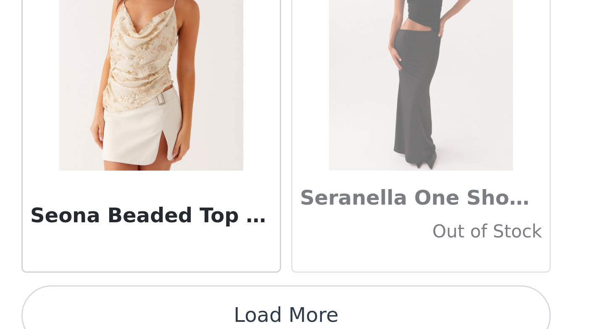
scroll to position [43629, 0]
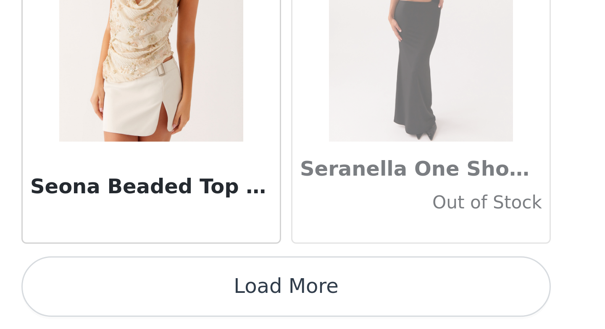
click at [272, 320] on button "Load More" at bounding box center [302, 315] width 177 height 20
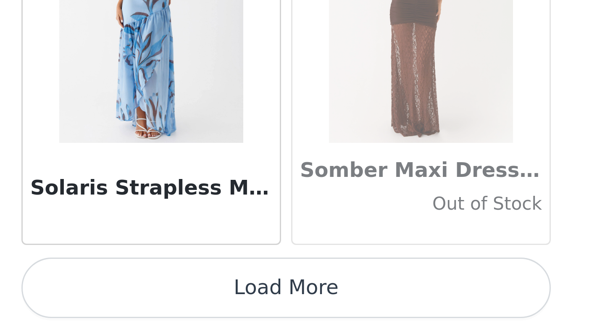
scroll to position [44848, 0]
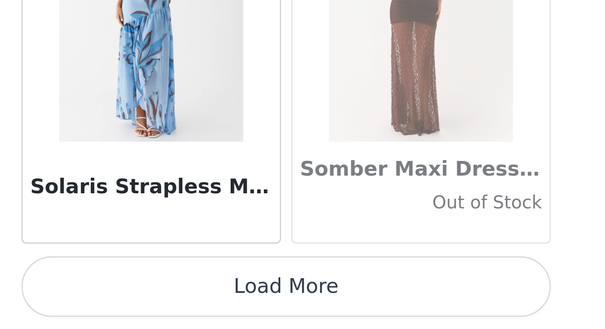
click at [287, 312] on button "Load More" at bounding box center [302, 315] width 177 height 20
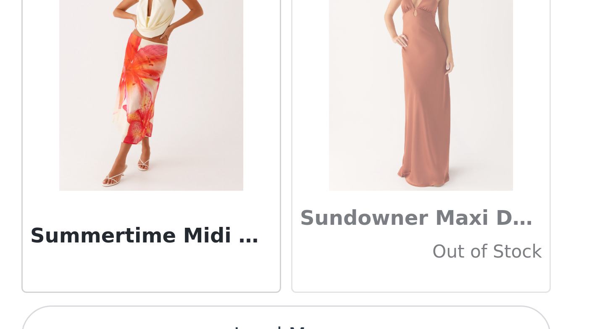
scroll to position [46067, 0]
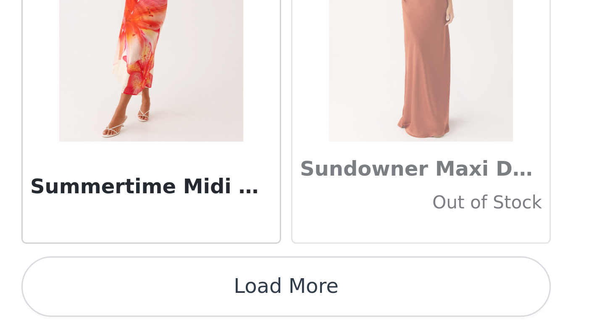
click at [287, 320] on button "Load More" at bounding box center [302, 315] width 177 height 20
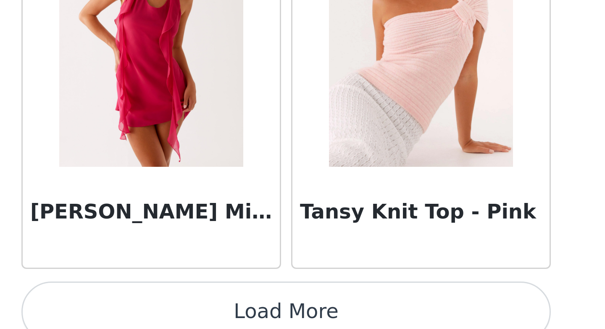
scroll to position [47286, 0]
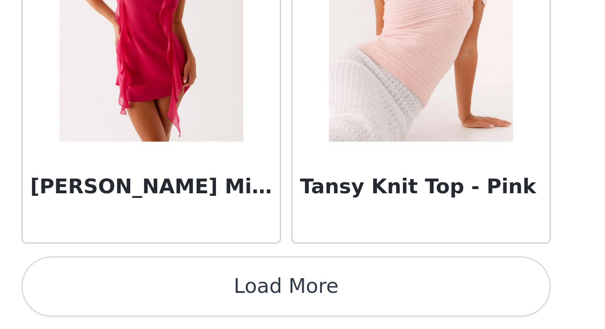
click at [288, 312] on button "Load More" at bounding box center [302, 315] width 177 height 20
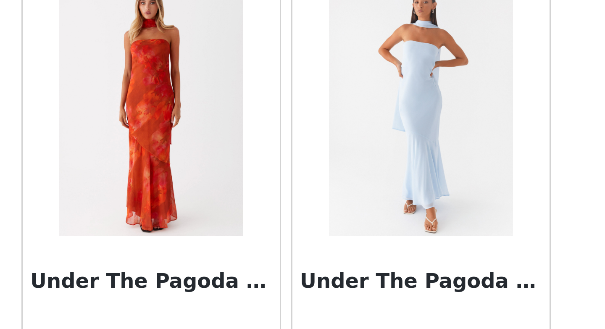
scroll to position [48505, 0]
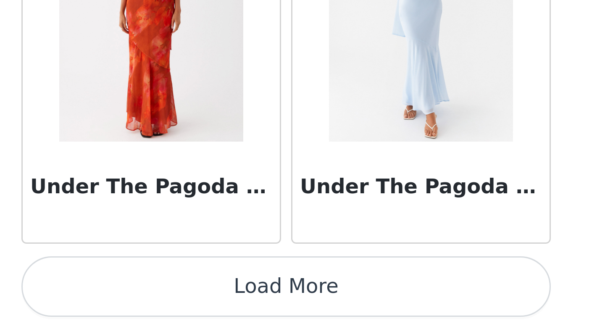
click at [306, 307] on button "Load More" at bounding box center [302, 315] width 177 height 20
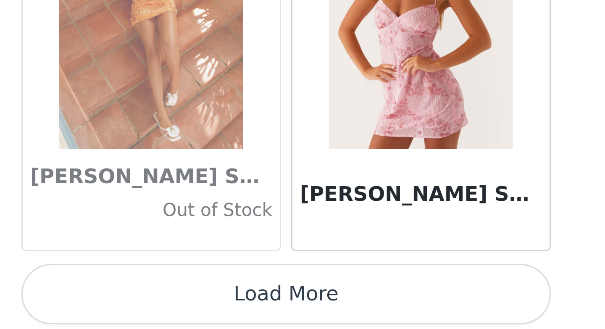
scroll to position [49725, 0]
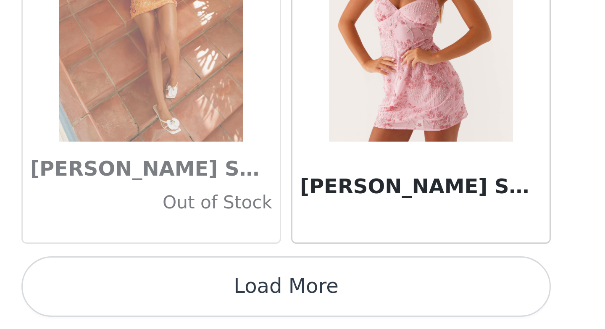
click at [302, 324] on button "Load More" at bounding box center [302, 315] width 177 height 20
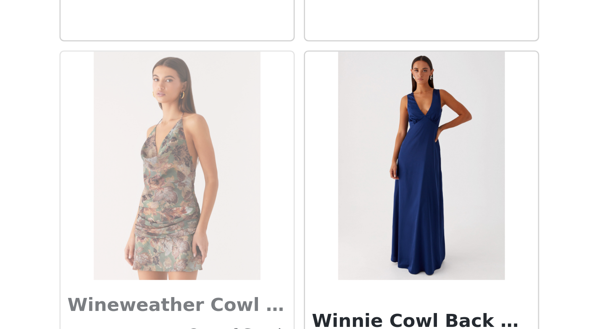
scroll to position [50944, 0]
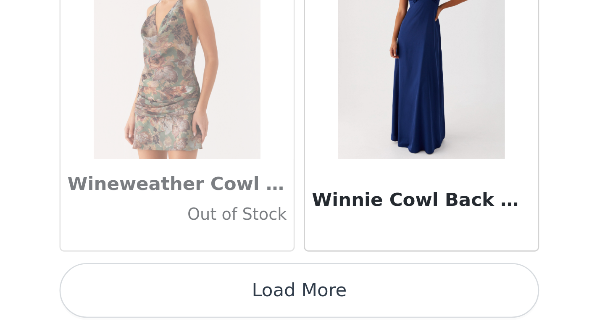
click at [333, 311] on button "Load More" at bounding box center [302, 315] width 177 height 20
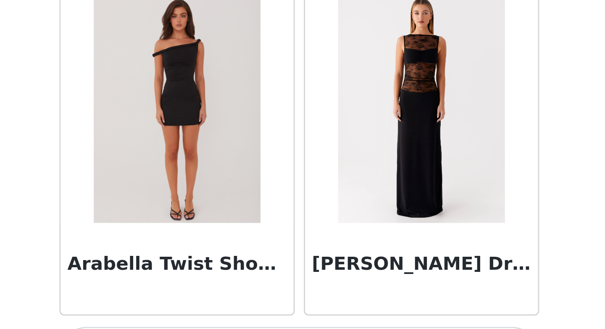
scroll to position [52163, 0]
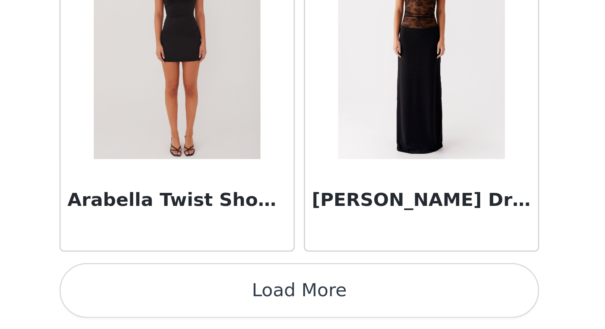
click at [292, 319] on button "Load More" at bounding box center [302, 315] width 177 height 20
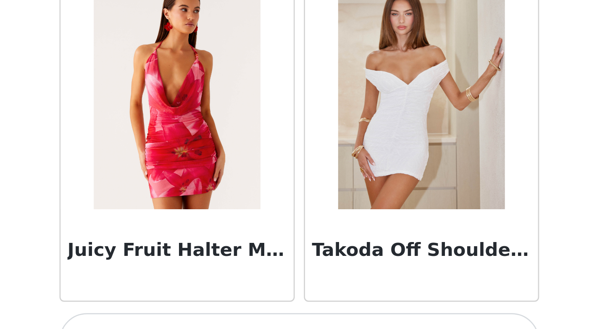
scroll to position [53382, 0]
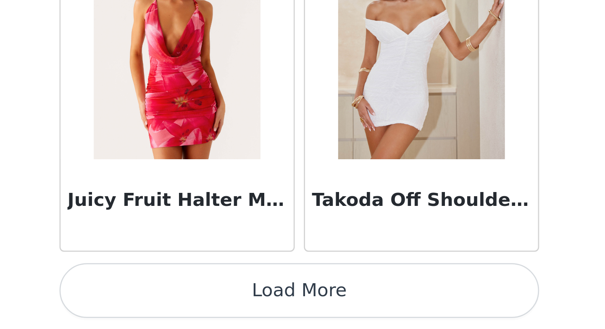
click at [358, 312] on button "Load More" at bounding box center [302, 315] width 177 height 20
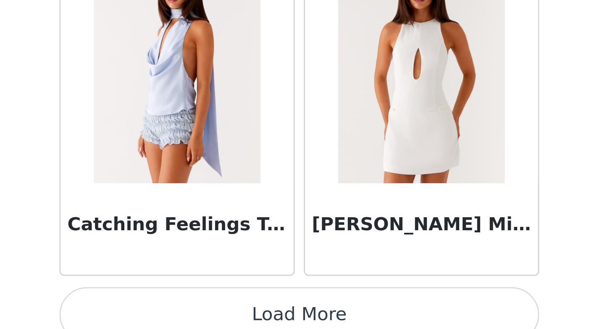
scroll to position [54601, 0]
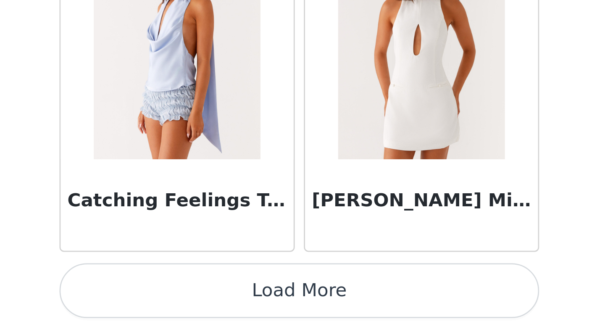
click at [346, 314] on button "Load More" at bounding box center [302, 315] width 177 height 20
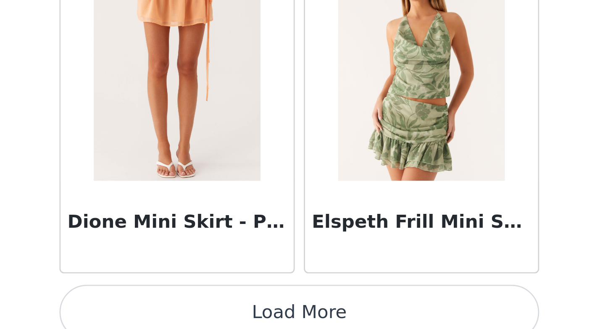
scroll to position [55821, 0]
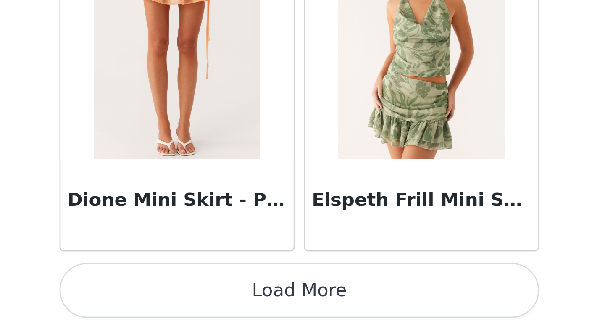
click at [319, 315] on button "Load More" at bounding box center [302, 315] width 177 height 20
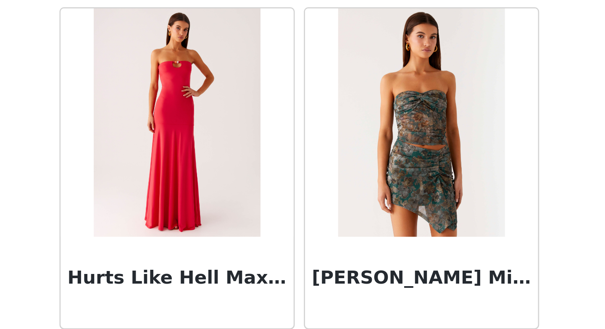
scroll to position [57040, 0]
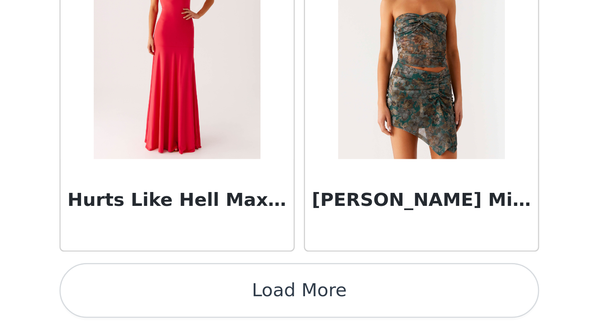
click at [278, 309] on button "Load More" at bounding box center [302, 315] width 177 height 20
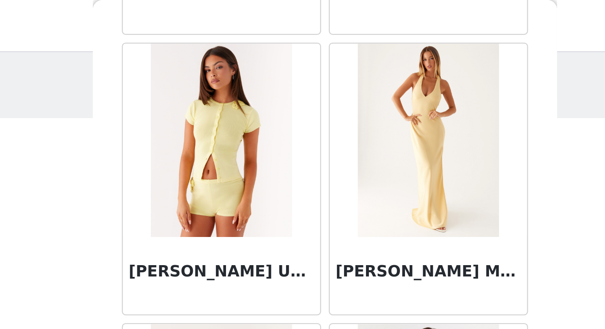
scroll to position [3443, 0]
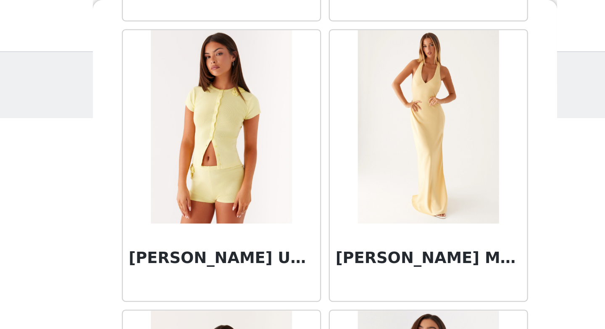
click at [347, 76] on img at bounding box center [347, 55] width 61 height 84
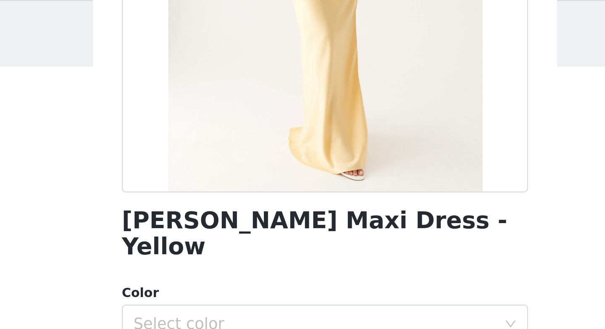
scroll to position [38, 0]
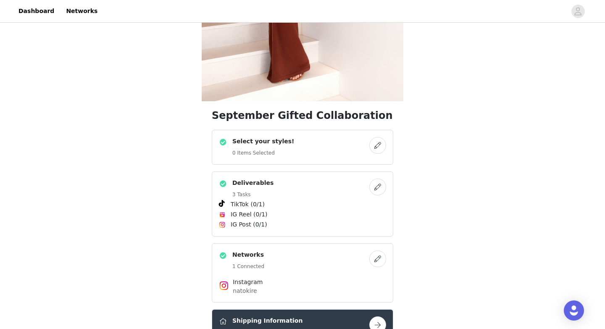
scroll to position [227, 0]
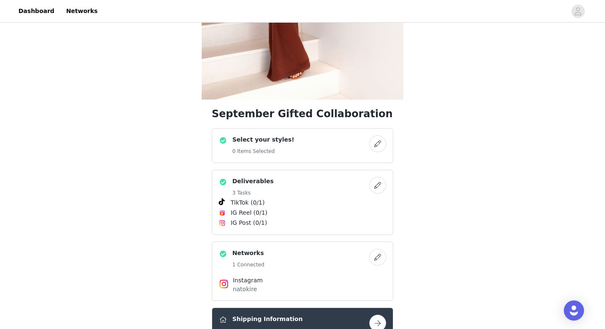
click at [375, 146] on button "button" at bounding box center [378, 143] width 17 height 17
